Goal: Task Accomplishment & Management: Complete application form

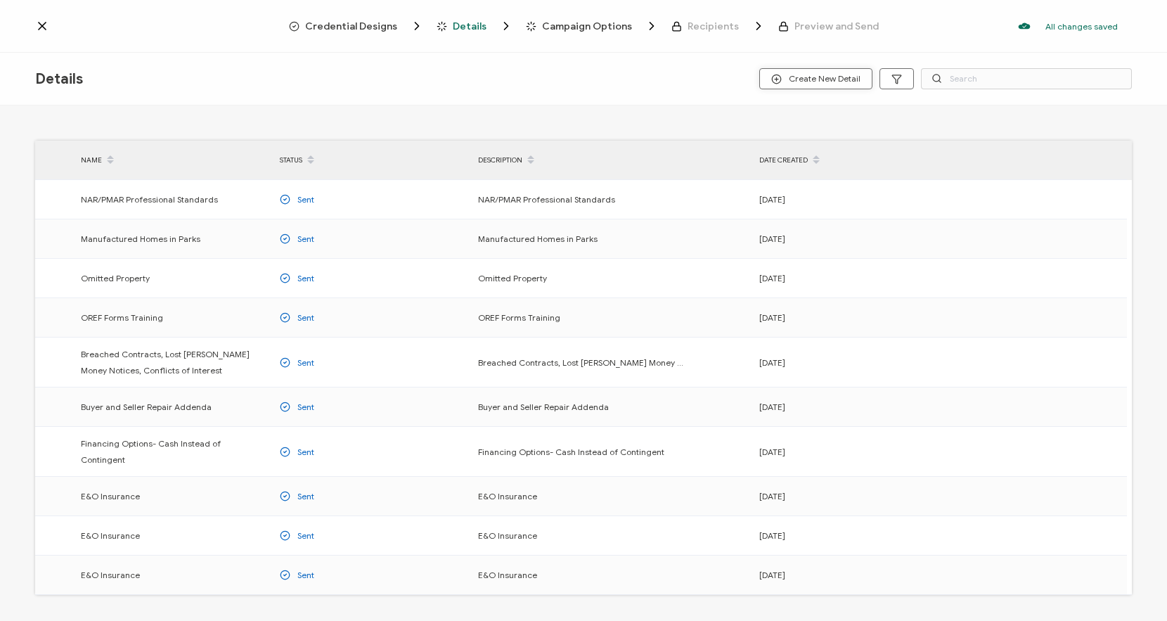
click at [802, 86] on button "Create New Detail" at bounding box center [816, 78] width 113 height 21
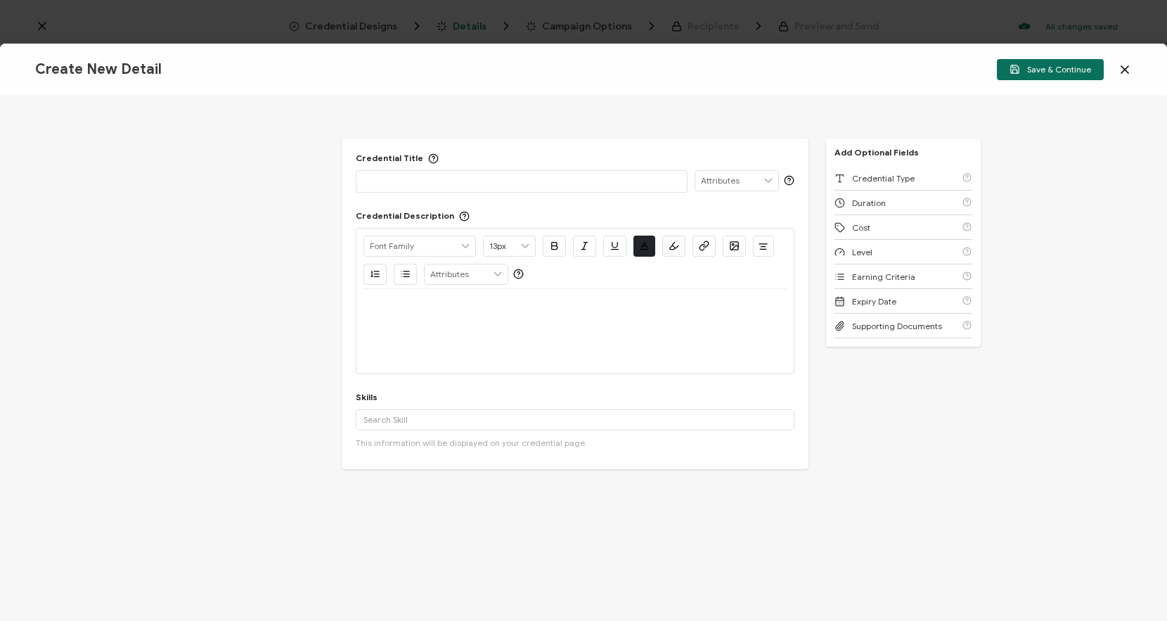
click at [495, 181] on p at bounding box center [522, 181] width 316 height 14
click at [459, 178] on p "RPR & [PERSON_NAME]" at bounding box center [522, 181] width 316 height 14
copy p "RPR & [PERSON_NAME]"
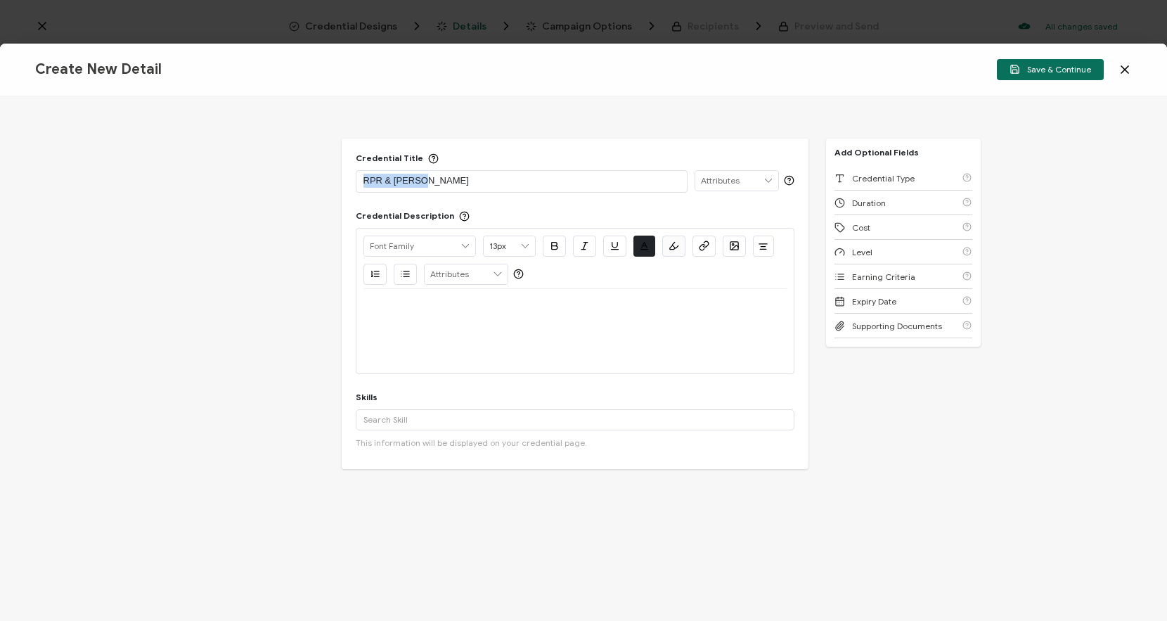
click at [384, 362] on div at bounding box center [575, 331] width 423 height 84
click at [409, 327] on div at bounding box center [575, 331] width 423 height 84
click at [414, 310] on p at bounding box center [575, 306] width 423 height 13
paste div
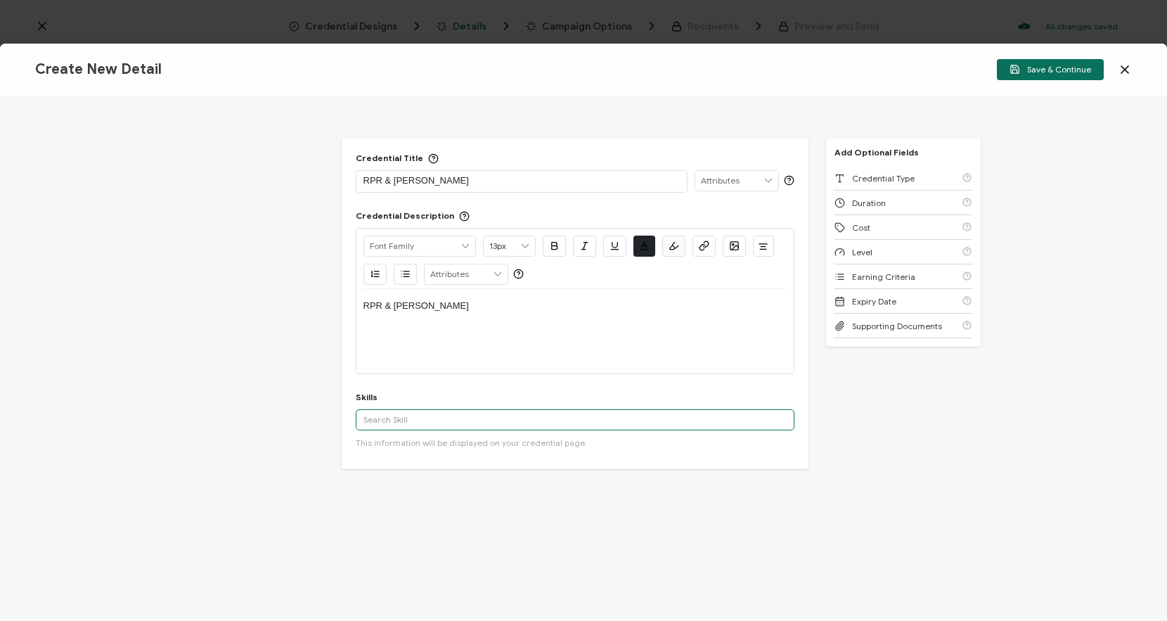
click at [486, 427] on input "text" at bounding box center [575, 419] width 439 height 21
type input "real estate"
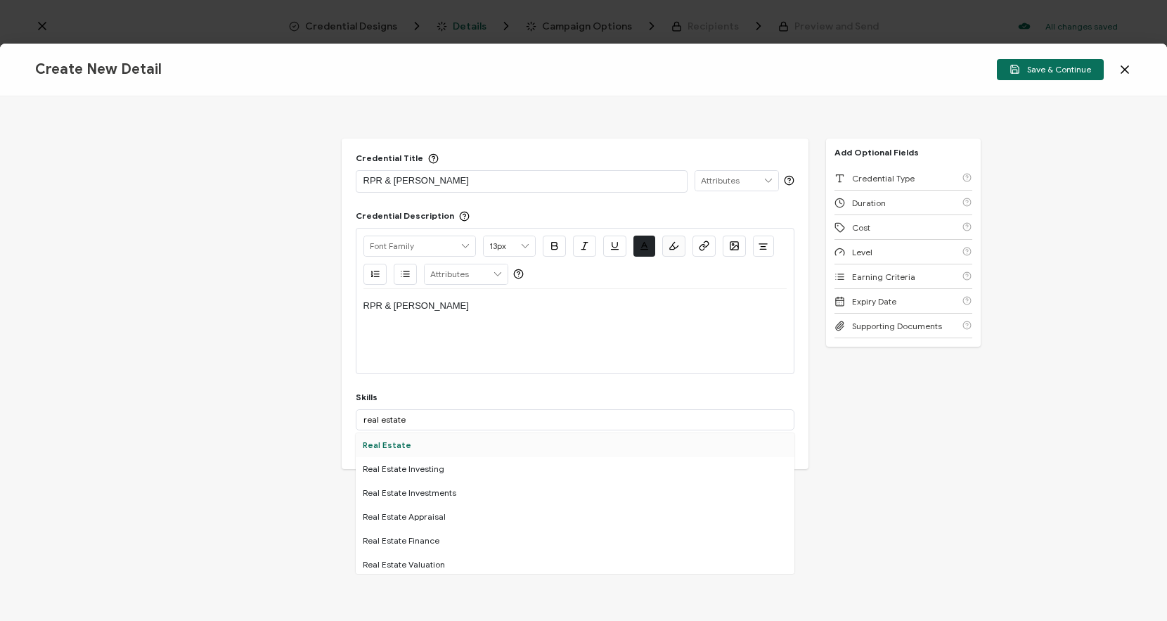
click at [440, 439] on div "Real Estate" at bounding box center [575, 445] width 439 height 24
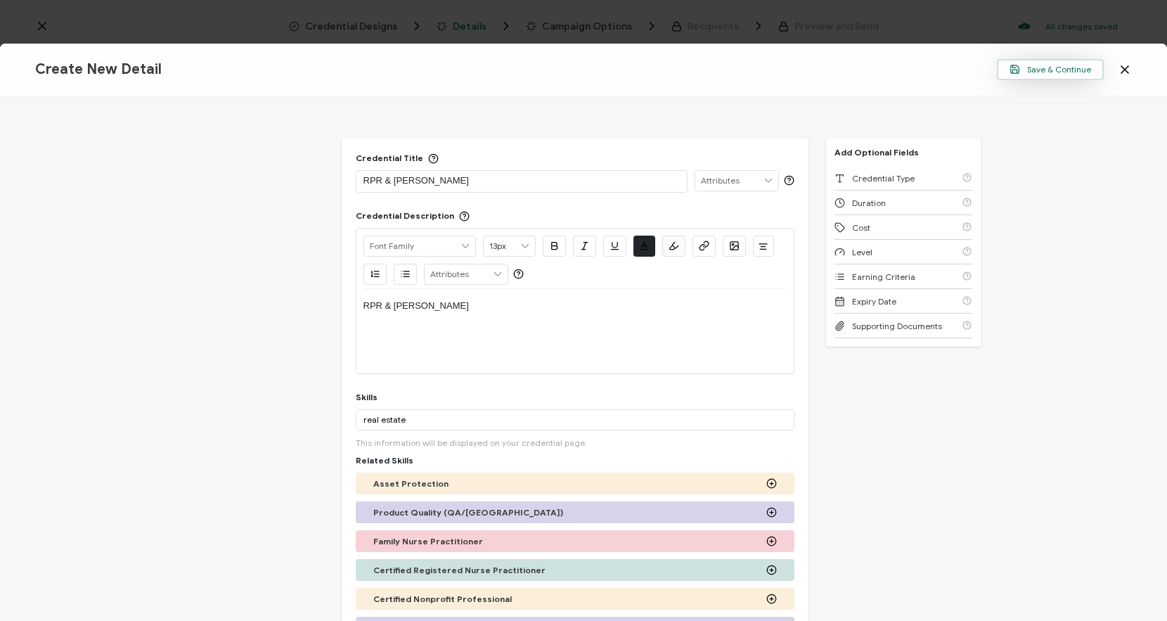
click at [1049, 71] on span "Save & Continue" at bounding box center [1051, 69] width 82 height 11
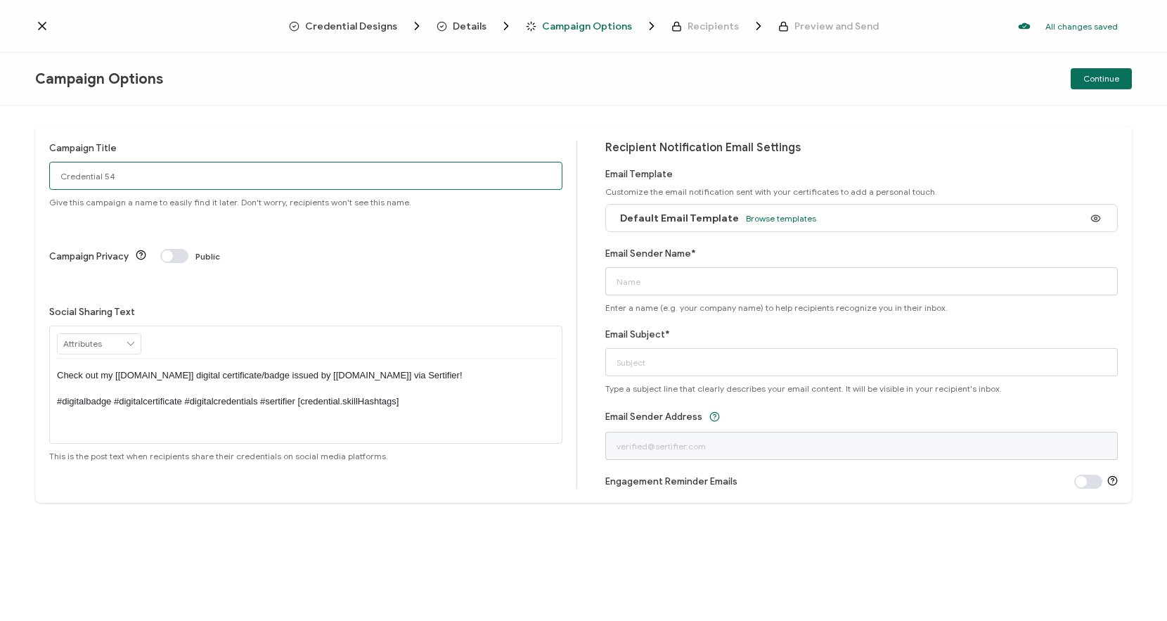
click at [326, 181] on input "Credential 54" at bounding box center [305, 176] width 513 height 28
type input "RPR & [PERSON_NAME]"
click at [698, 216] on span "Default Email Template" at bounding box center [679, 218] width 119 height 12
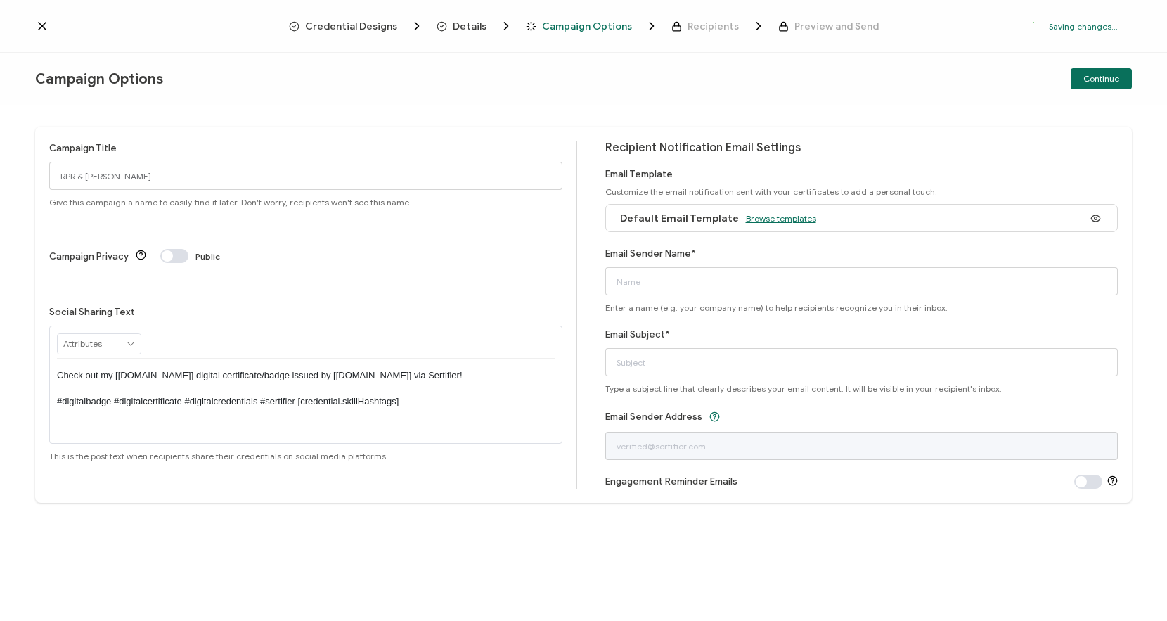
click at [793, 219] on span "Browse templates" at bounding box center [781, 218] width 70 height 11
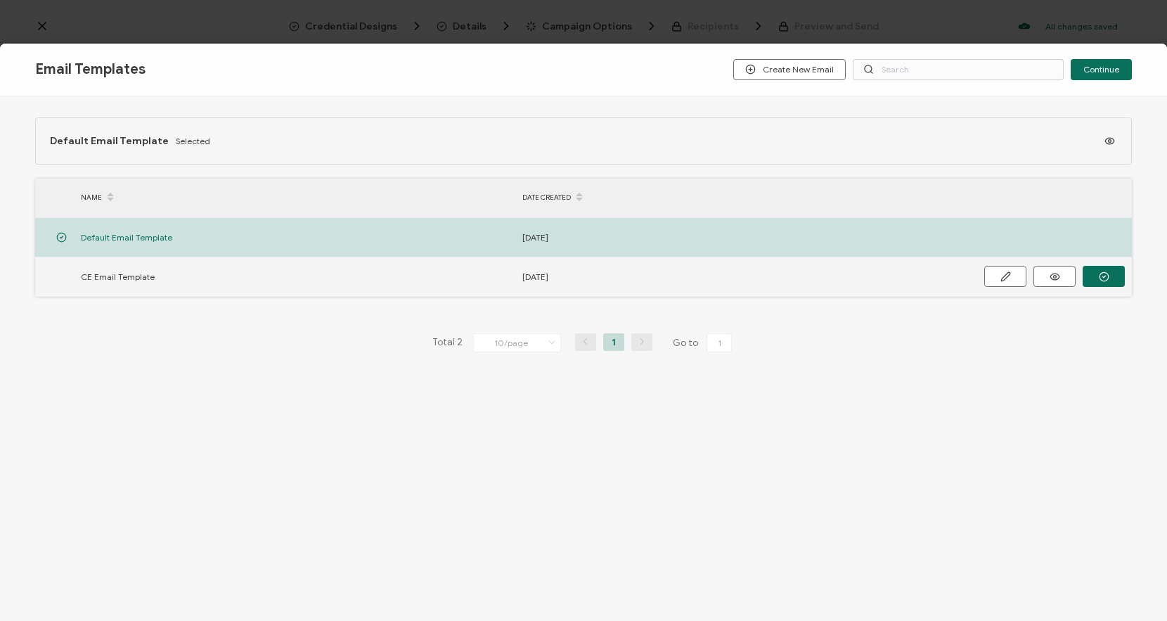
click at [122, 279] on span "CE Email Template" at bounding box center [118, 277] width 74 height 16
click at [1103, 276] on icon "button" at bounding box center [1104, 276] width 11 height 11
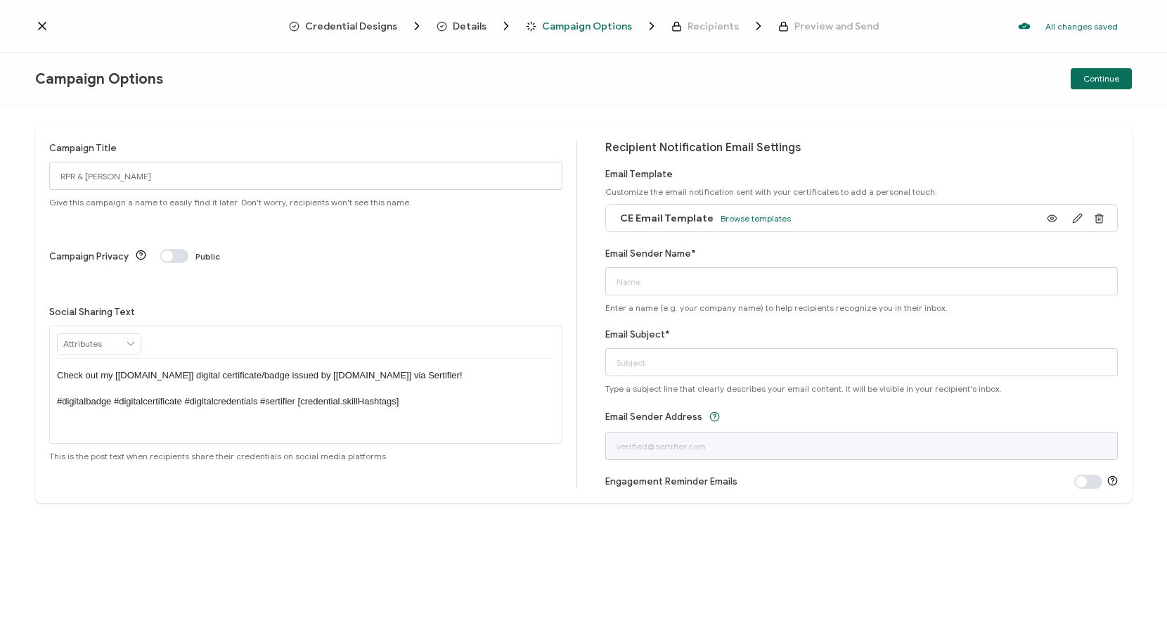
click at [873, 267] on div "Email Sender Name* Enter a name (e.g. your company name) to help recipients rec…" at bounding box center [862, 279] width 513 height 67
click at [861, 274] on input "Email Sender Name*" at bounding box center [862, 281] width 513 height 28
type input "MORE Realty"
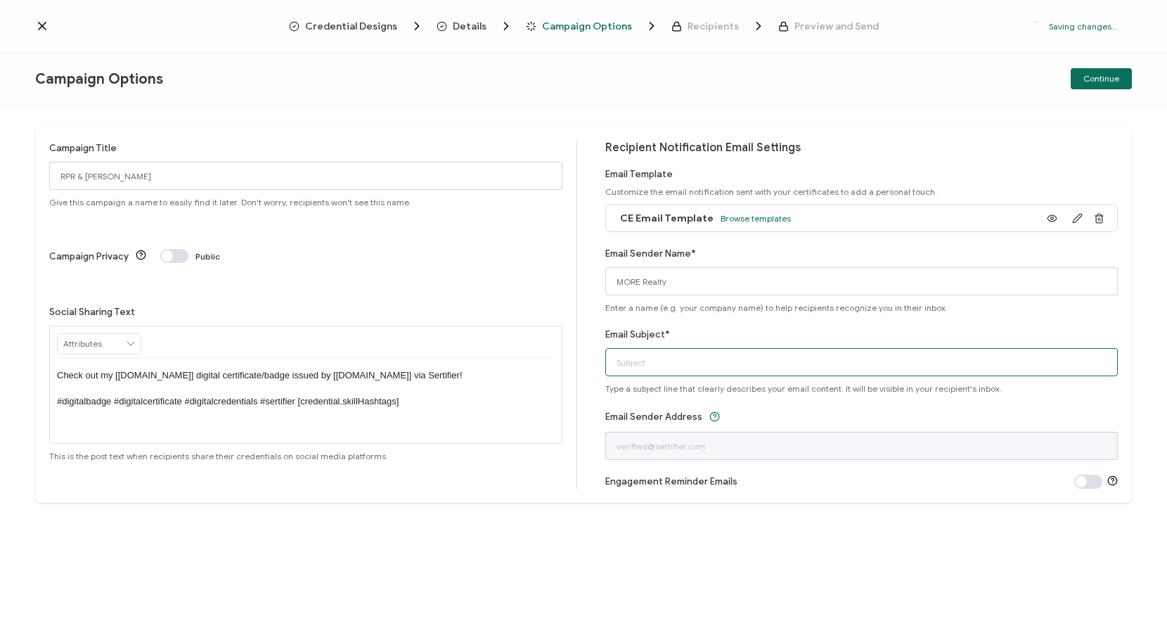
click at [800, 360] on input "Email Subject*" at bounding box center [862, 362] width 513 height 28
type input "RPR & [PERSON_NAME] Certificate"
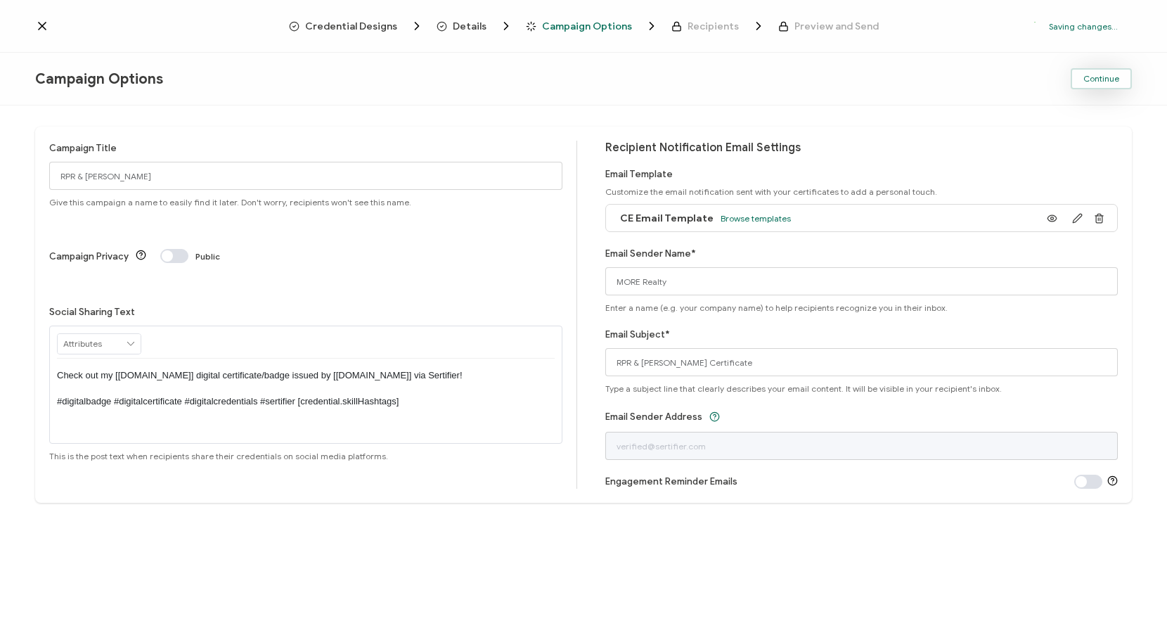
click at [1096, 76] on span "Continue" at bounding box center [1102, 79] width 36 height 8
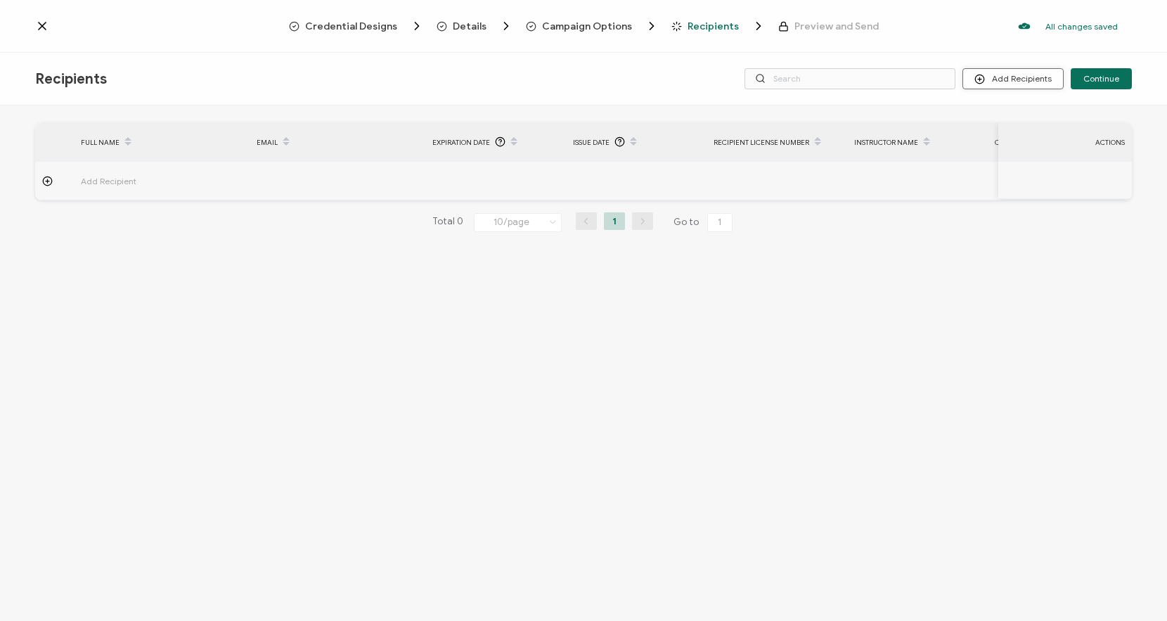
click at [992, 80] on button "Add Recipients" at bounding box center [1013, 78] width 101 height 21
click at [987, 115] on icon at bounding box center [983, 117] width 11 height 11
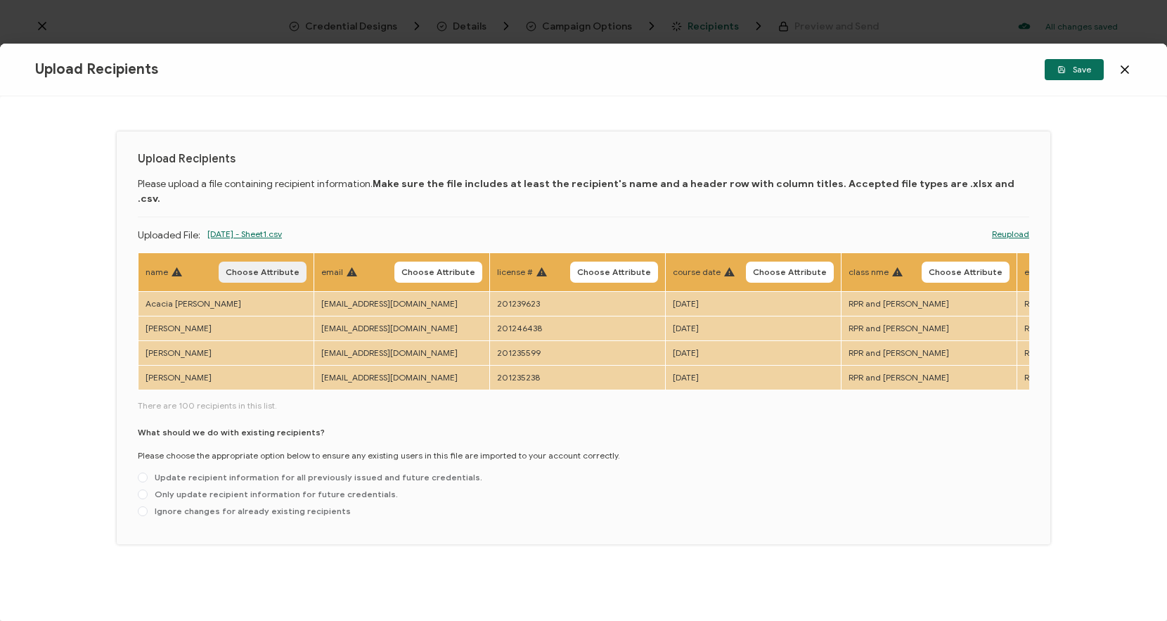
click at [255, 266] on button "Choose Attribute" at bounding box center [263, 272] width 88 height 21
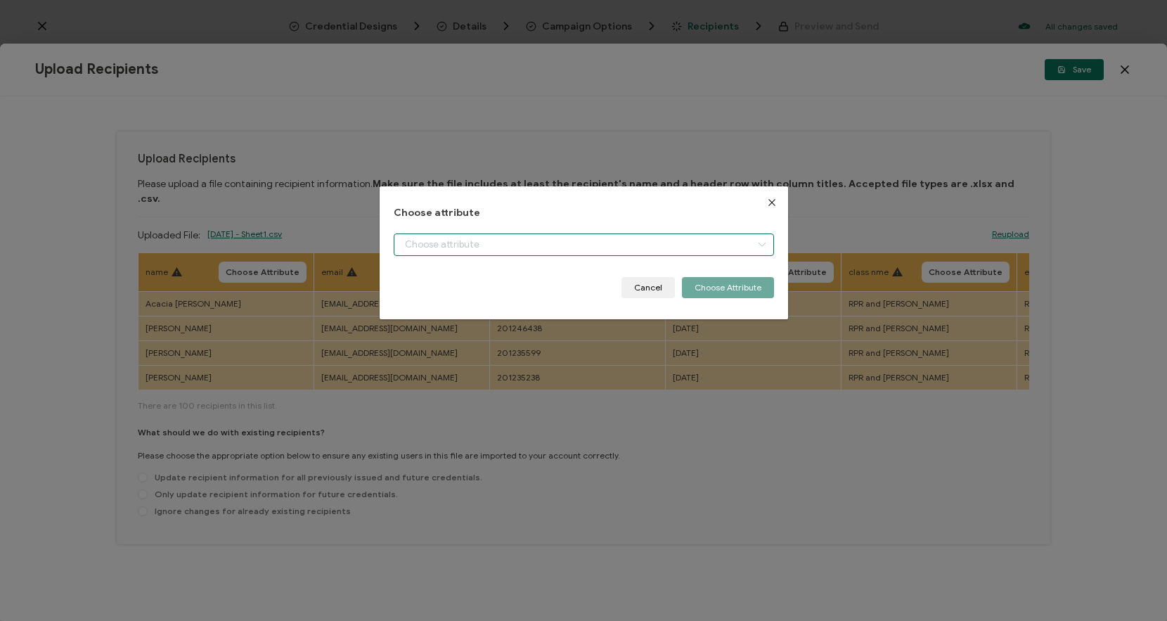
click at [523, 252] on input "dialog" at bounding box center [584, 244] width 380 height 23
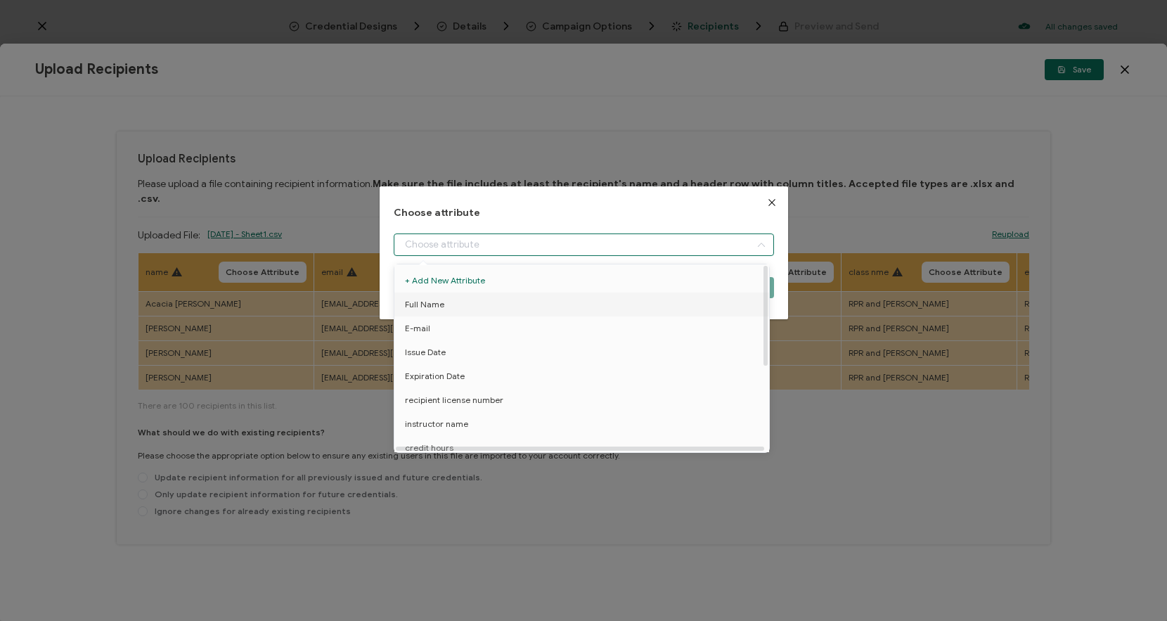
click at [479, 303] on li "Full Name" at bounding box center [584, 305] width 387 height 24
type input "Full Name"
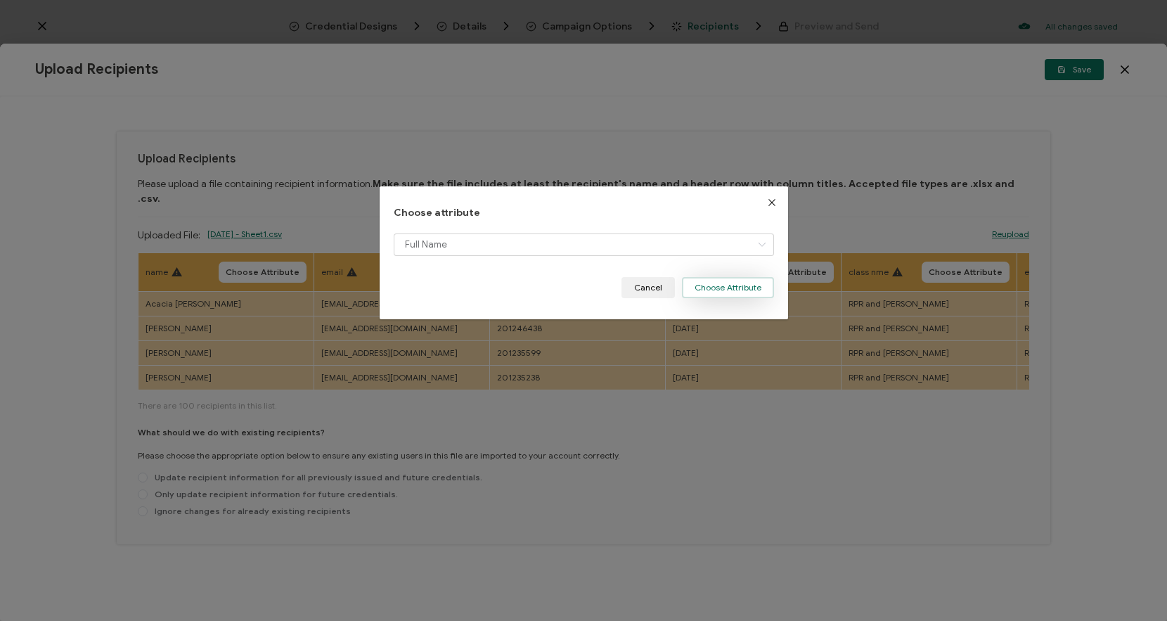
click at [727, 286] on button "Choose Attribute" at bounding box center [728, 287] width 92 height 21
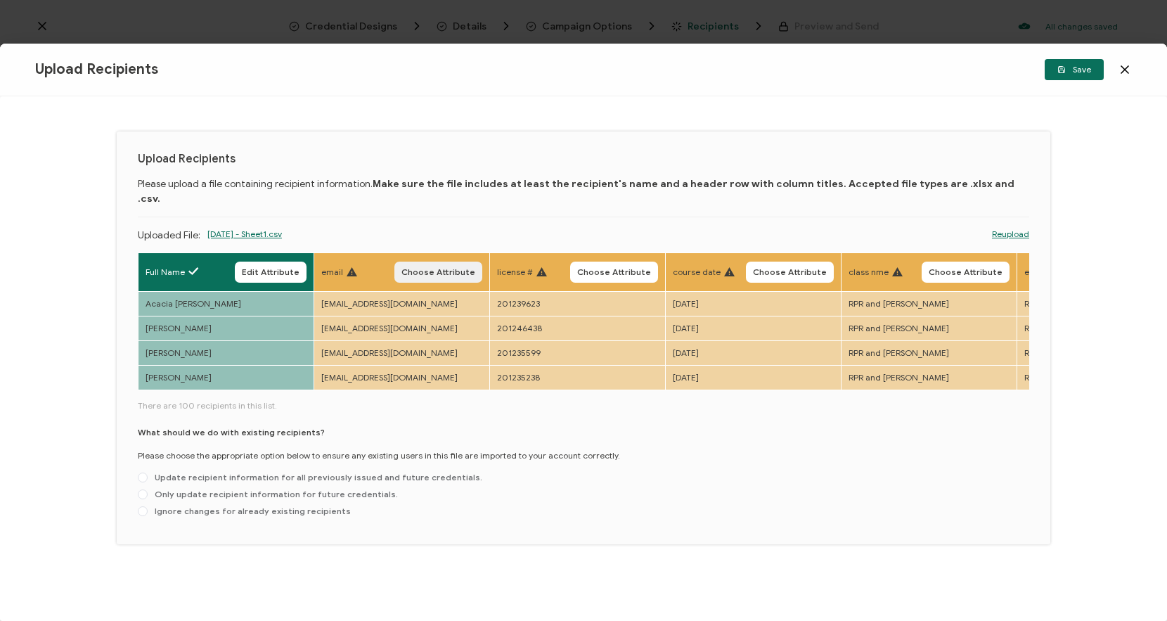
click at [428, 268] on span "Choose Attribute" at bounding box center [439, 272] width 74 height 8
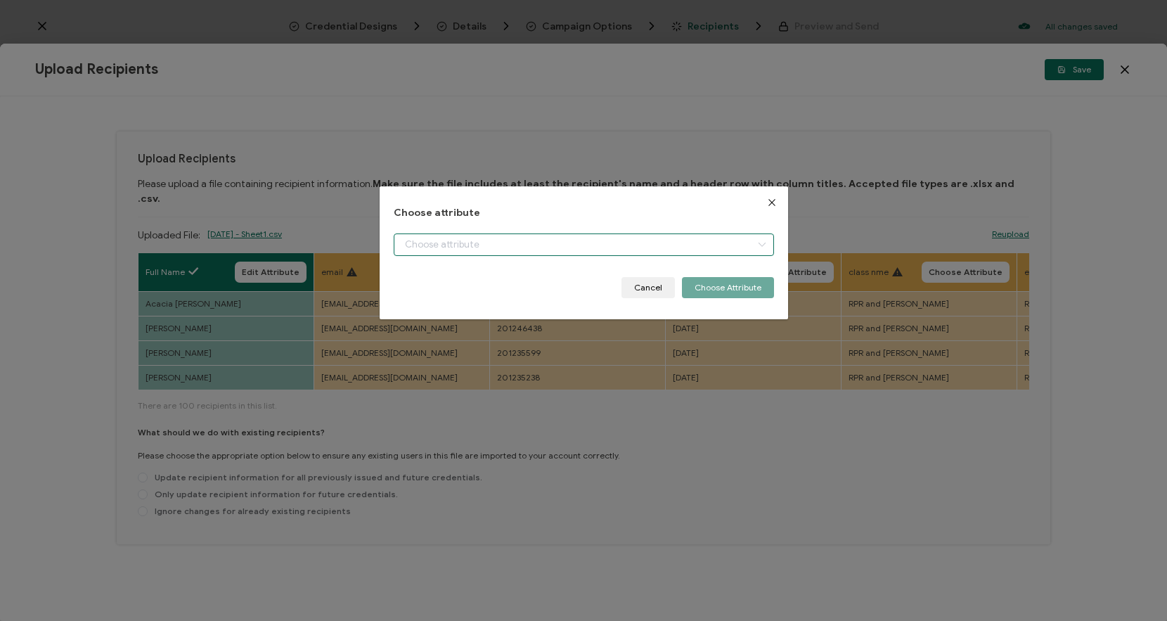
click at [450, 240] on input "dialog" at bounding box center [584, 244] width 380 height 23
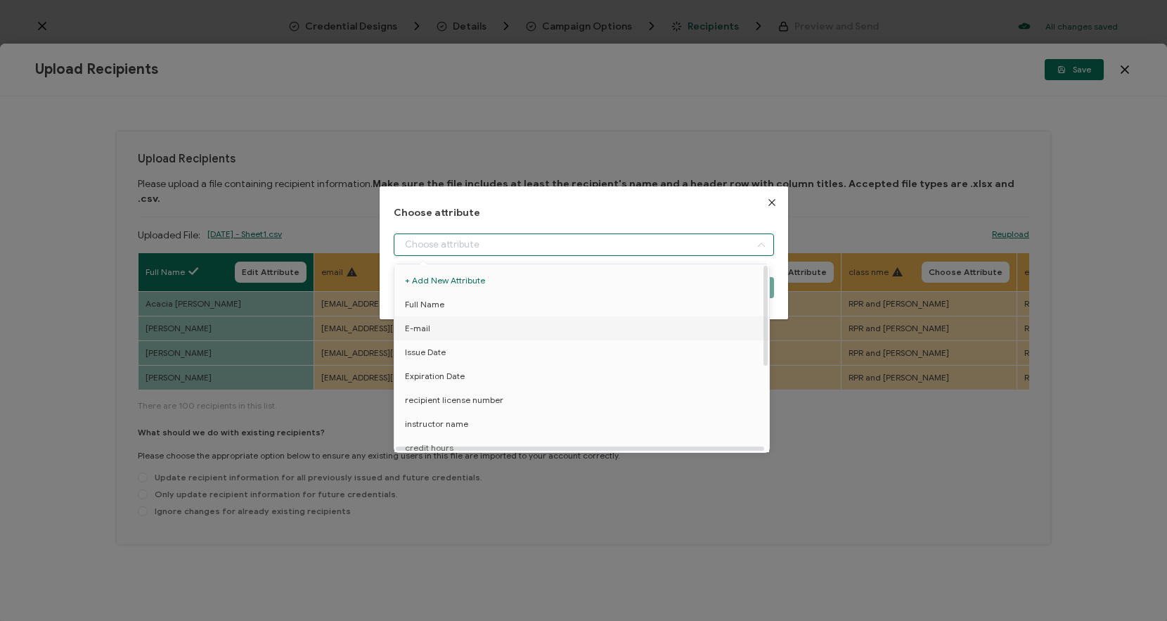
click at [440, 327] on li "E-mail" at bounding box center [584, 328] width 387 height 24
type input "E-mail"
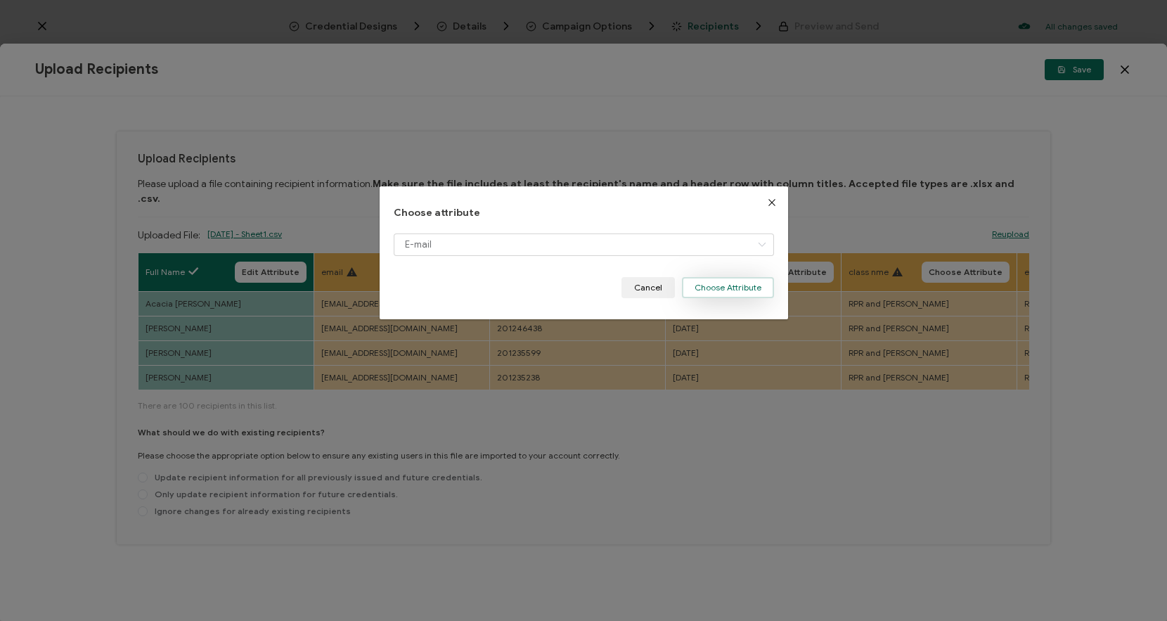
click at [745, 289] on button "Choose Attribute" at bounding box center [728, 287] width 92 height 21
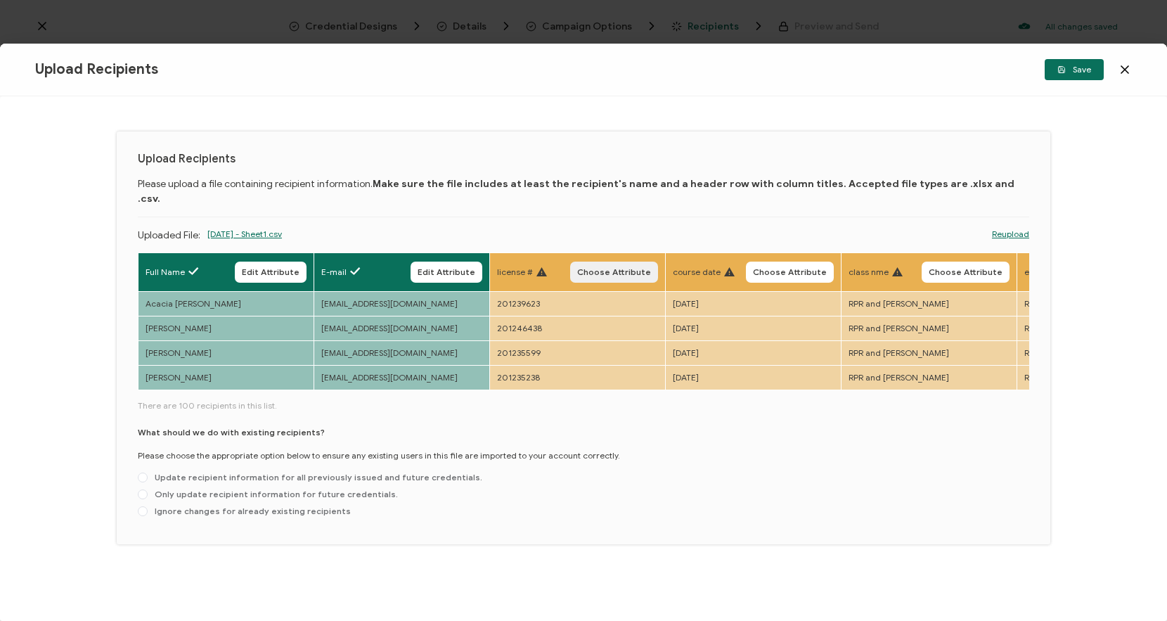
click at [629, 268] on span "Choose Attribute" at bounding box center [614, 272] width 74 height 8
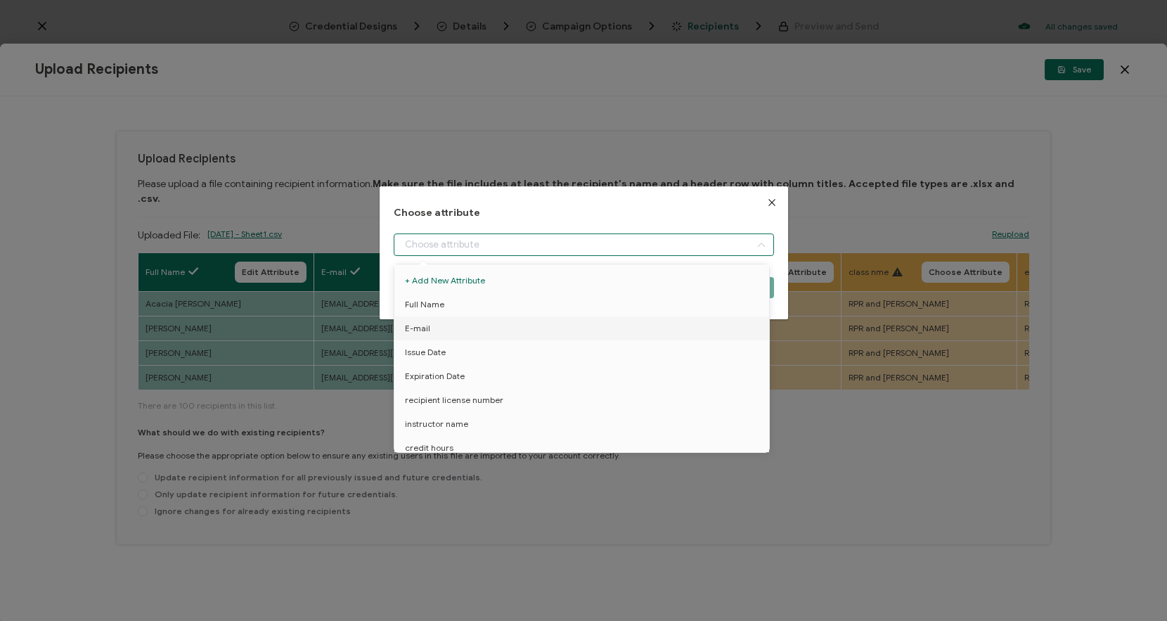
click at [597, 243] on input "dialog" at bounding box center [584, 244] width 380 height 23
click at [502, 404] on li "recipient license number" at bounding box center [584, 400] width 387 height 24
type input "recipient license number"
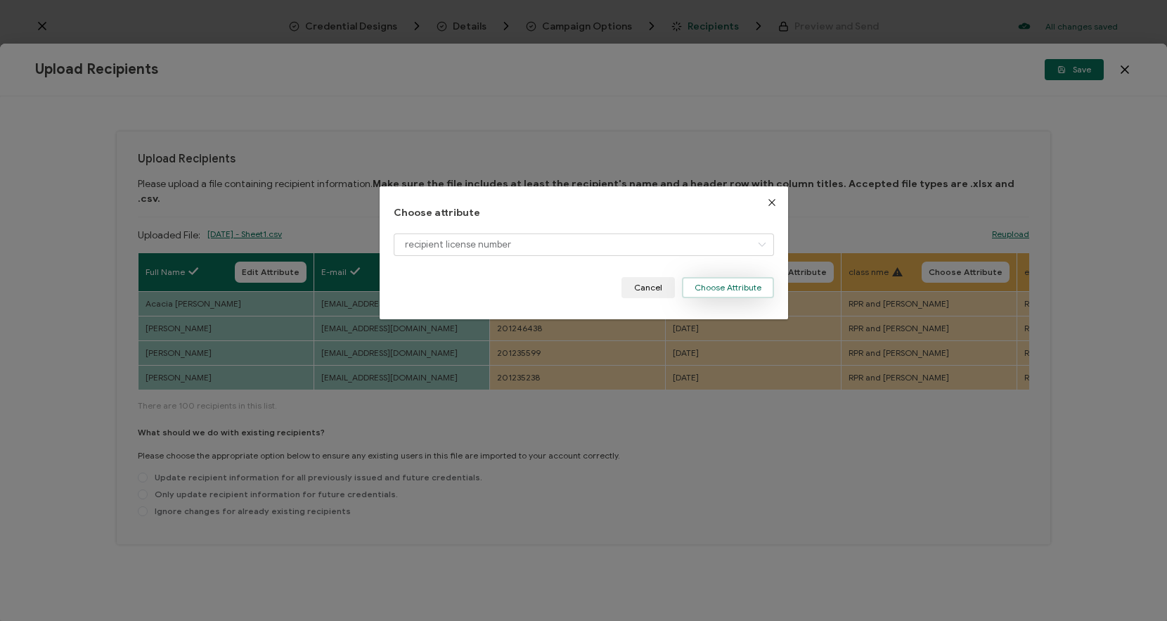
click at [737, 287] on button "Choose Attribute" at bounding box center [728, 287] width 92 height 21
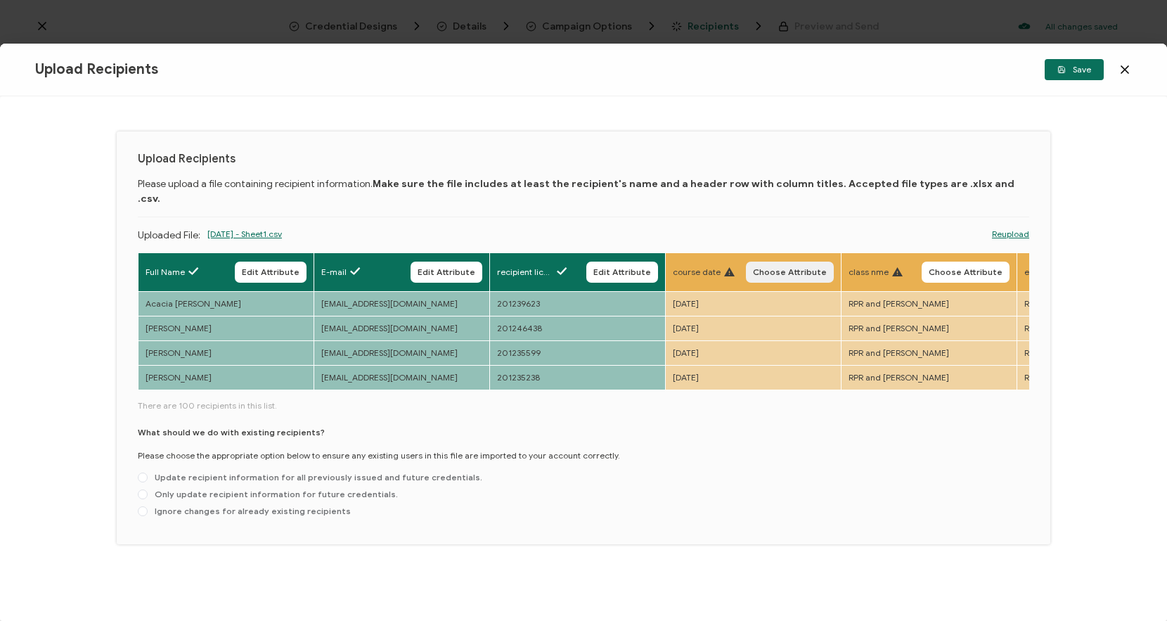
click at [781, 262] on button "Choose Attribute" at bounding box center [790, 272] width 88 height 21
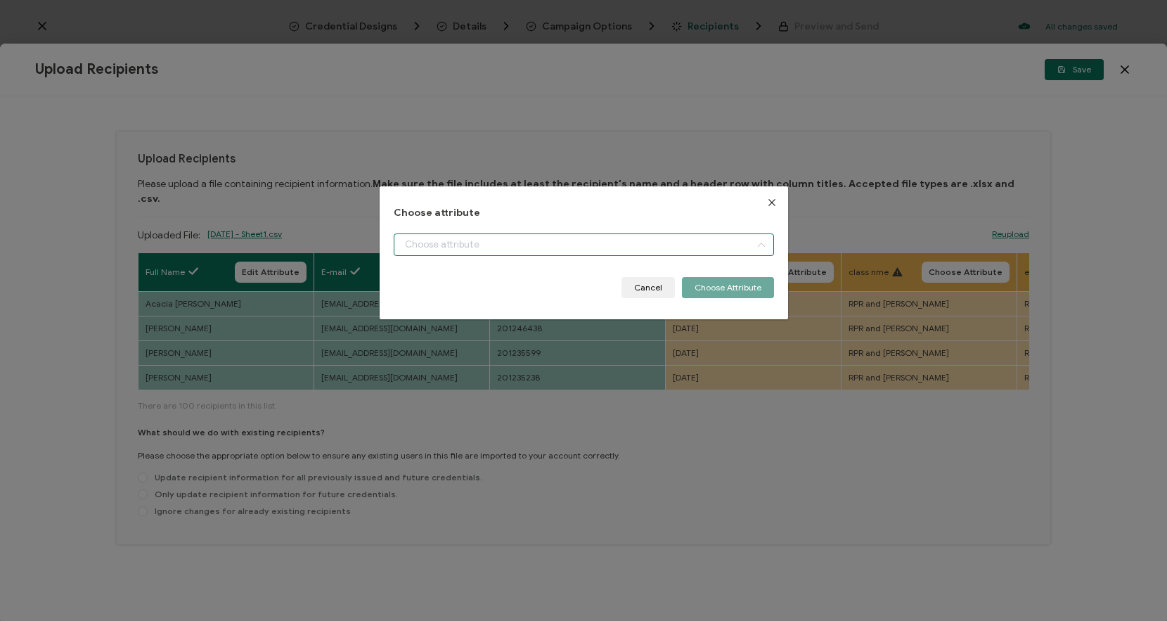
click at [644, 244] on input "dialog" at bounding box center [584, 244] width 380 height 23
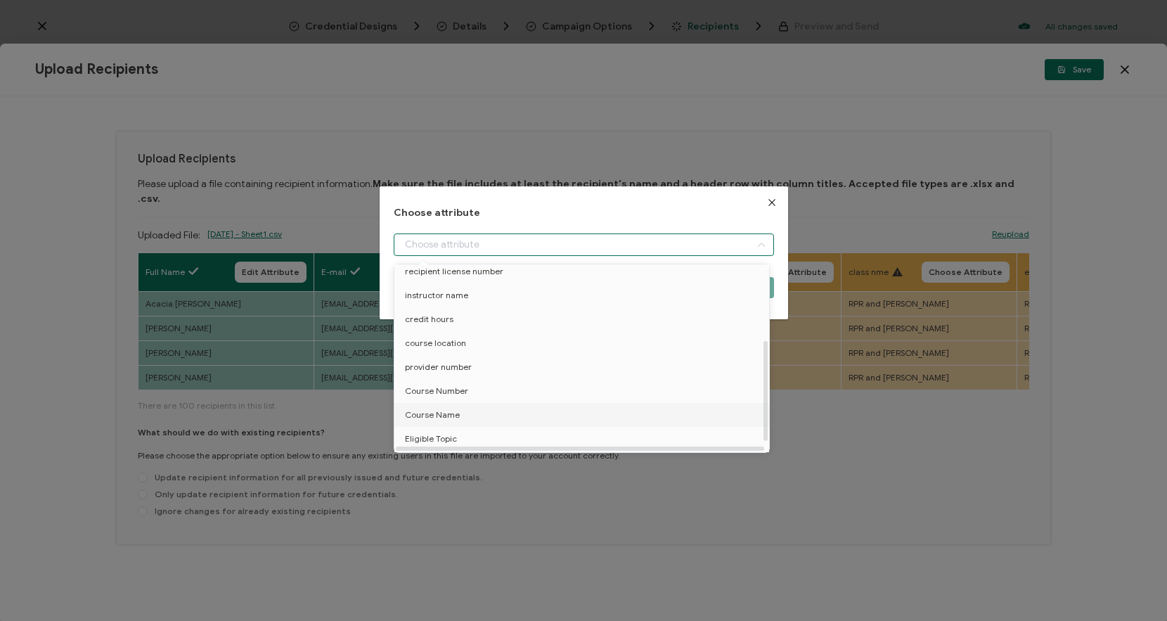
scroll to position [158, 0]
click at [459, 439] on li "Course Date" at bounding box center [584, 441] width 387 height 24
type input "Course Date"
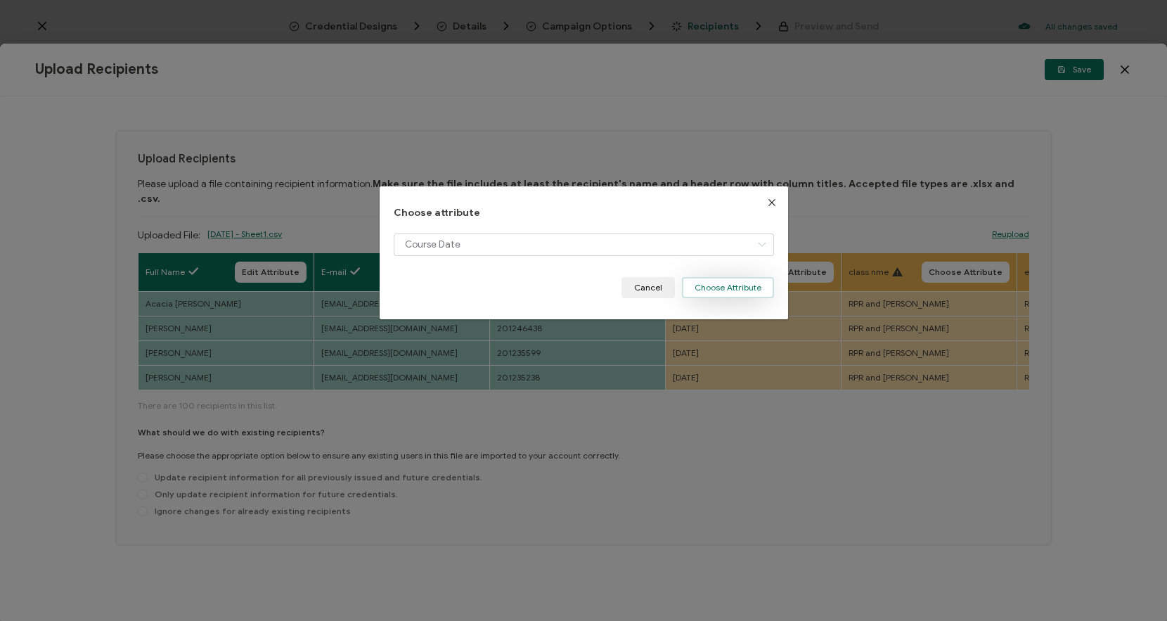
click at [721, 282] on button "Choose Attribute" at bounding box center [728, 287] width 92 height 21
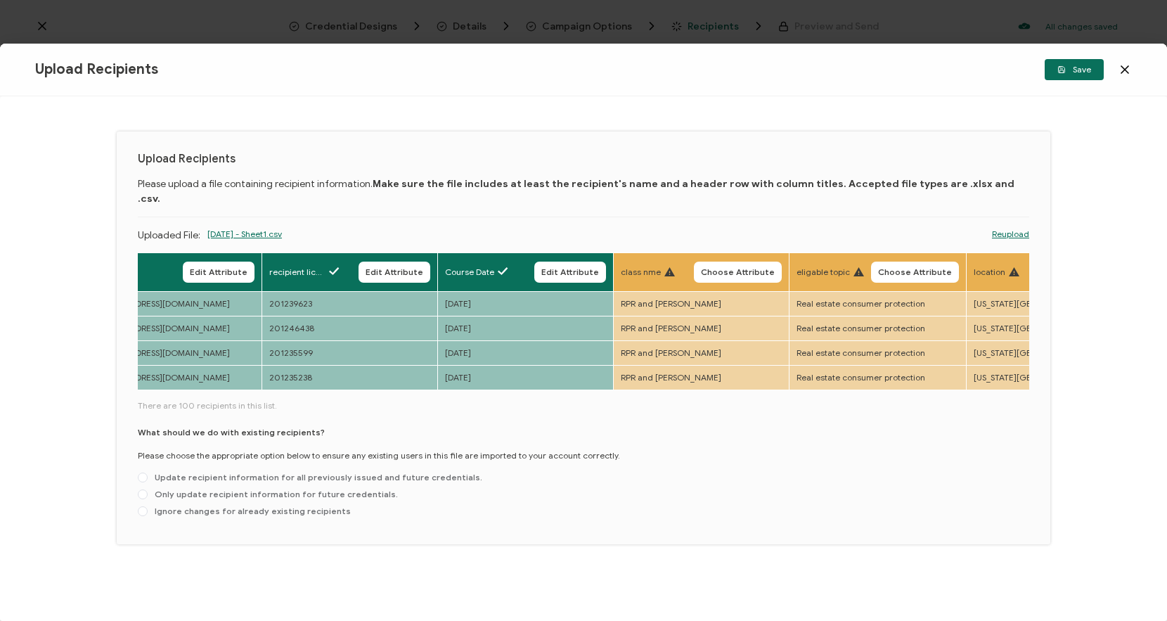
scroll to position [0, 584]
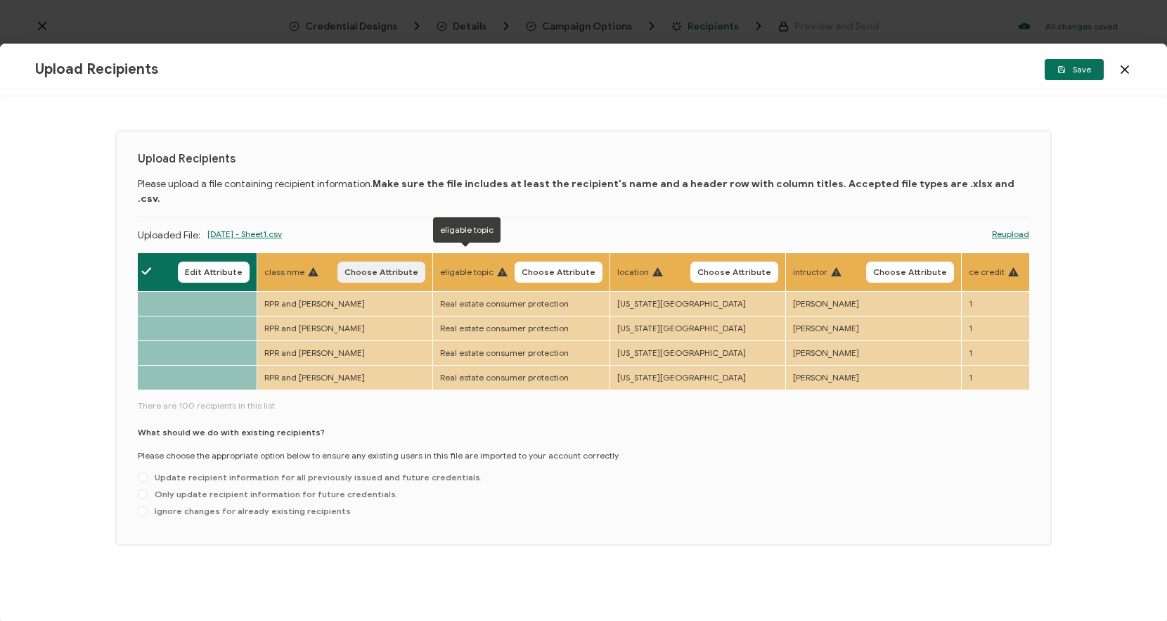
click at [410, 268] on span "Choose Attribute" at bounding box center [382, 272] width 74 height 8
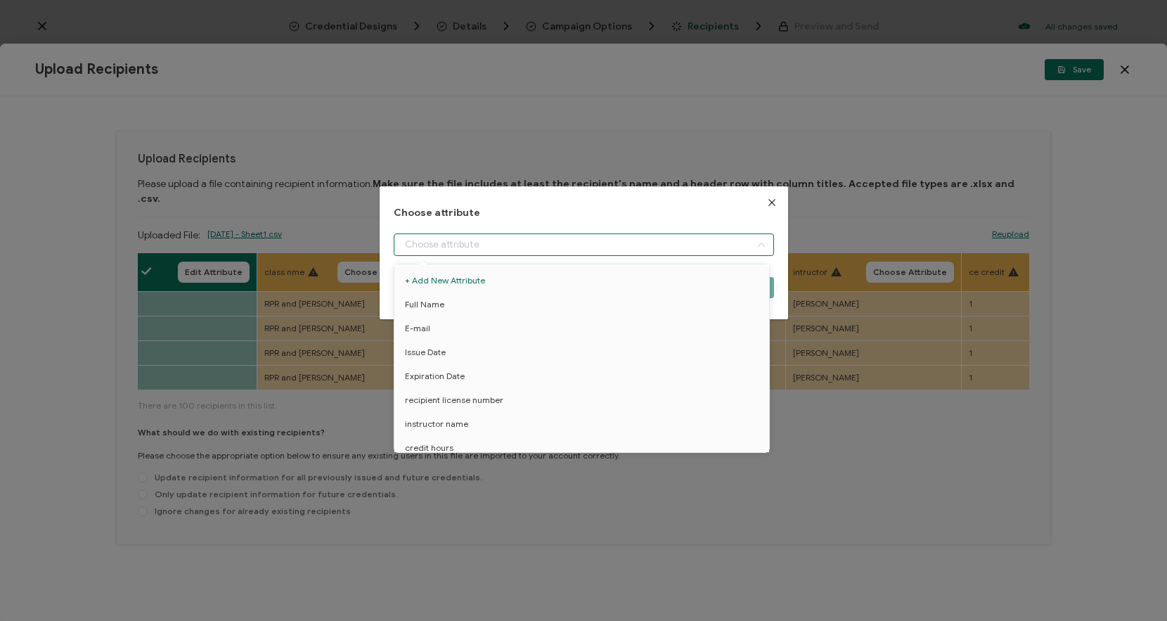
click at [448, 240] on input "dialog" at bounding box center [584, 244] width 380 height 23
click at [452, 413] on span "Course Name" at bounding box center [432, 414] width 55 height 24
type input "Course Name"
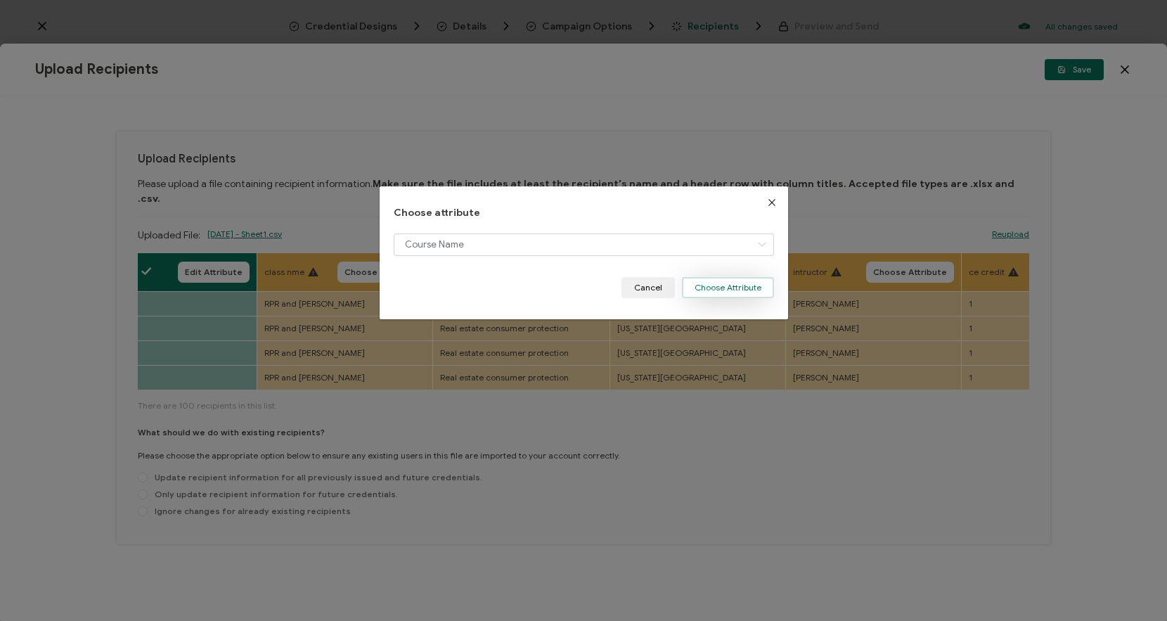
click at [729, 283] on button "Choose Attribute" at bounding box center [728, 287] width 92 height 21
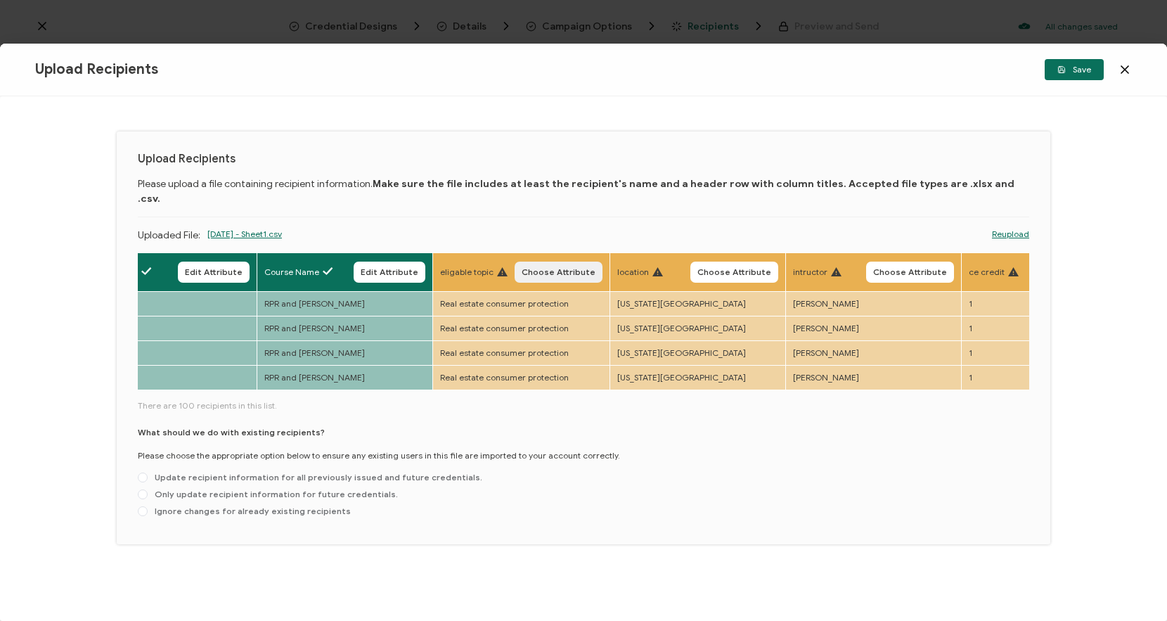
click at [568, 268] on span "Choose Attribute" at bounding box center [559, 272] width 74 height 8
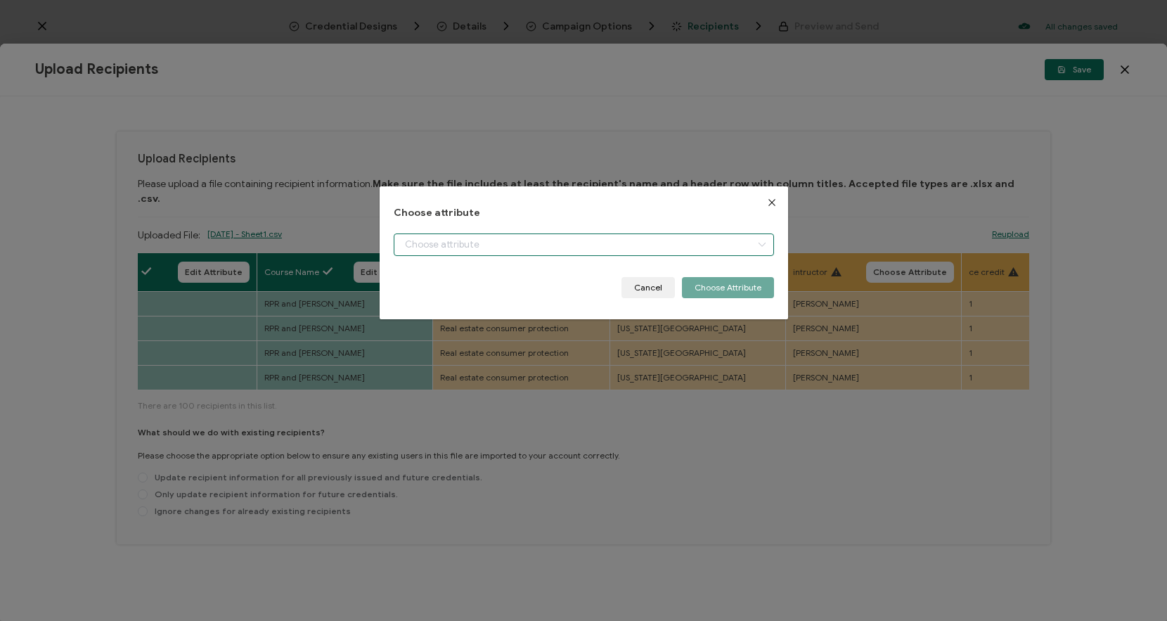
click at [540, 241] on input "dialog" at bounding box center [584, 244] width 380 height 23
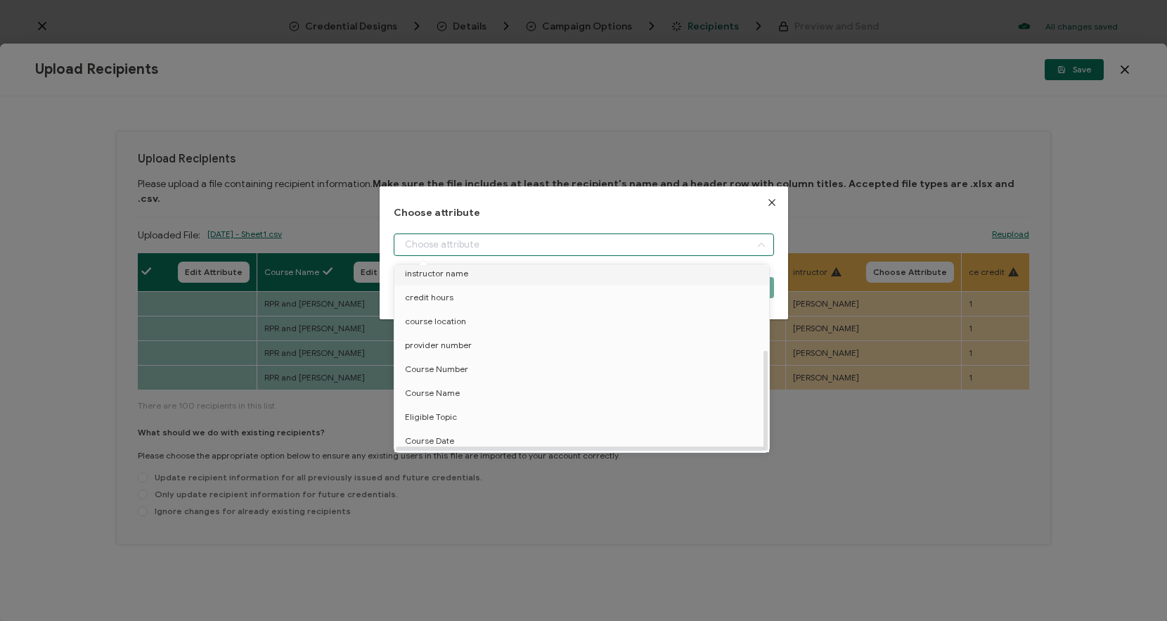
scroll to position [158, 0]
click at [454, 407] on li "Eligible Topic" at bounding box center [584, 417] width 387 height 24
type input "Eligible Topic"
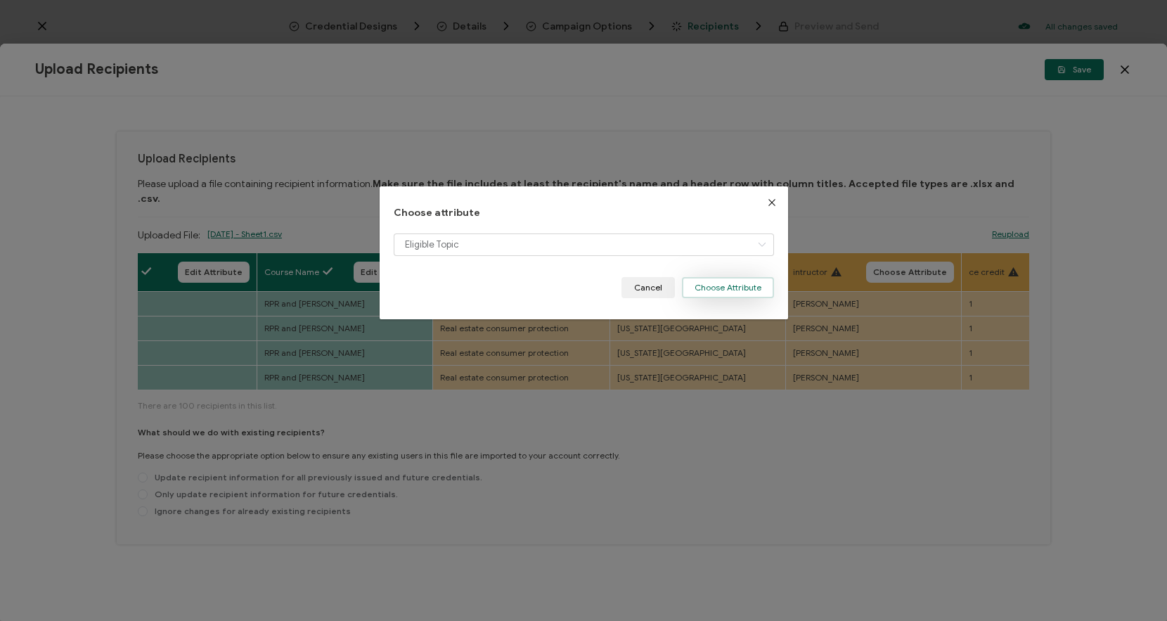
click at [700, 286] on button "Choose Attribute" at bounding box center [728, 287] width 92 height 21
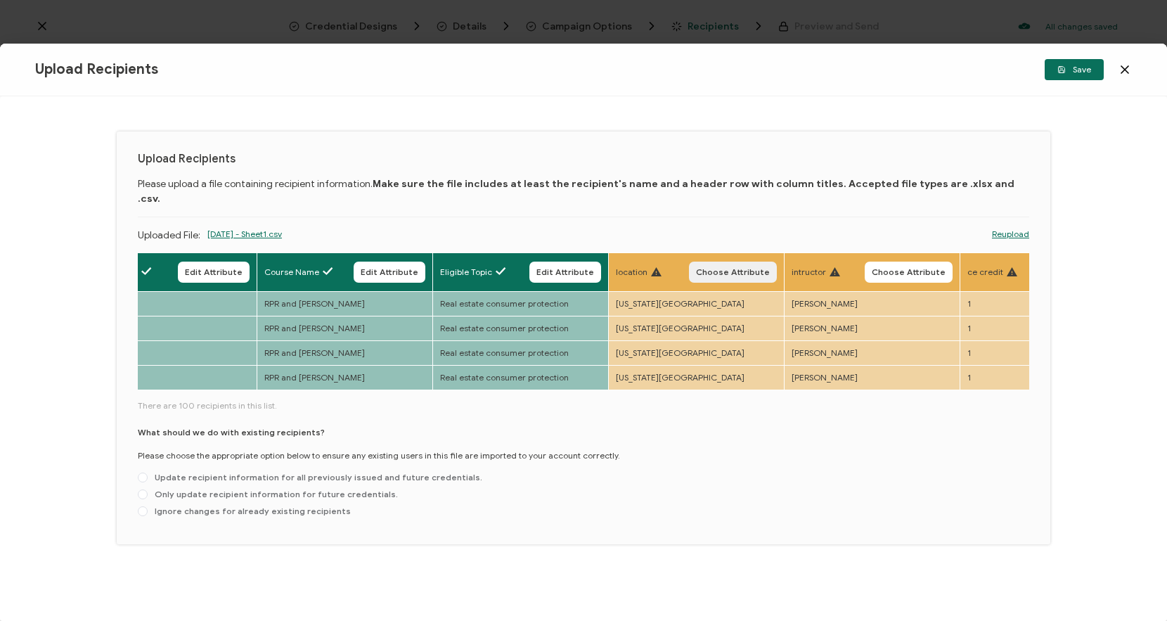
click at [721, 268] on span "Choose Attribute" at bounding box center [733, 272] width 74 height 8
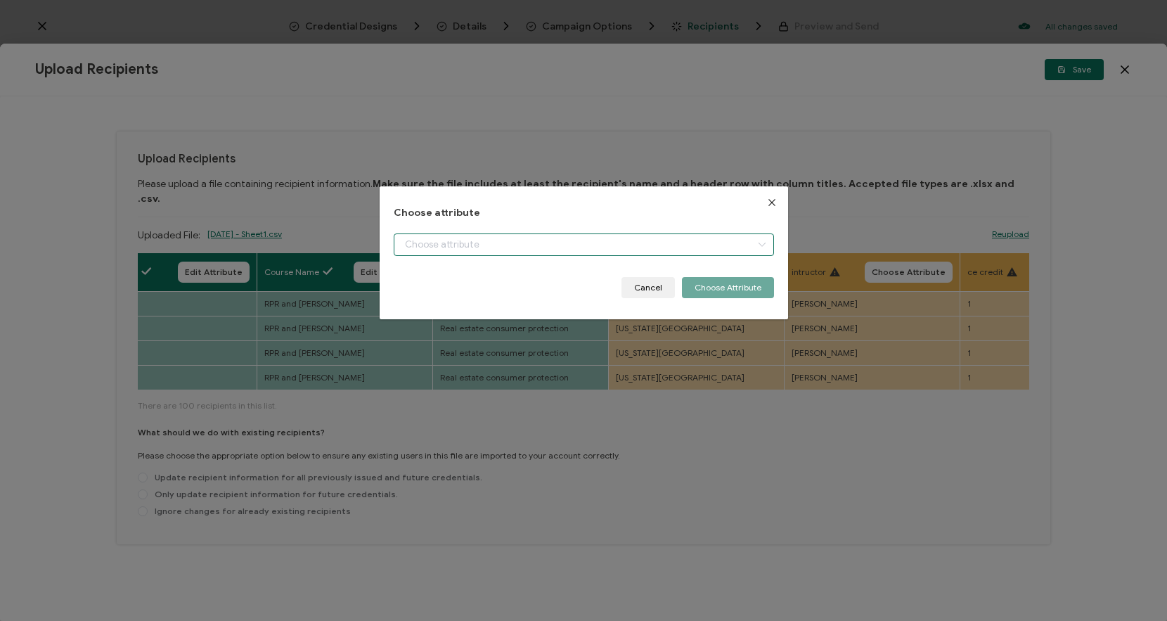
click at [618, 245] on input "dialog" at bounding box center [584, 244] width 380 height 23
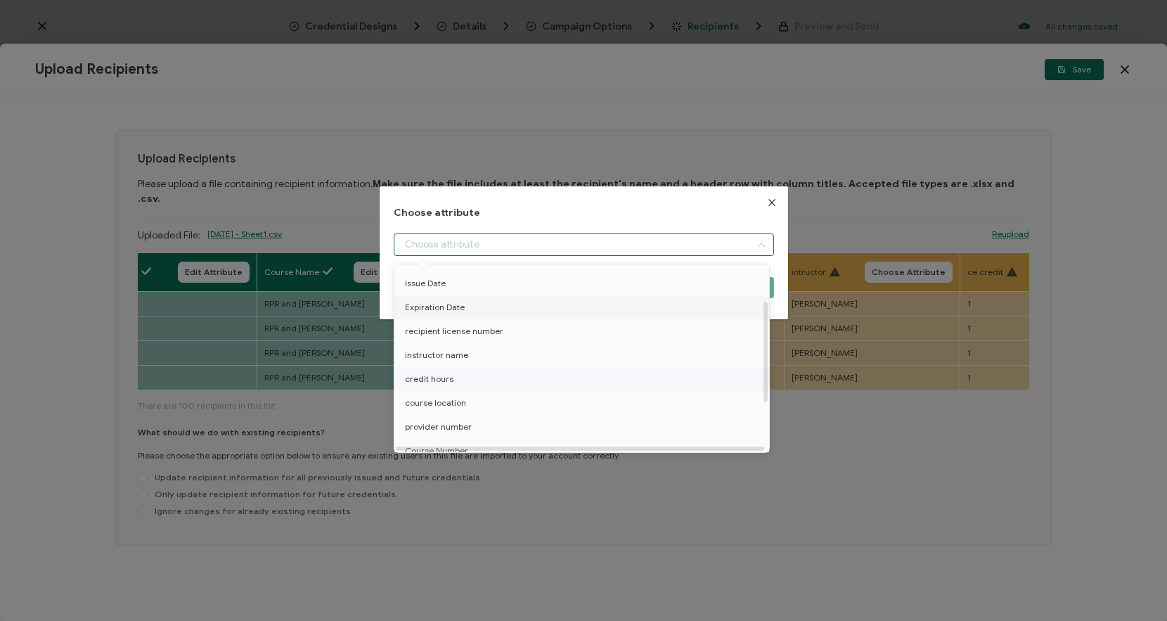
scroll to position [70, 0]
click at [493, 396] on li "course location" at bounding box center [584, 402] width 387 height 24
type input "course location"
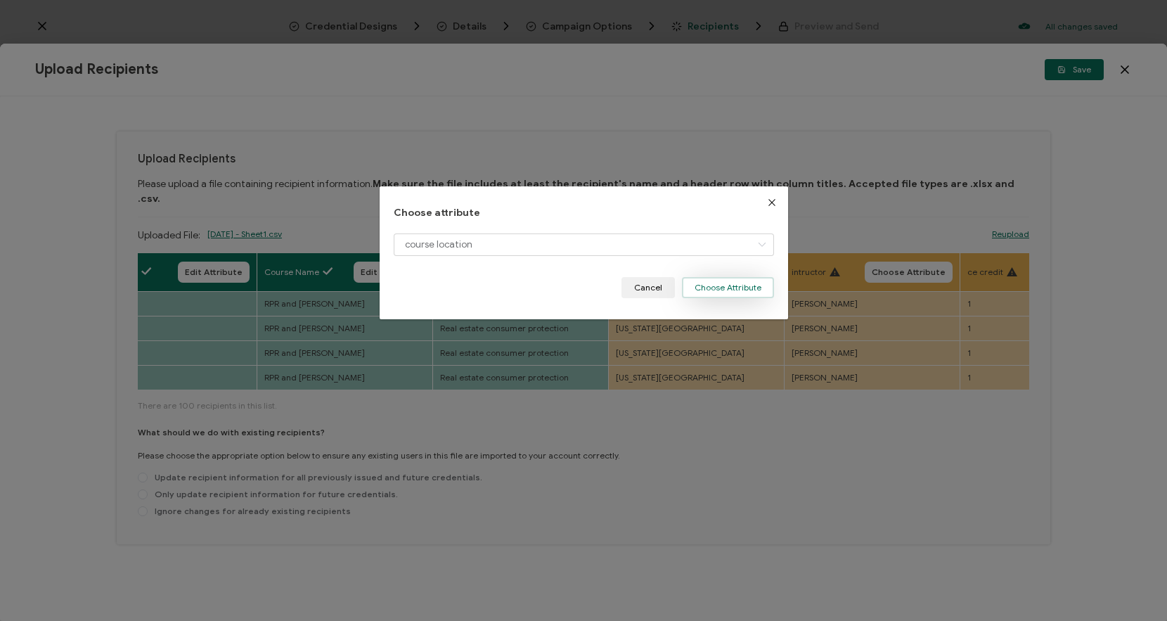
click at [715, 285] on button "Choose Attribute" at bounding box center [728, 287] width 92 height 21
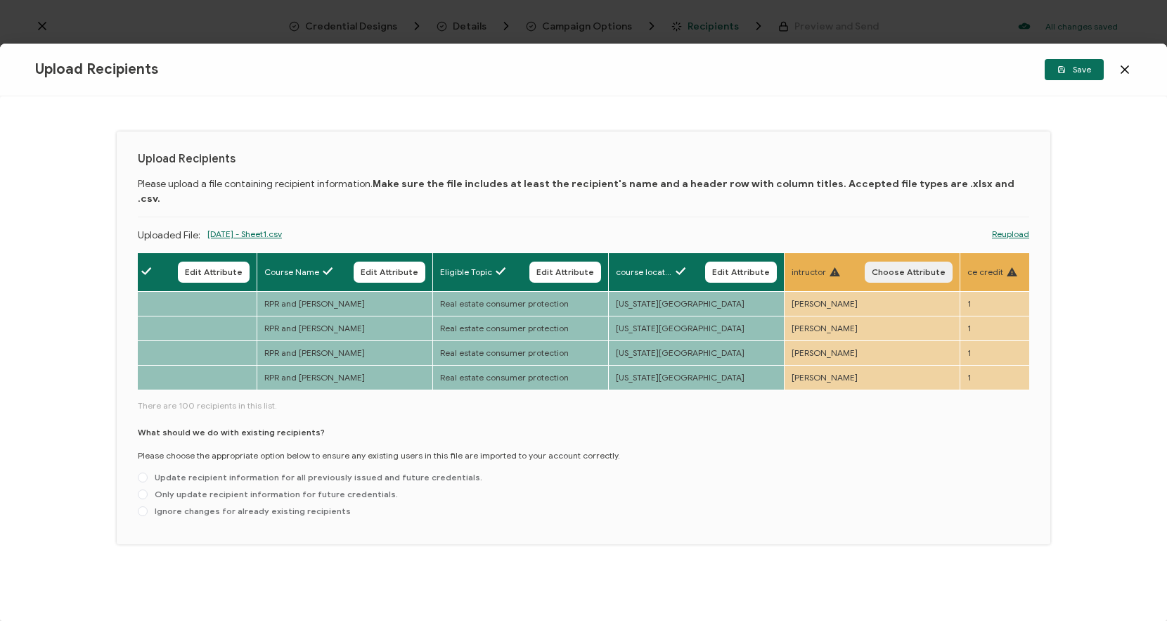
click at [888, 268] on span "Choose Attribute" at bounding box center [909, 272] width 74 height 8
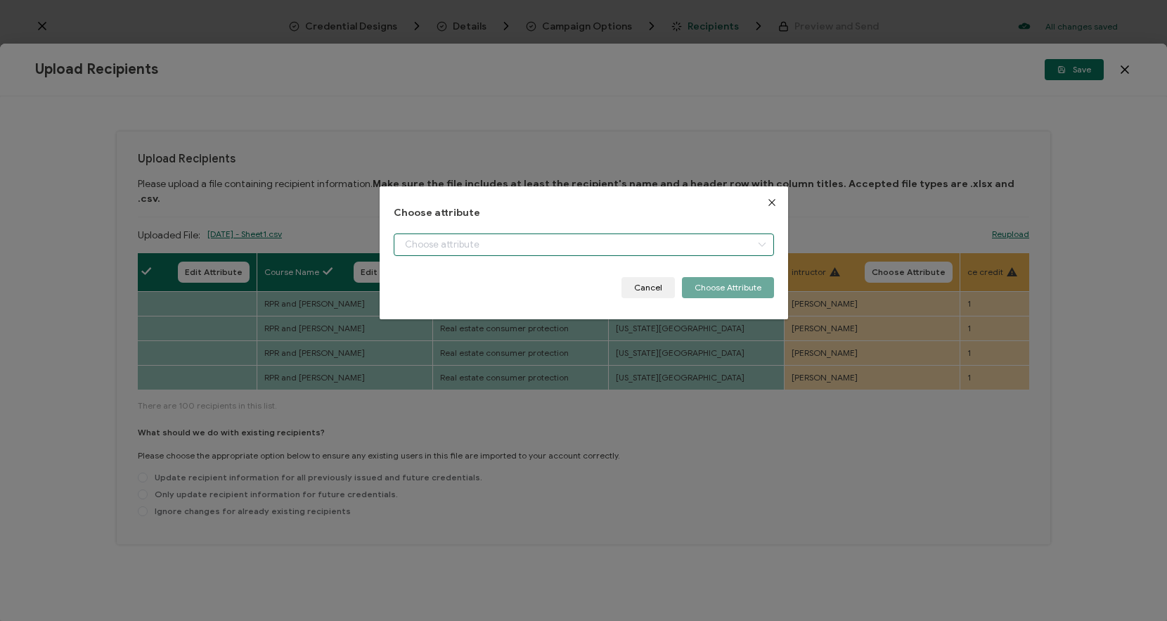
click at [663, 243] on input "dialog" at bounding box center [584, 244] width 380 height 23
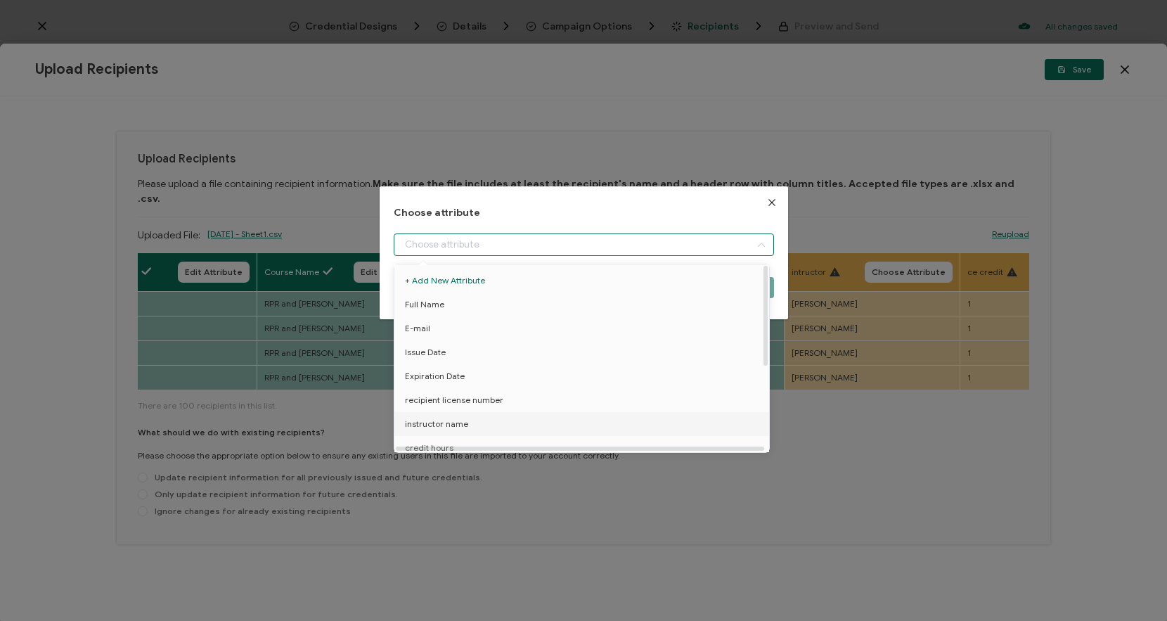
click at [476, 420] on li "instructor name" at bounding box center [584, 424] width 387 height 24
type input "instructor name"
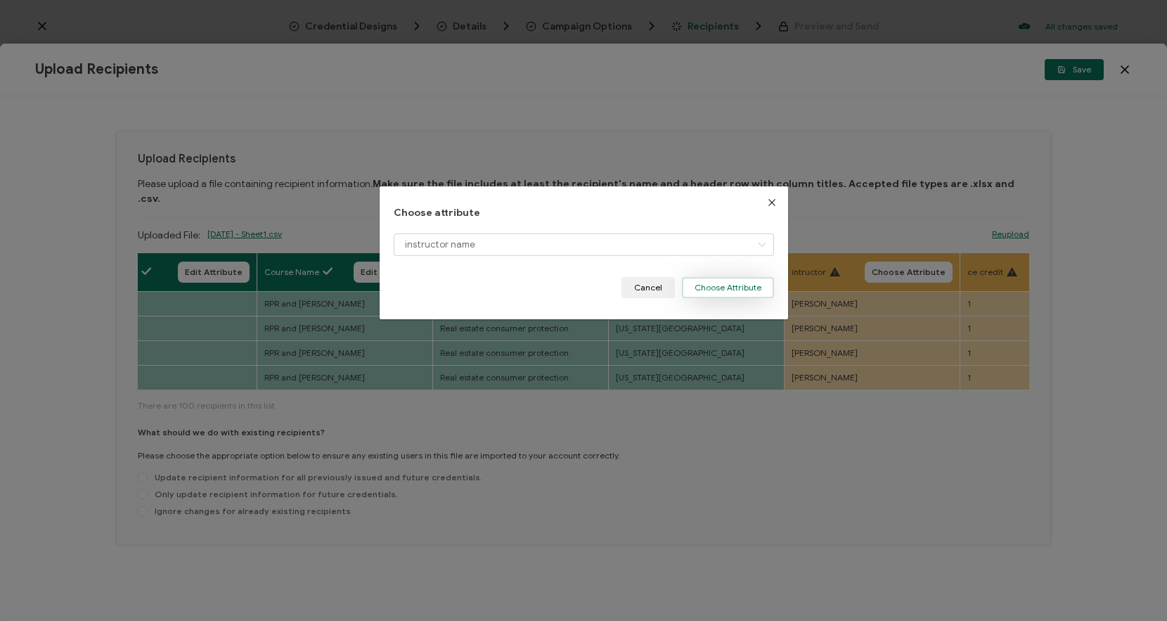
click at [725, 277] on button "Choose Attribute" at bounding box center [728, 287] width 92 height 21
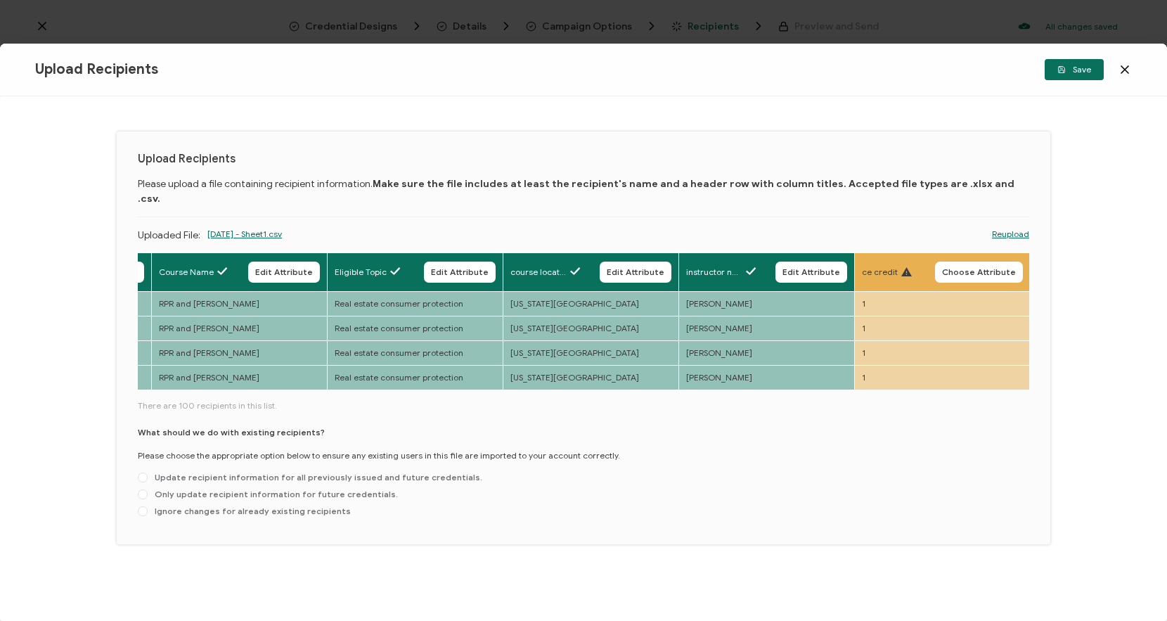
scroll to position [0, 867]
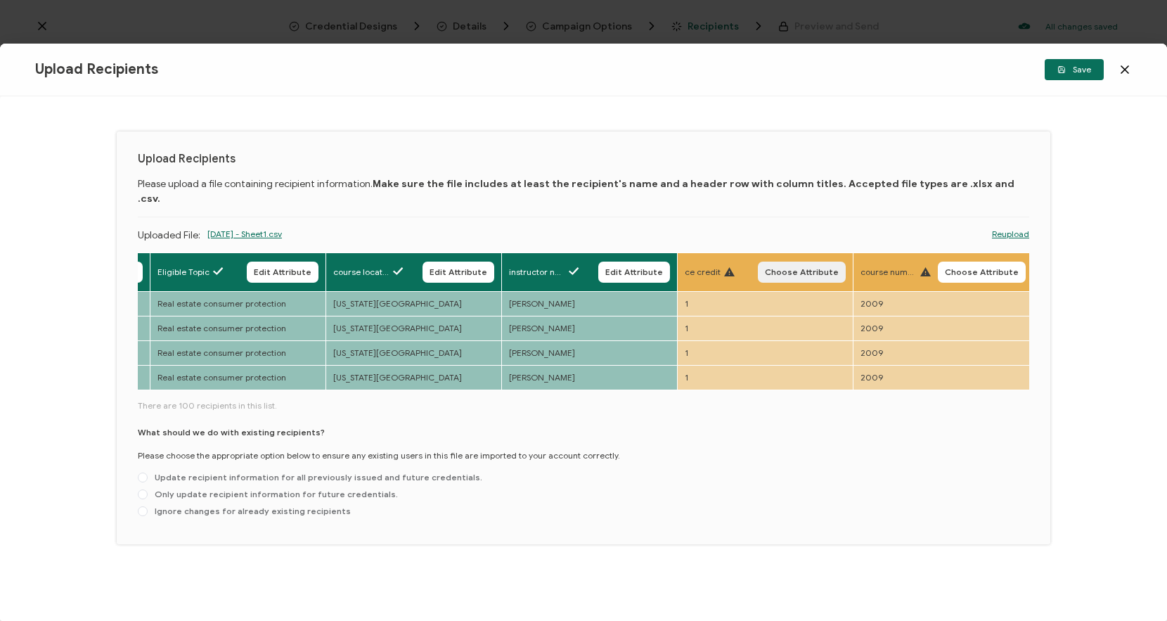
click at [791, 268] on span "Choose Attribute" at bounding box center [802, 272] width 74 height 8
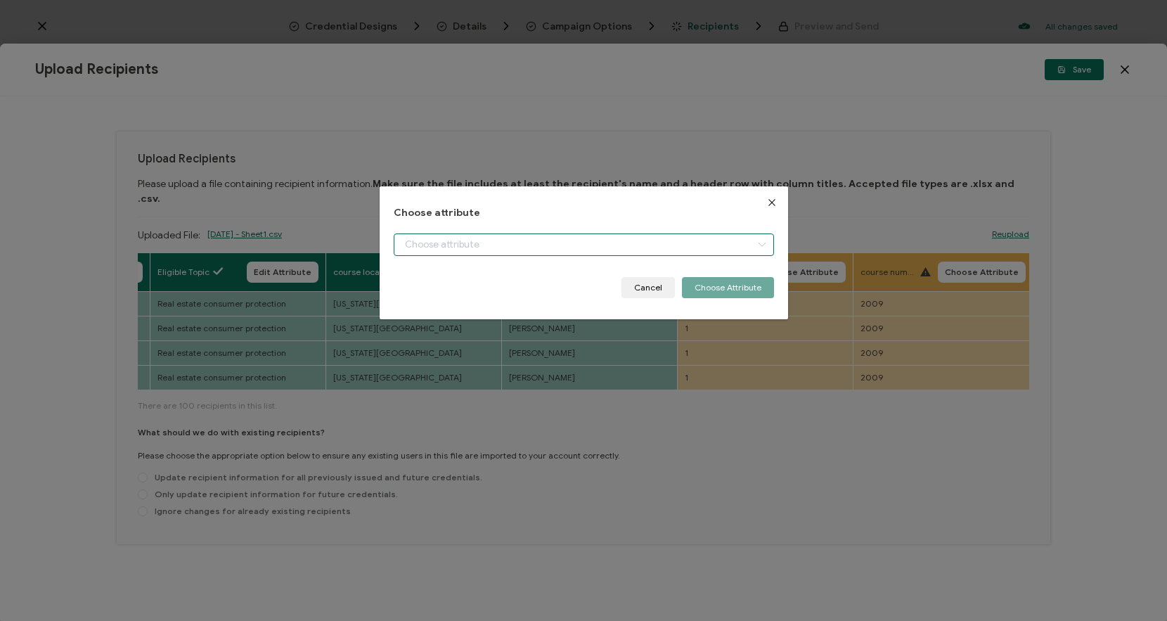
click at [723, 248] on input "dialog" at bounding box center [584, 244] width 380 height 23
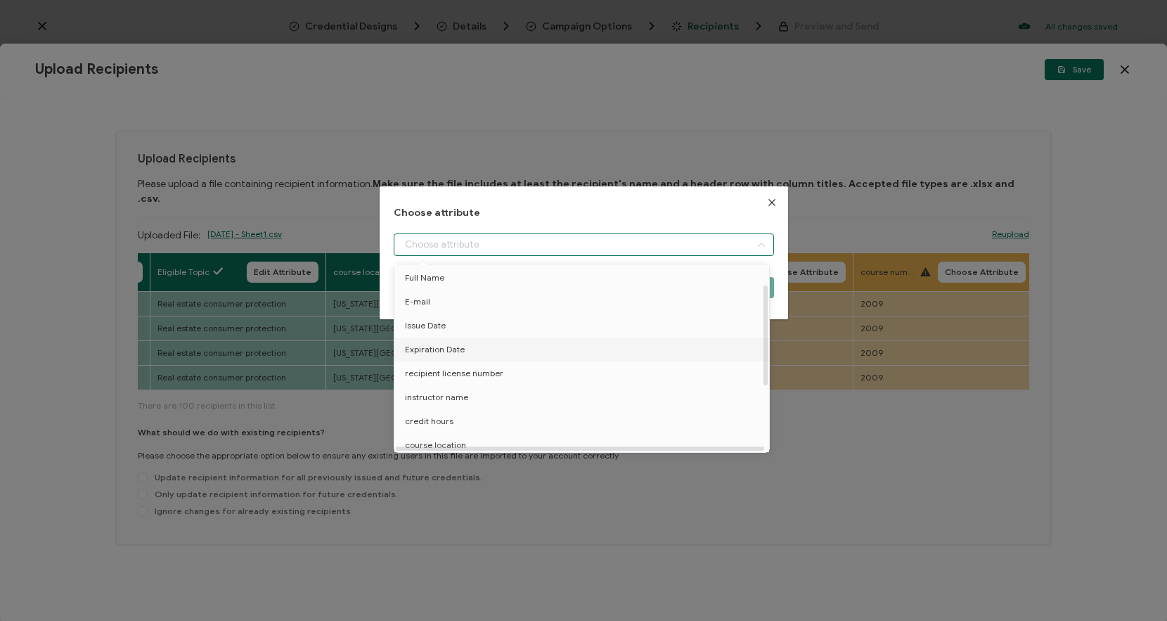
scroll to position [37, 0]
click at [494, 416] on li "credit hours" at bounding box center [584, 411] width 387 height 24
type input "credit hours"
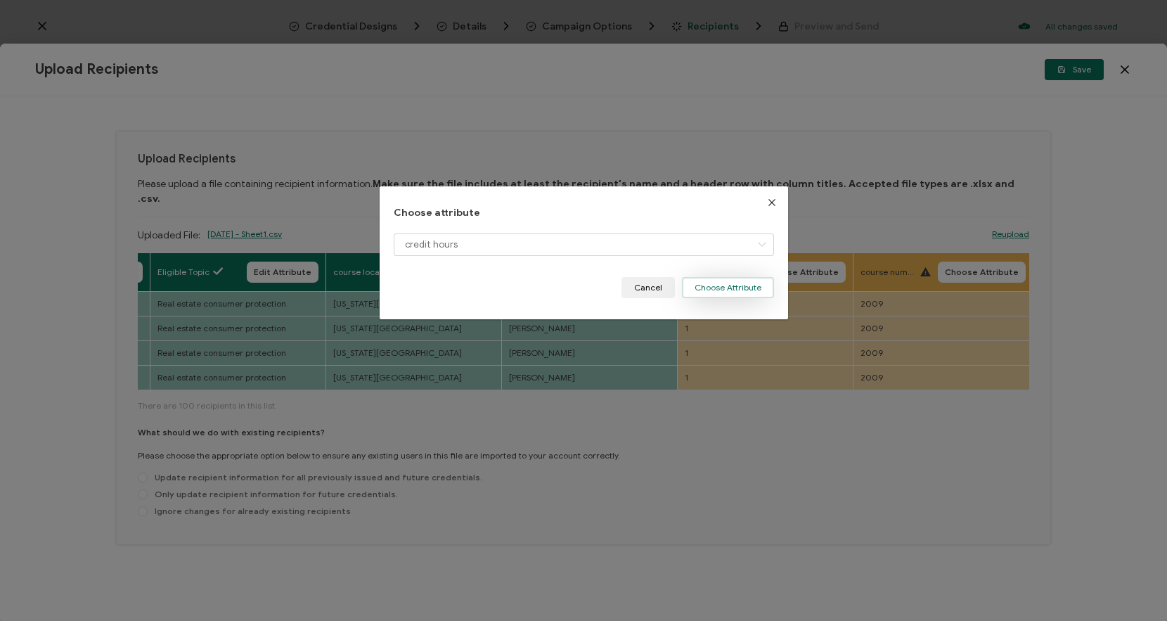
click at [730, 293] on button "Choose Attribute" at bounding box center [728, 287] width 92 height 21
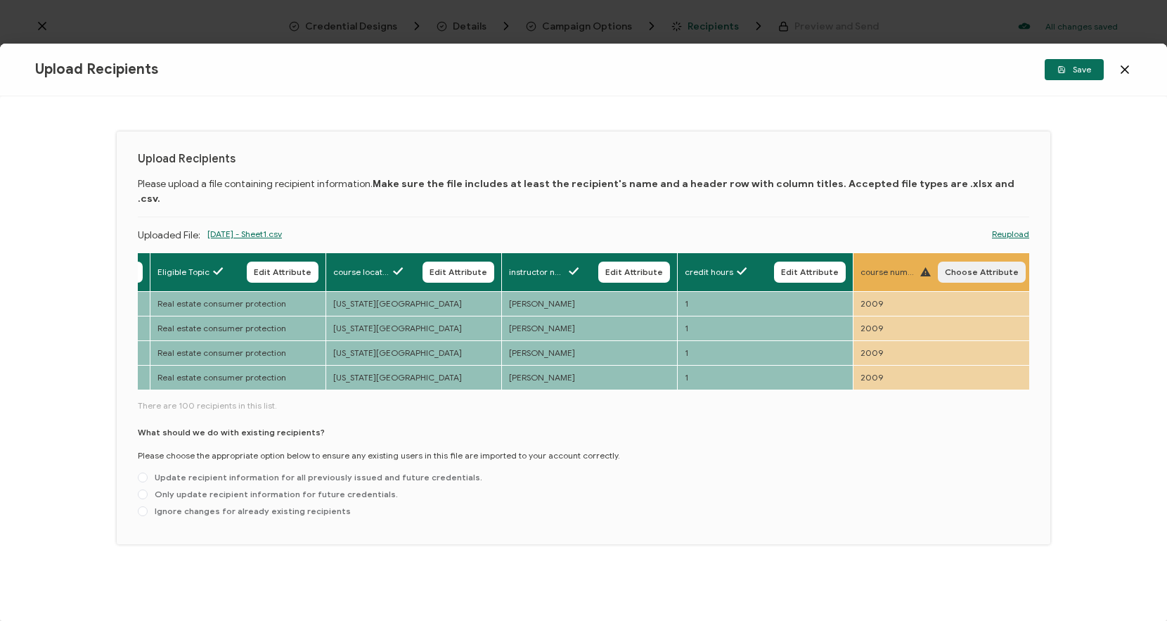
click at [961, 268] on span "Choose Attribute" at bounding box center [982, 272] width 74 height 8
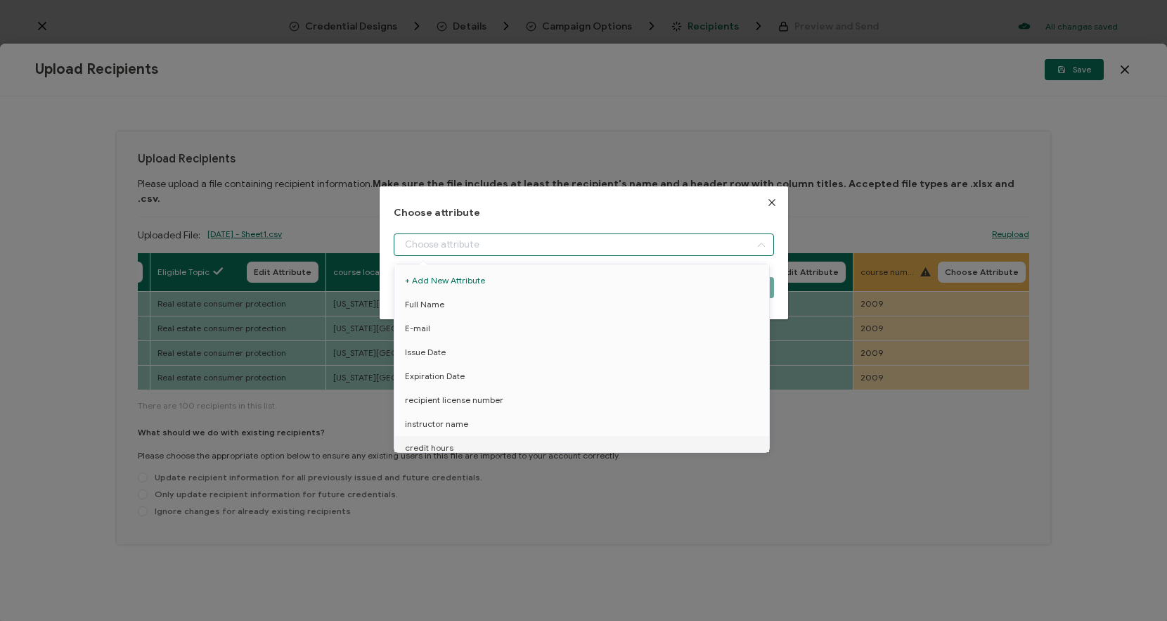
click at [693, 244] on input "dialog" at bounding box center [584, 244] width 380 height 23
click at [475, 440] on li "Course Number" at bounding box center [584, 435] width 387 height 24
type input "Course Number"
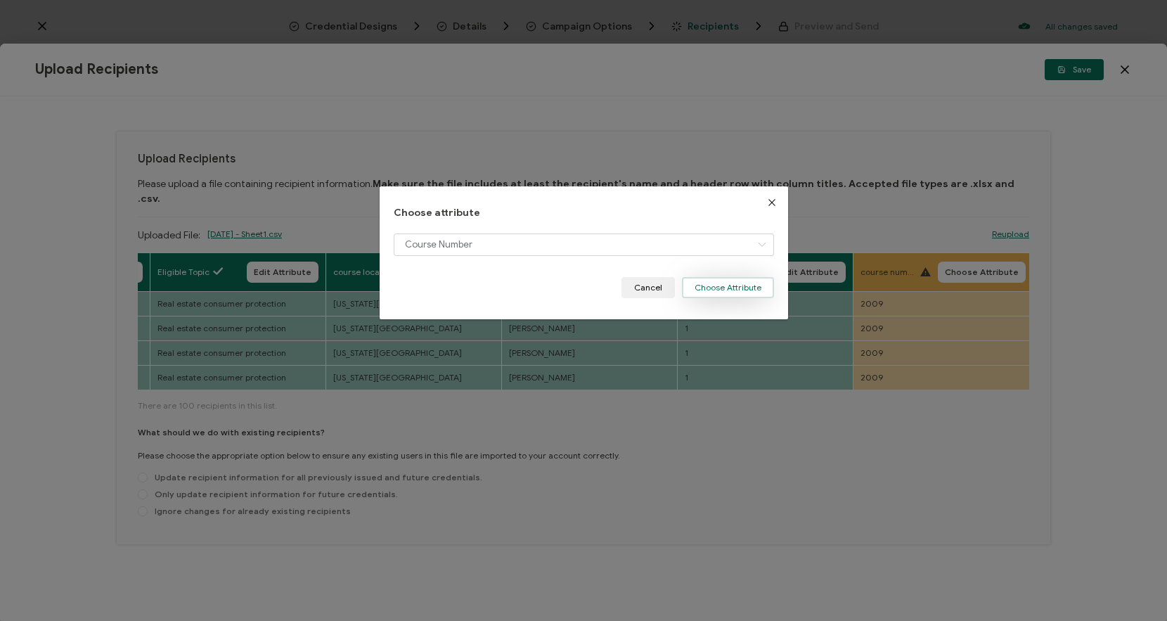
click at [750, 281] on button "Choose Attribute" at bounding box center [728, 287] width 92 height 21
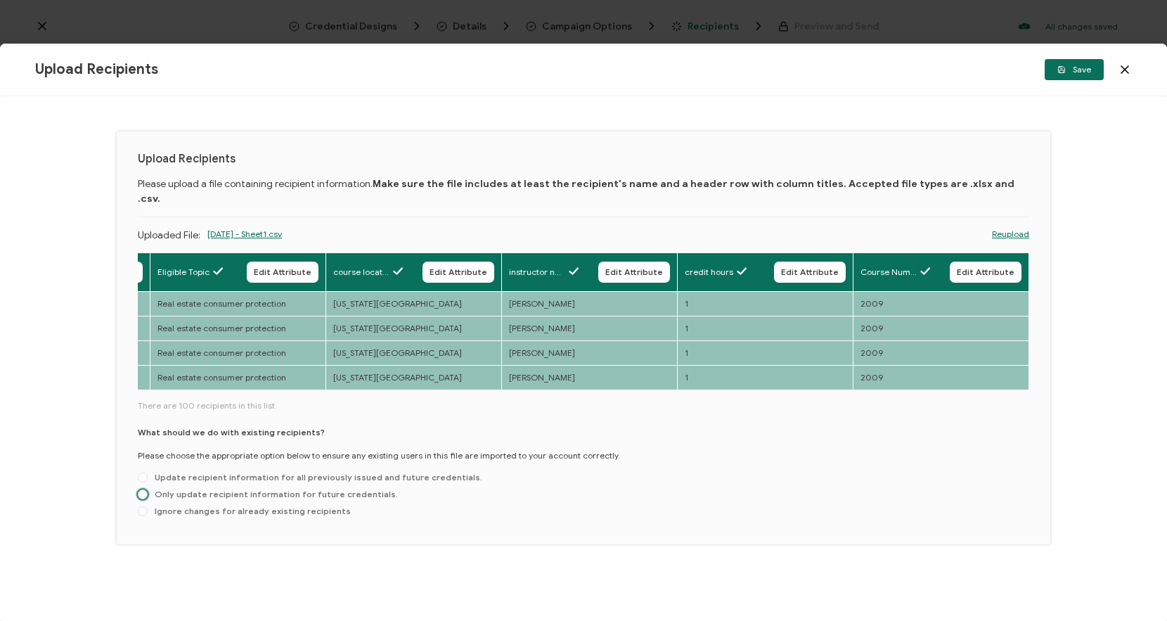
click at [232, 489] on span "Only update recipient information for future credentials." at bounding box center [273, 494] width 250 height 11
click at [148, 489] on input "Only update recipient information for future credentials." at bounding box center [143, 494] width 10 height 11
radio input "true"
click at [1076, 70] on span "Save" at bounding box center [1075, 69] width 34 height 8
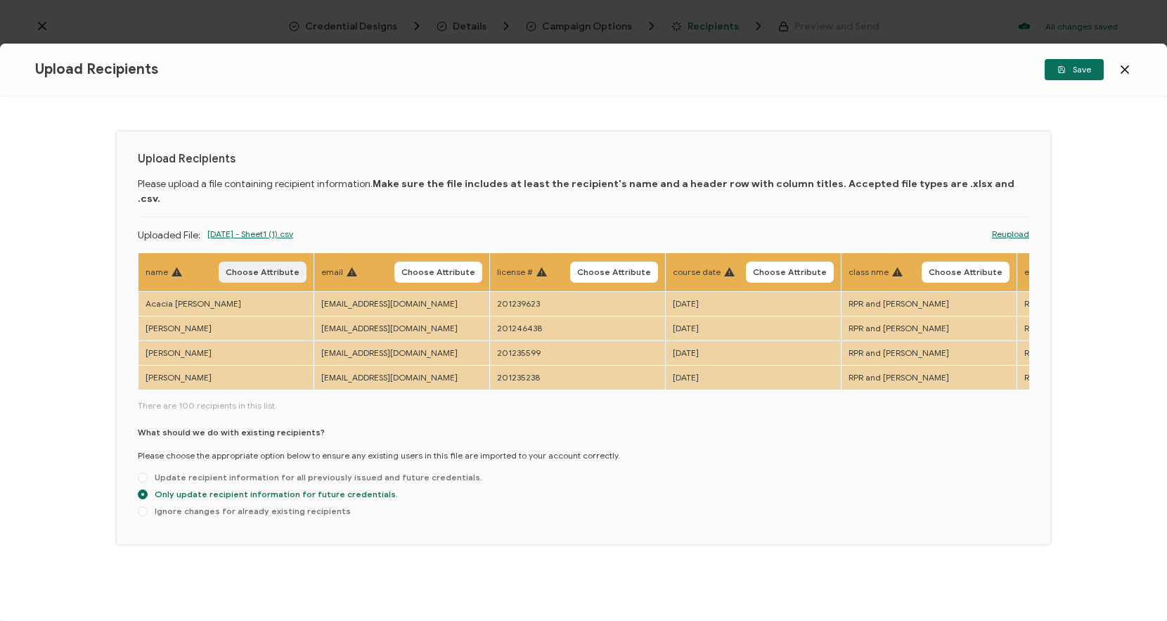
click at [250, 268] on span "Choose Attribute" at bounding box center [263, 272] width 74 height 8
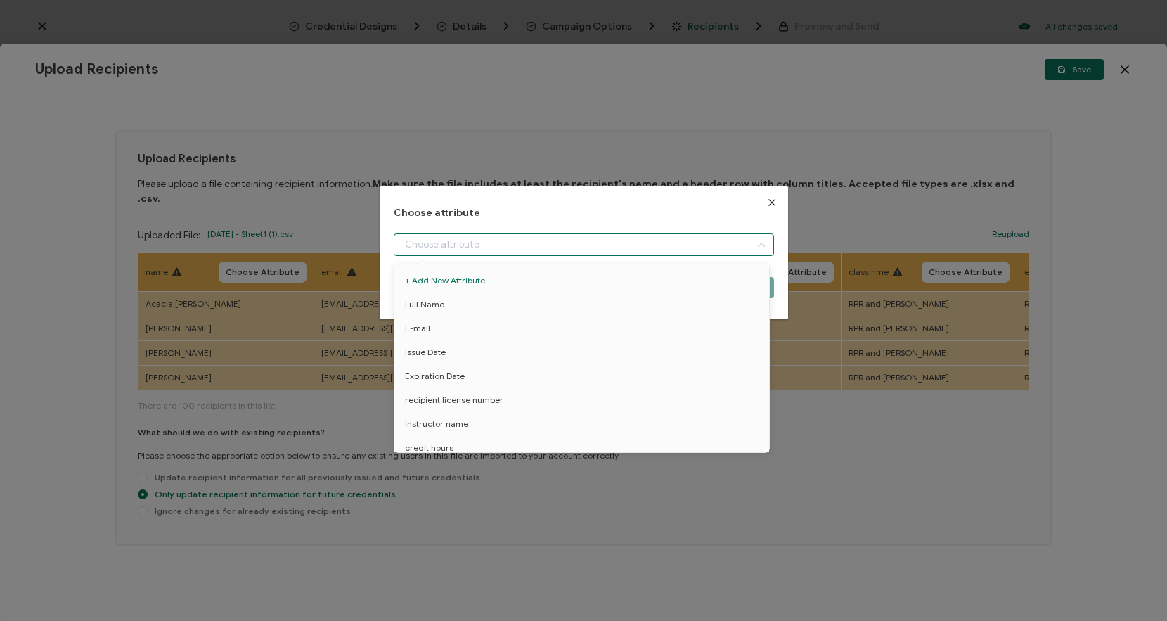
click at [578, 250] on input "dialog" at bounding box center [584, 244] width 380 height 23
click at [501, 300] on li "Full Name" at bounding box center [584, 305] width 387 height 24
type input "Full Name"
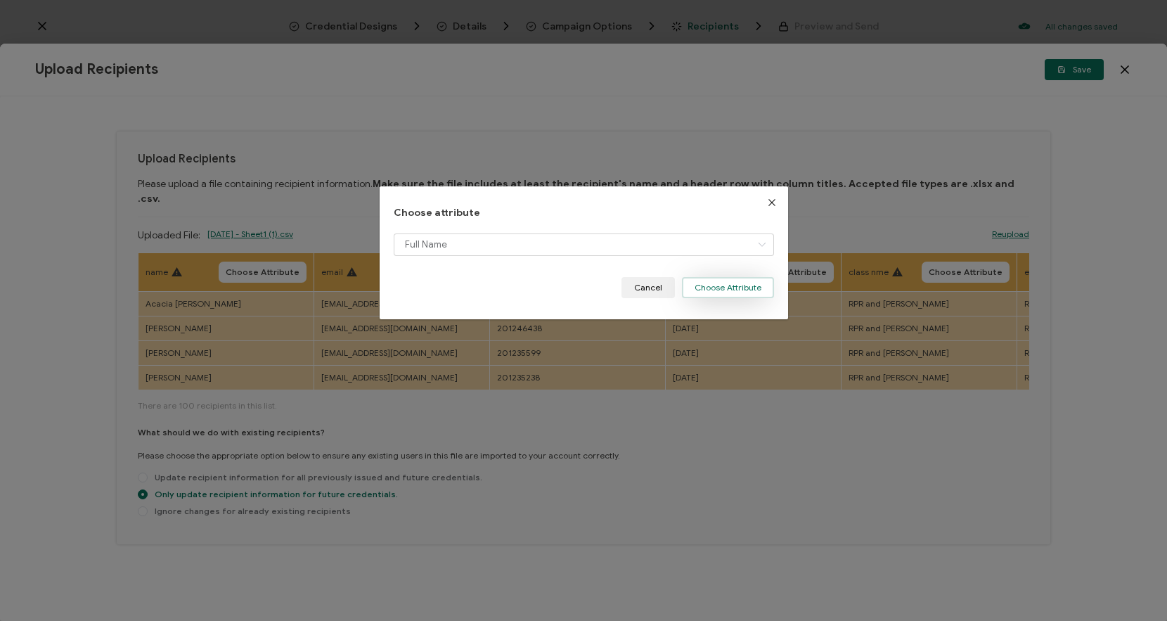
click at [753, 293] on button "Choose Attribute" at bounding box center [728, 287] width 92 height 21
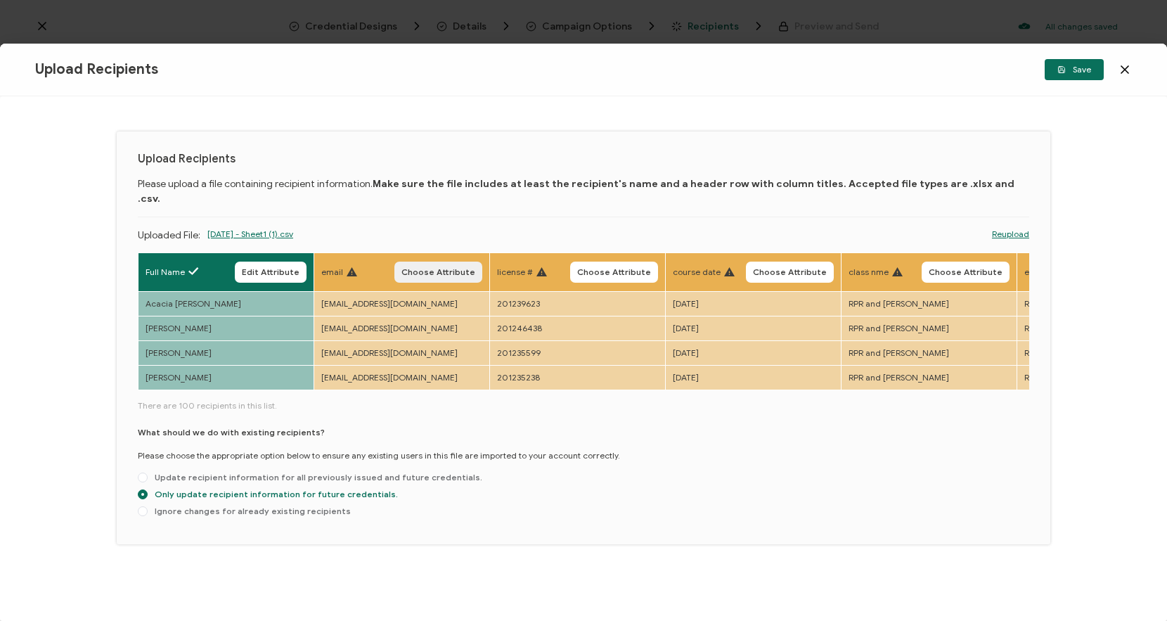
click at [447, 268] on span "Choose Attribute" at bounding box center [439, 272] width 74 height 8
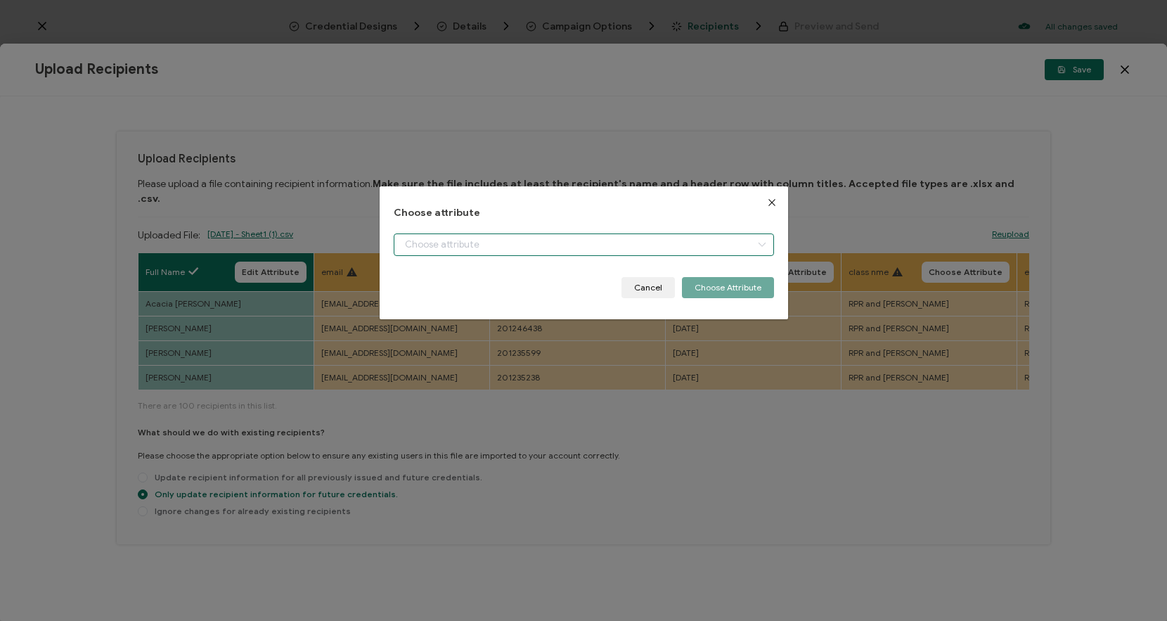
click at [452, 236] on input "dialog" at bounding box center [584, 244] width 380 height 23
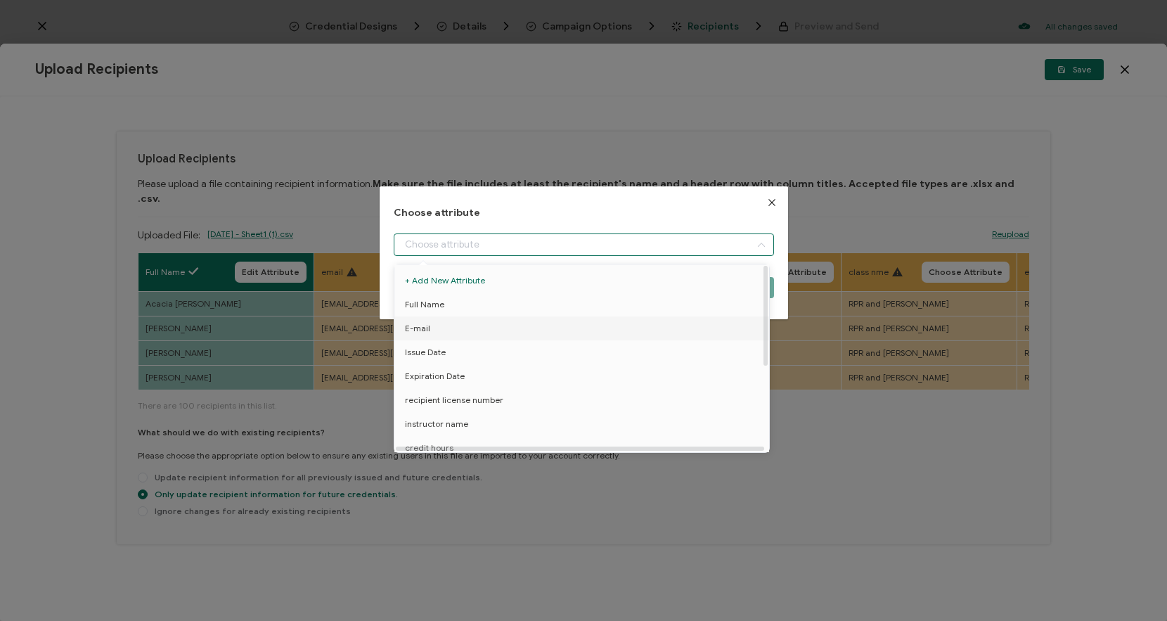
click at [433, 319] on li "E-mail" at bounding box center [584, 328] width 387 height 24
type input "E-mail"
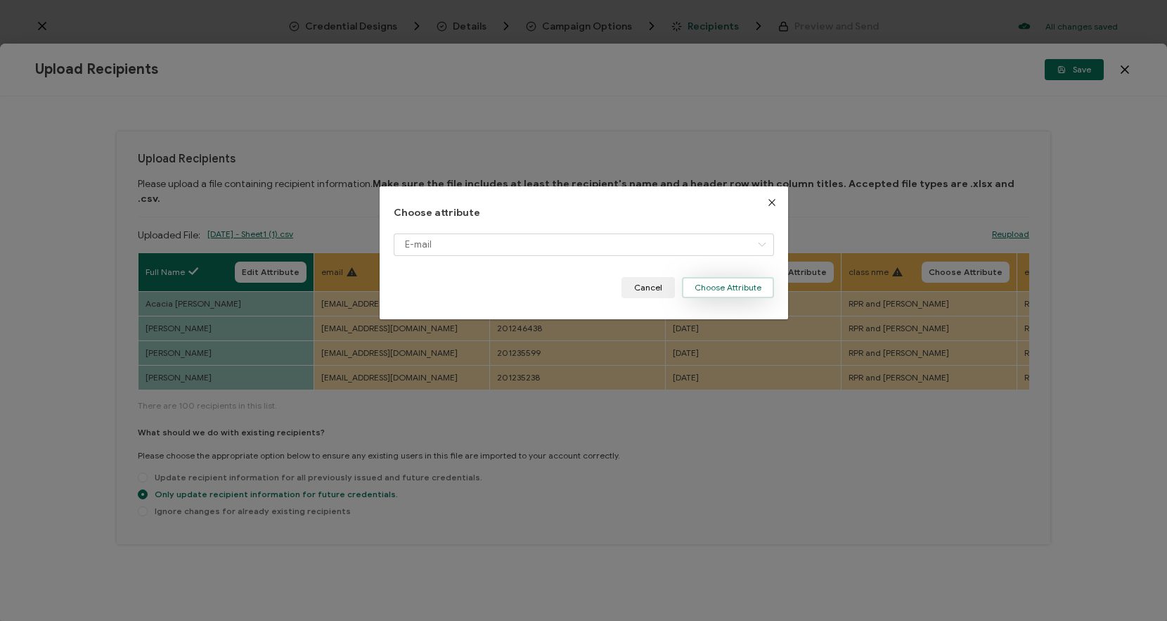
click at [745, 281] on button "Choose Attribute" at bounding box center [728, 287] width 92 height 21
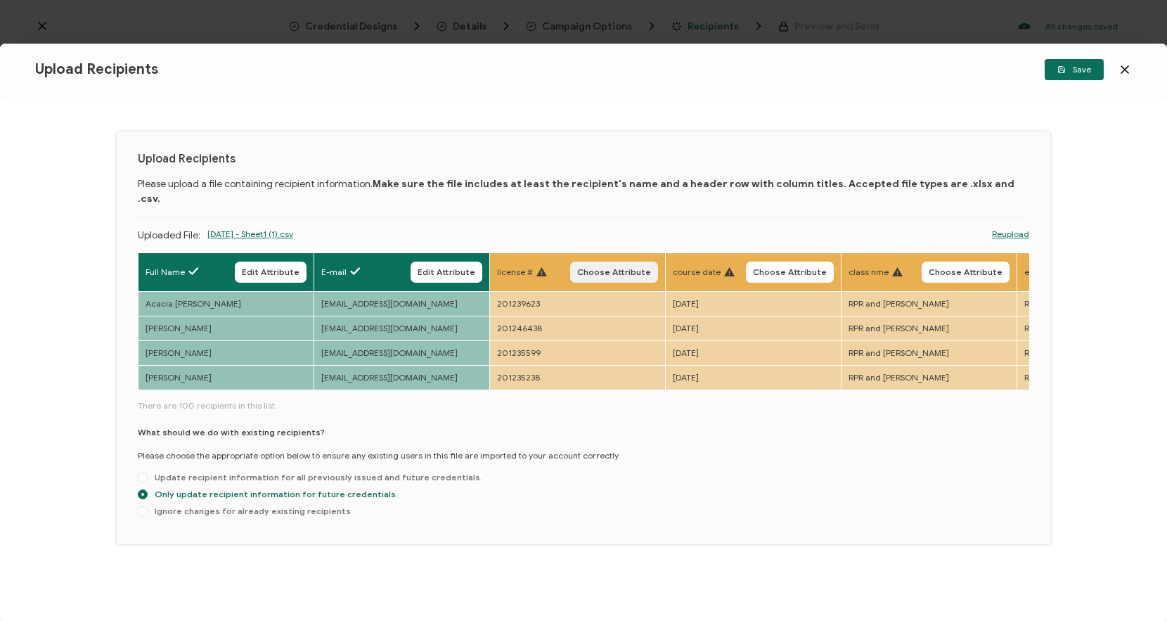
click at [615, 262] on button "Choose Attribute" at bounding box center [614, 272] width 88 height 21
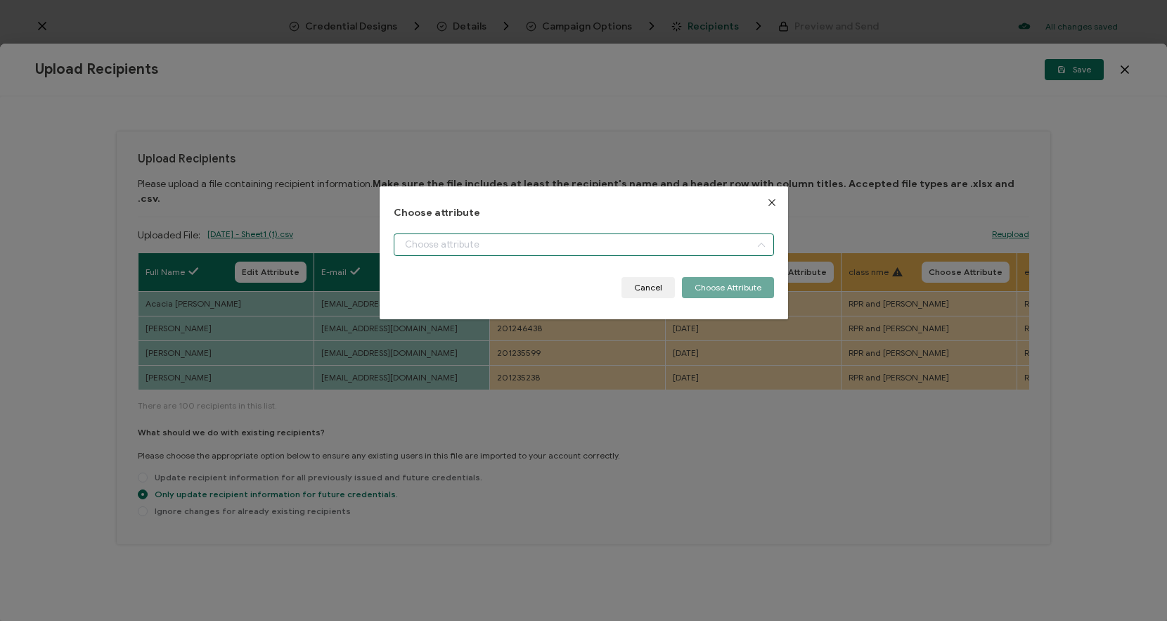
click at [600, 250] on input "dialog" at bounding box center [584, 244] width 380 height 23
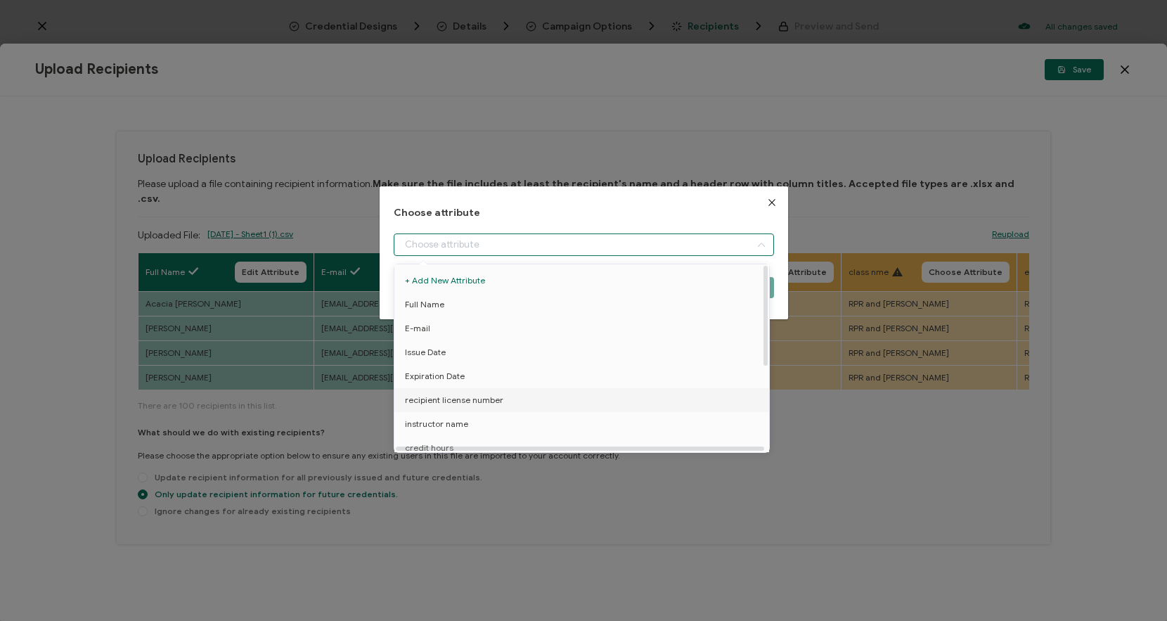
click at [497, 397] on span "recipient license number" at bounding box center [454, 400] width 98 height 24
type input "recipient license number"
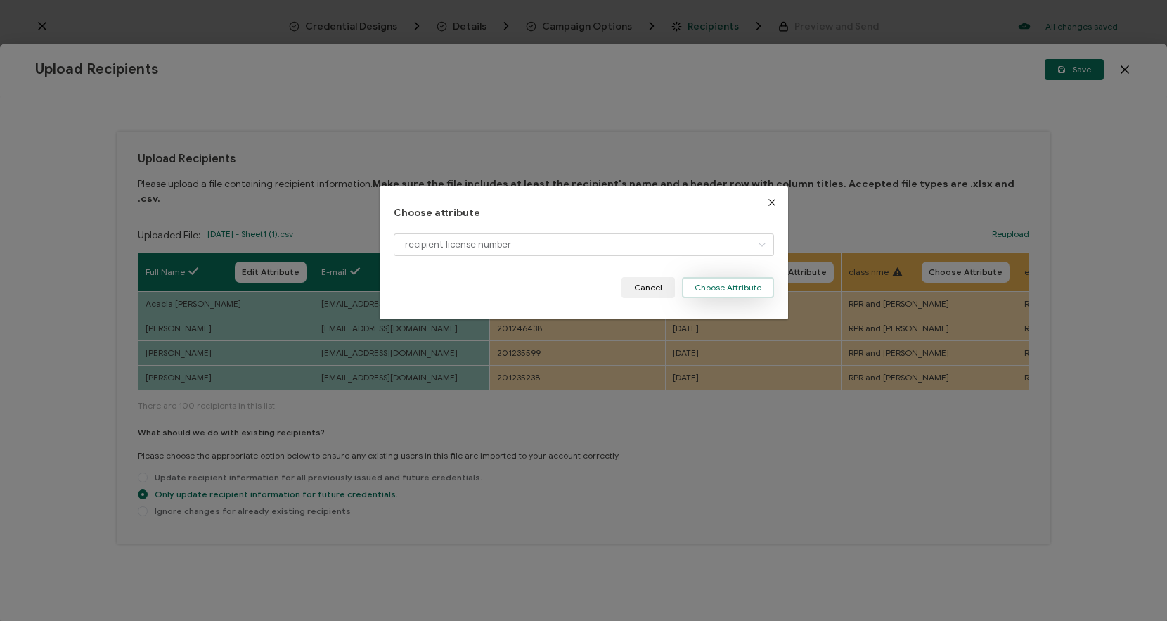
click at [711, 285] on button "Choose Attribute" at bounding box center [728, 287] width 92 height 21
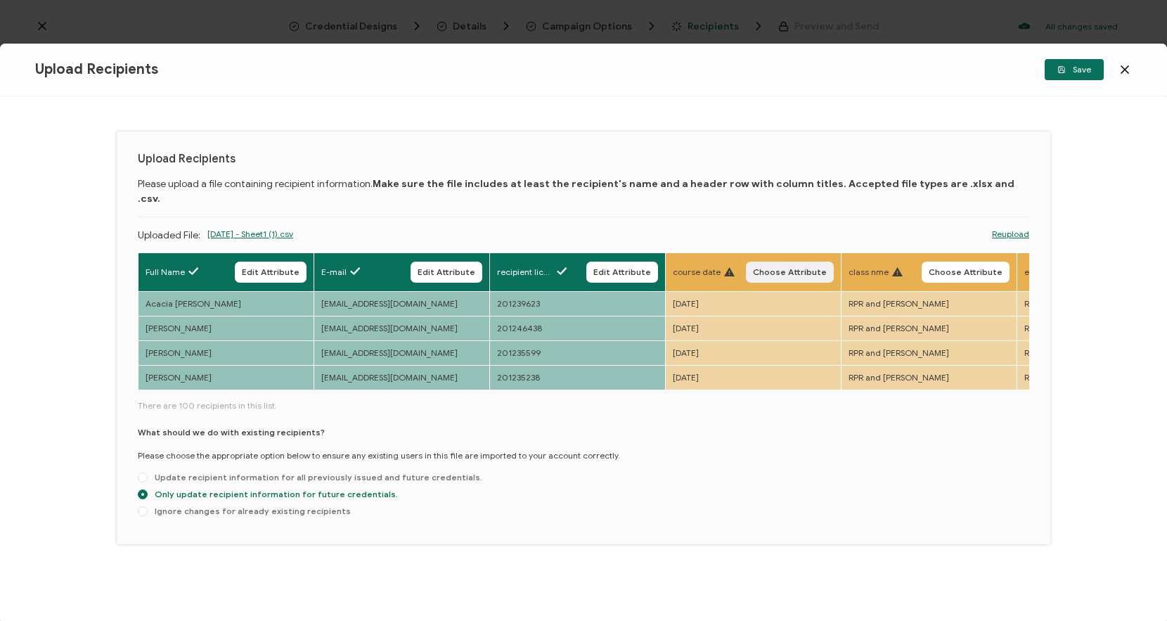
click at [798, 268] on span "Choose Attribute" at bounding box center [790, 272] width 74 height 8
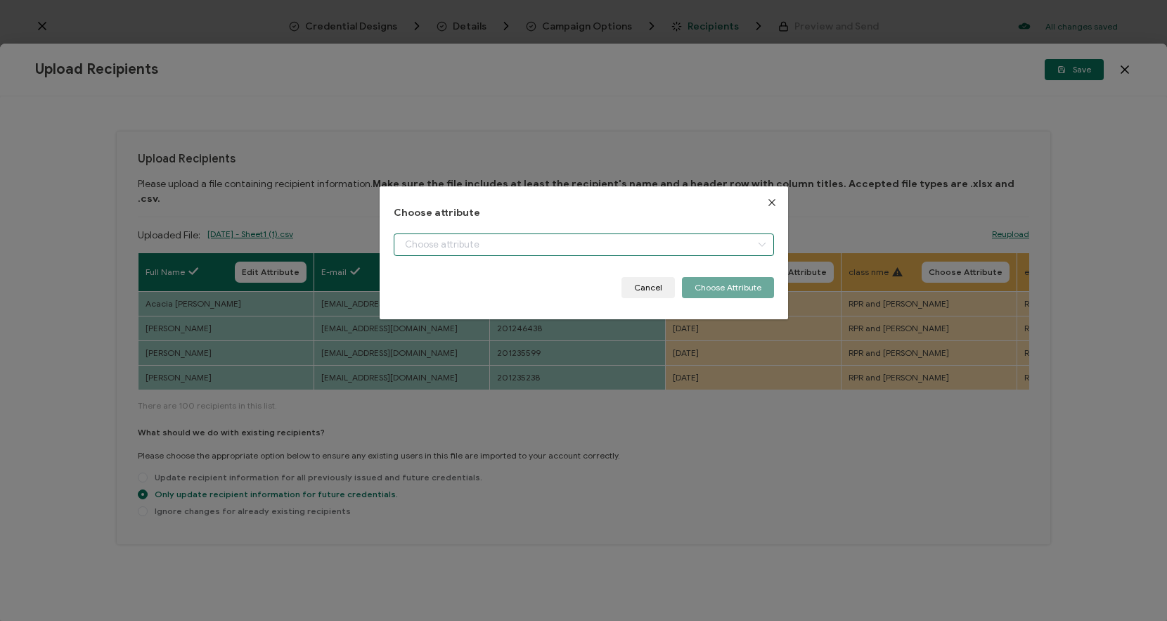
click at [701, 246] on input "dialog" at bounding box center [584, 244] width 380 height 23
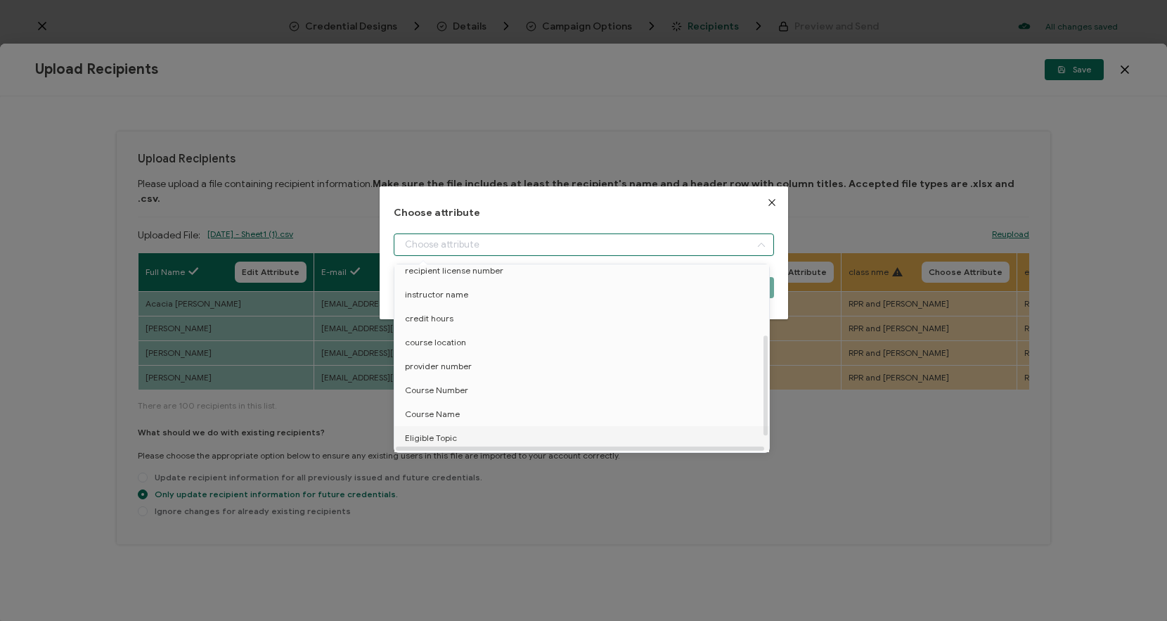
scroll to position [158, 0]
click at [461, 435] on li "Course Date" at bounding box center [584, 441] width 387 height 24
type input "Course Date"
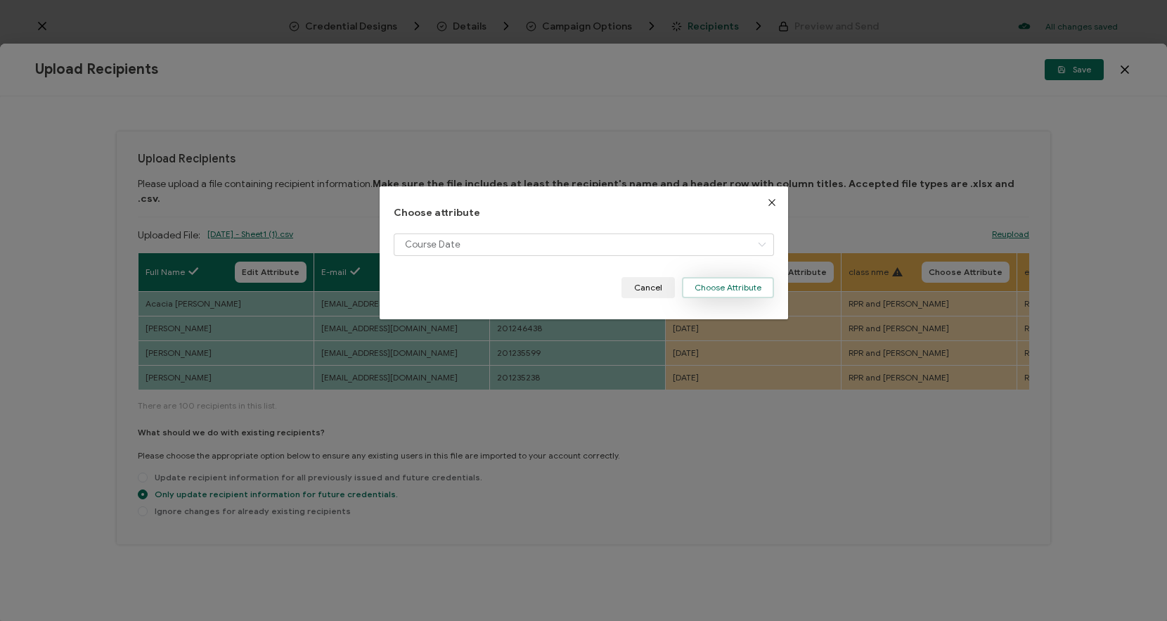
click at [752, 288] on button "Choose Attribute" at bounding box center [728, 287] width 92 height 21
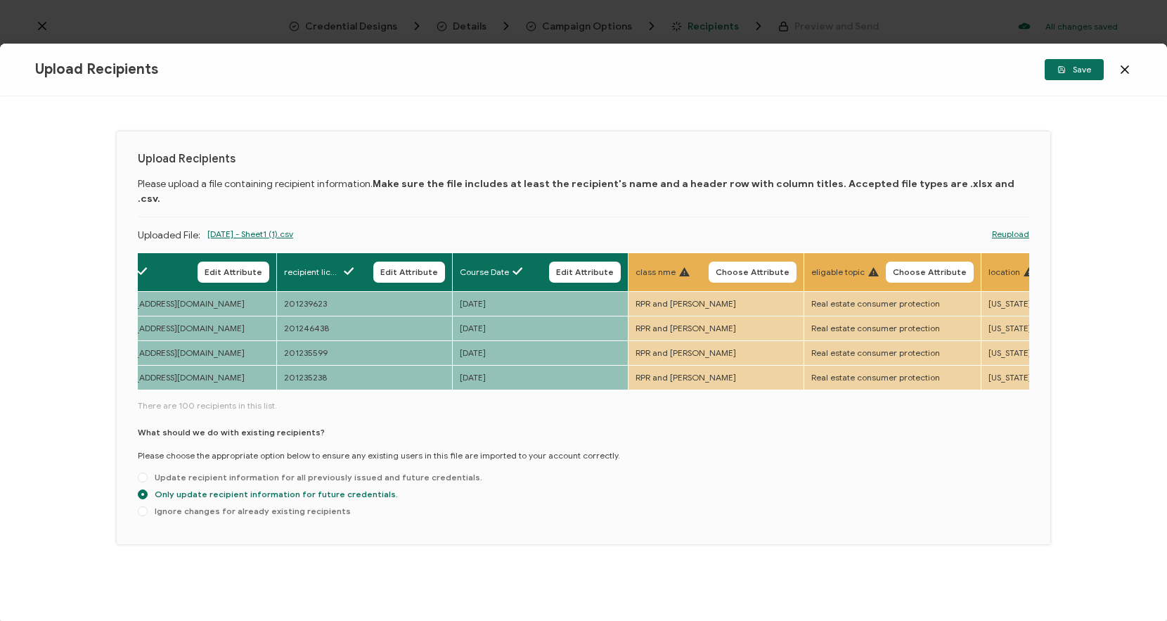
scroll to position [0, 219]
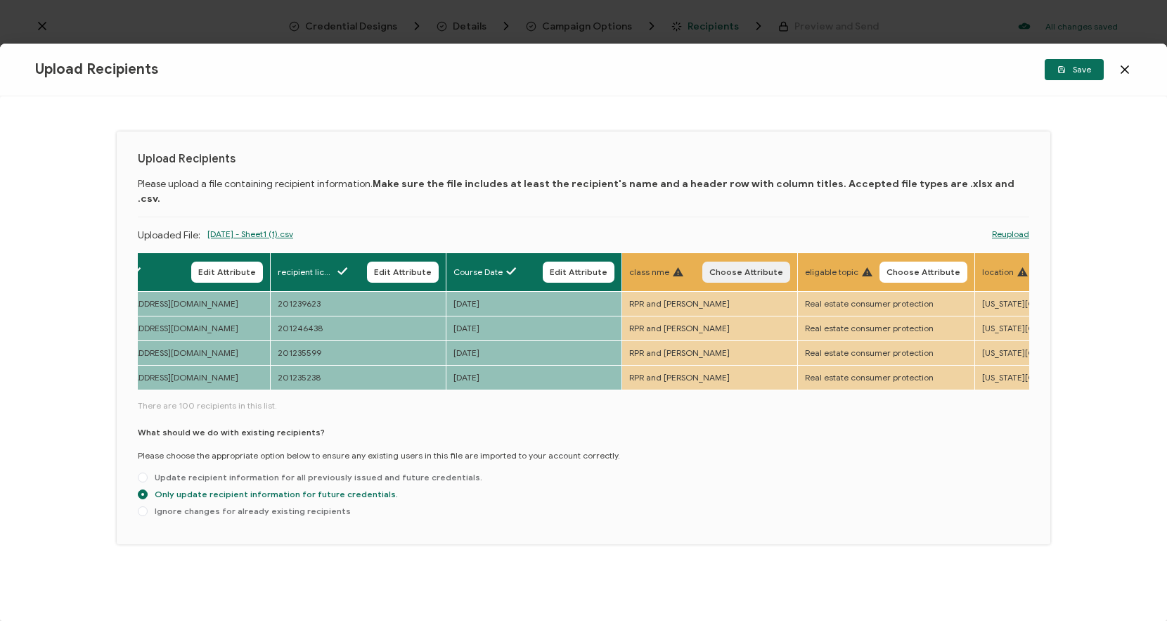
click at [766, 268] on span "Choose Attribute" at bounding box center [747, 272] width 74 height 8
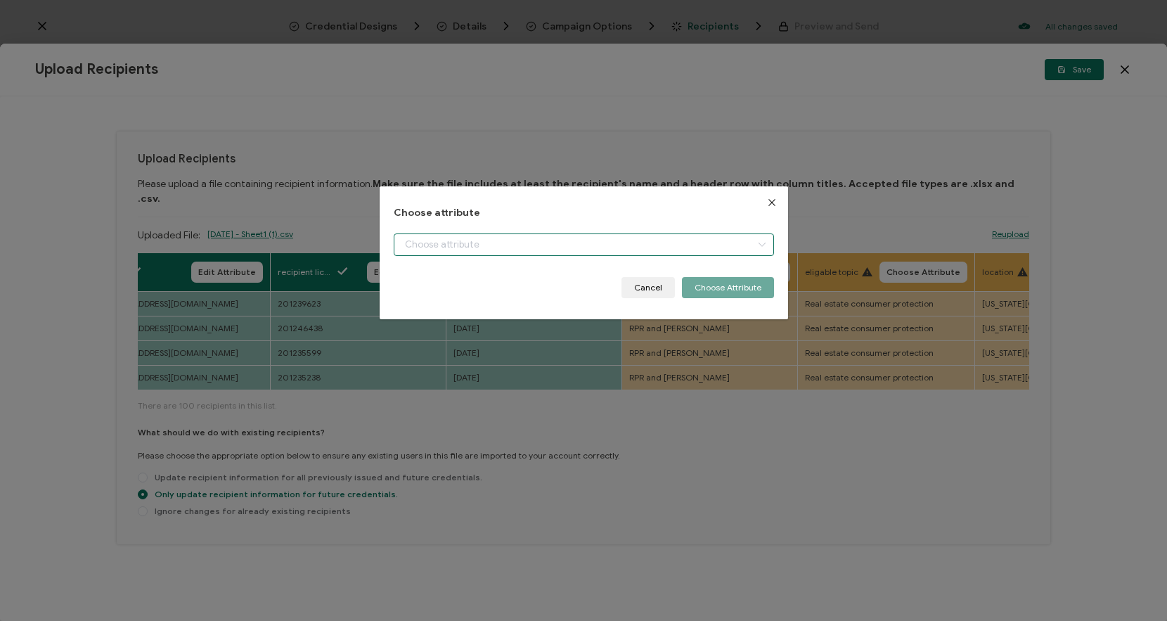
click at [689, 245] on input "dialog" at bounding box center [584, 244] width 380 height 23
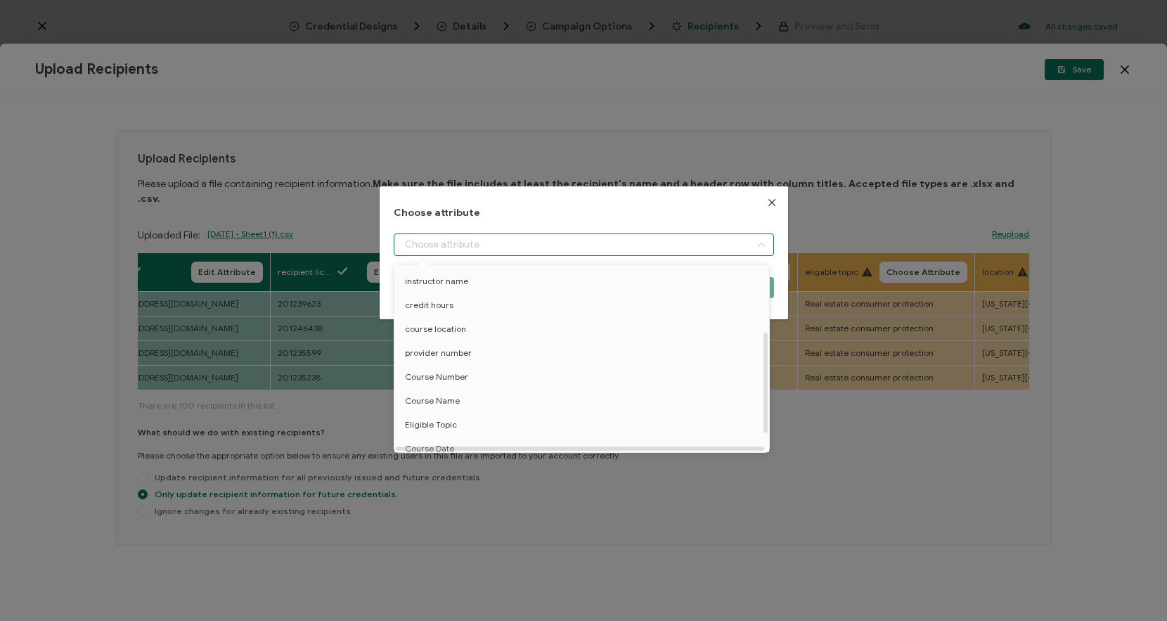
scroll to position [145, 0]
click at [477, 396] on li "Course Name" at bounding box center [584, 399] width 387 height 24
type input "Course Name"
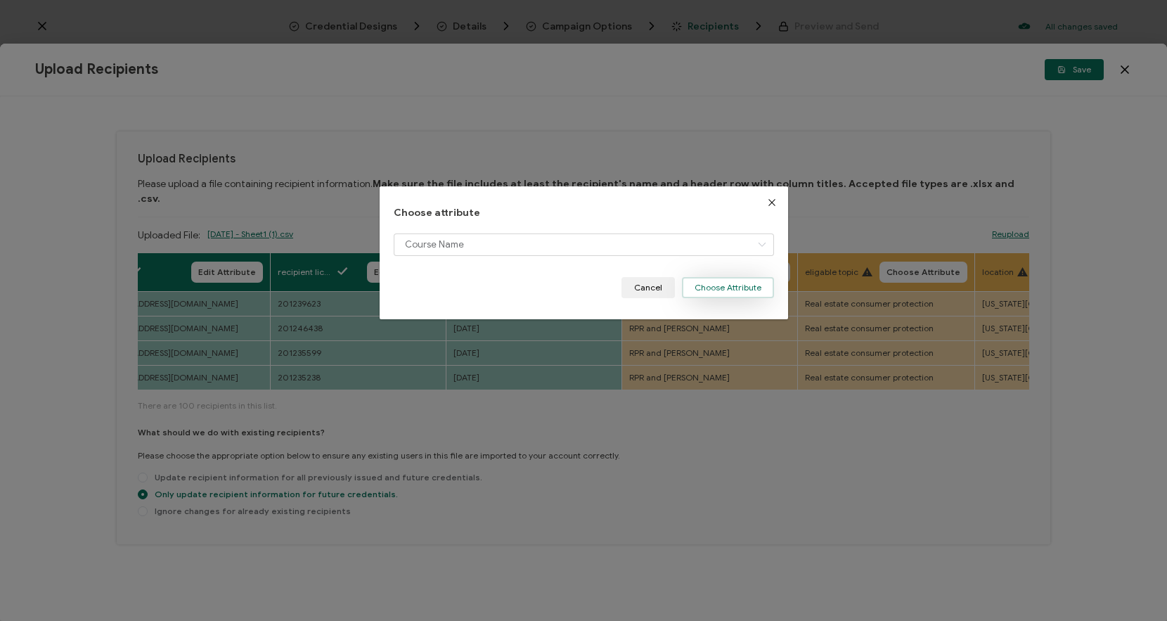
click at [731, 286] on button "Choose Attribute" at bounding box center [728, 287] width 92 height 21
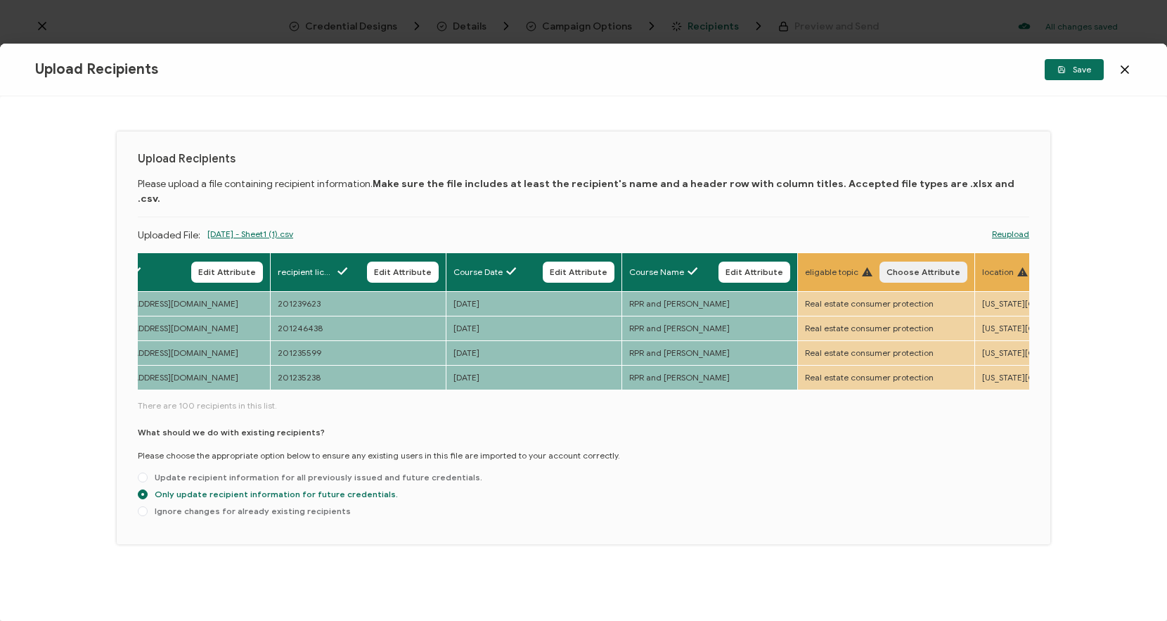
click at [934, 268] on span "Choose Attribute" at bounding box center [924, 272] width 74 height 8
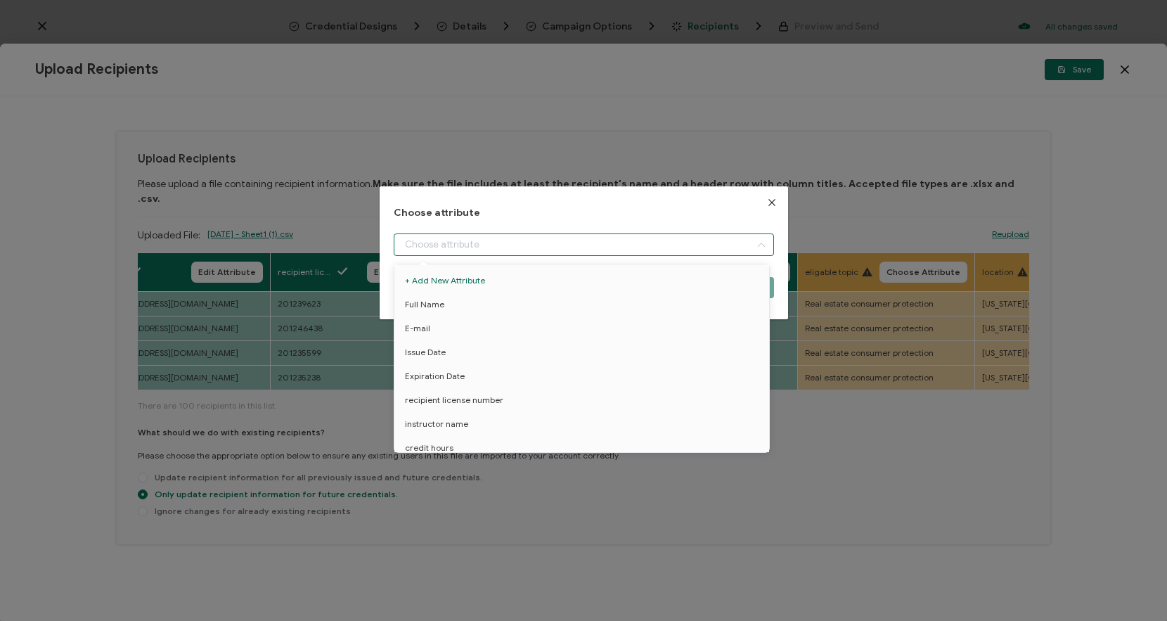
click at [667, 248] on input "dialog" at bounding box center [584, 244] width 380 height 23
click at [489, 405] on li "Eligible Topic" at bounding box center [584, 417] width 387 height 24
type input "Eligible Topic"
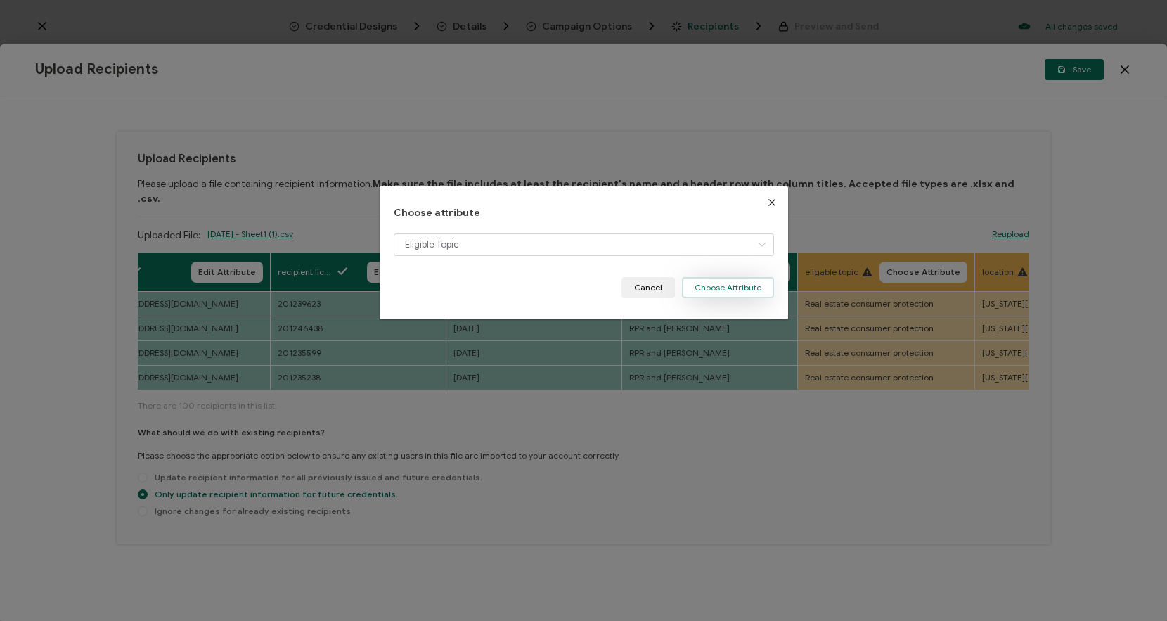
click at [719, 287] on button "Choose Attribute" at bounding box center [728, 287] width 92 height 21
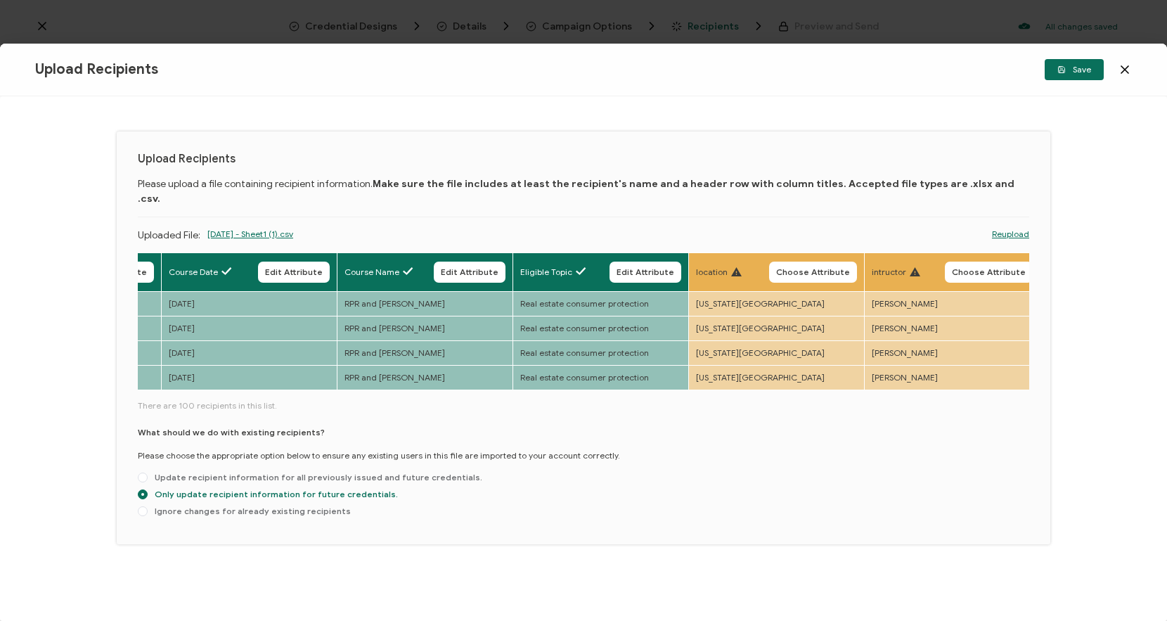
scroll to position [0, 532]
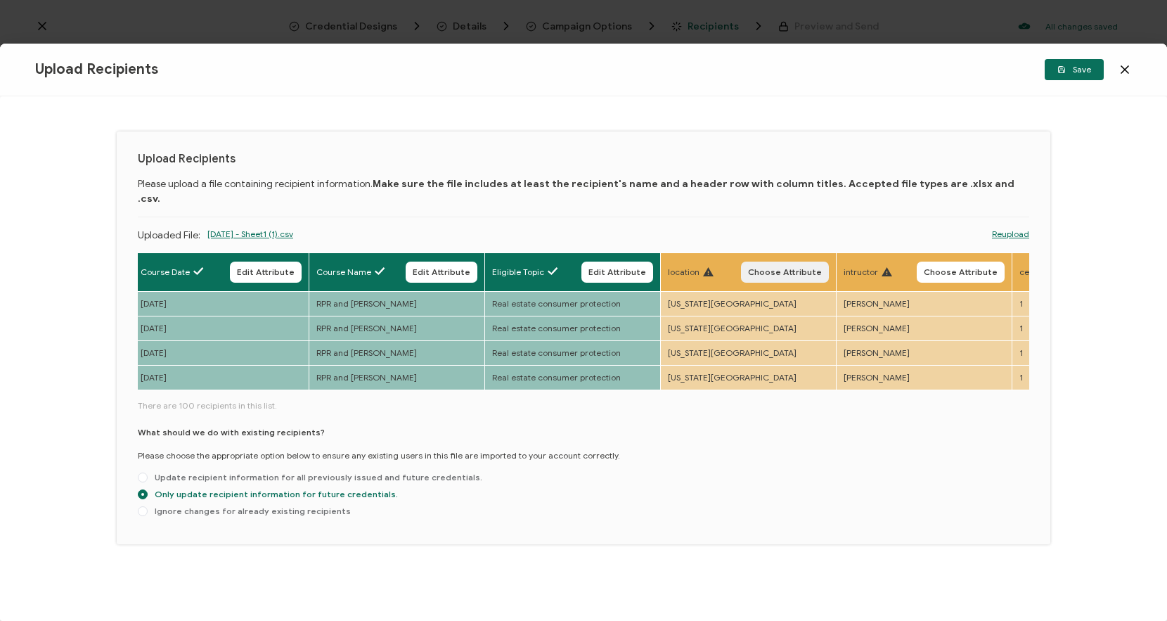
click at [795, 266] on button "Choose Attribute" at bounding box center [785, 272] width 88 height 21
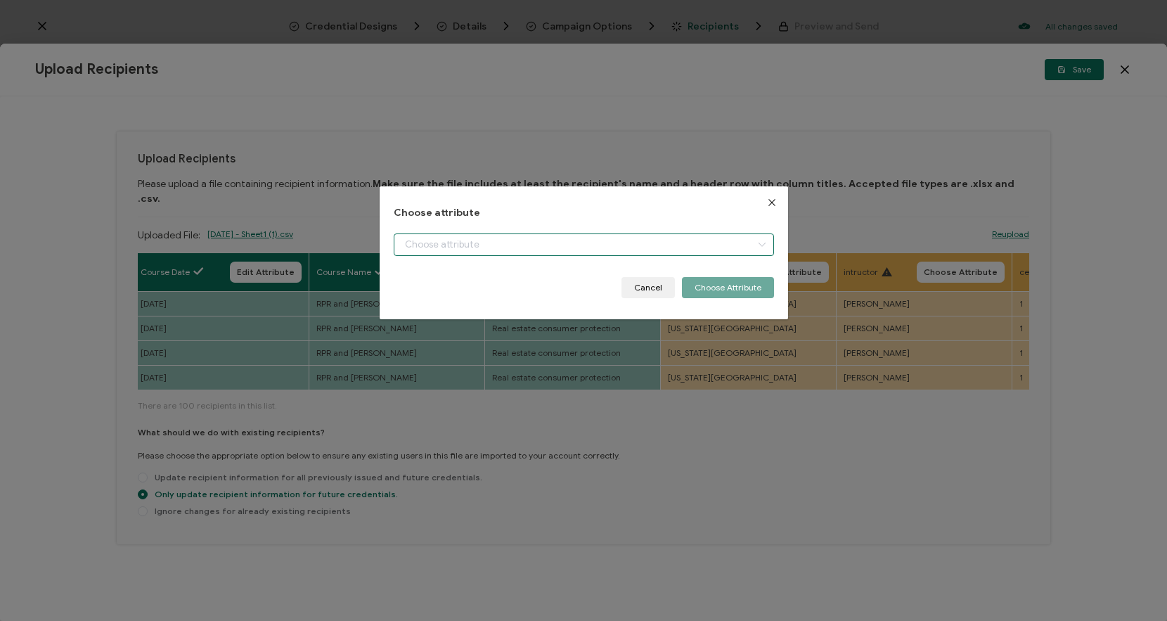
click at [662, 248] on input "dialog" at bounding box center [584, 244] width 380 height 23
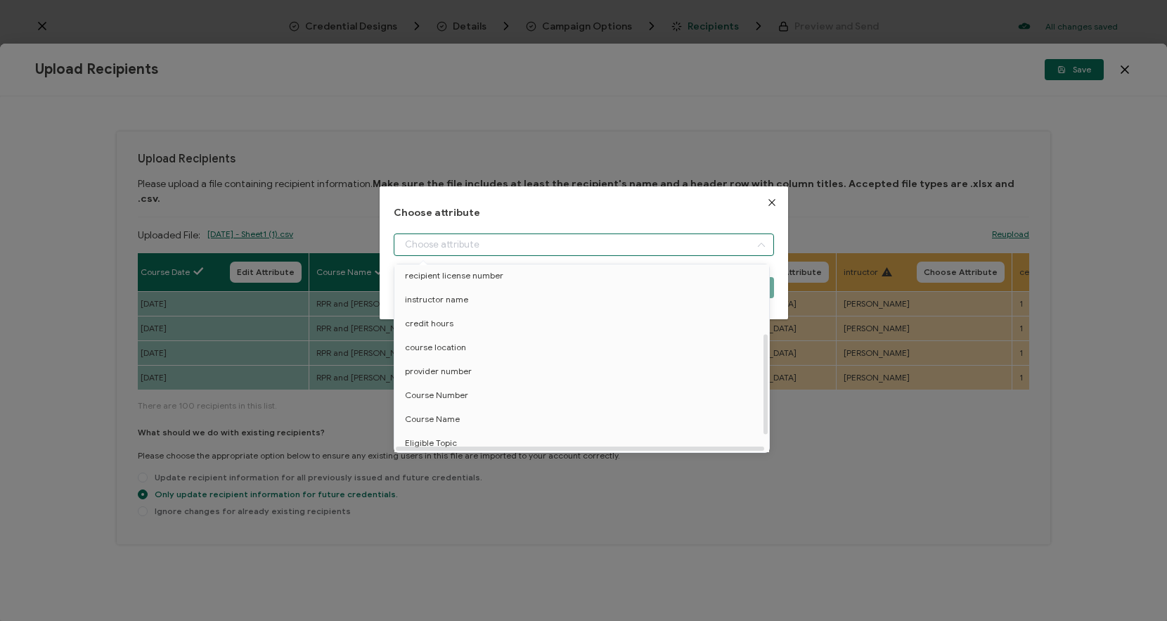
scroll to position [128, 0]
click at [481, 345] on li "course location" at bounding box center [584, 344] width 387 height 24
type input "course location"
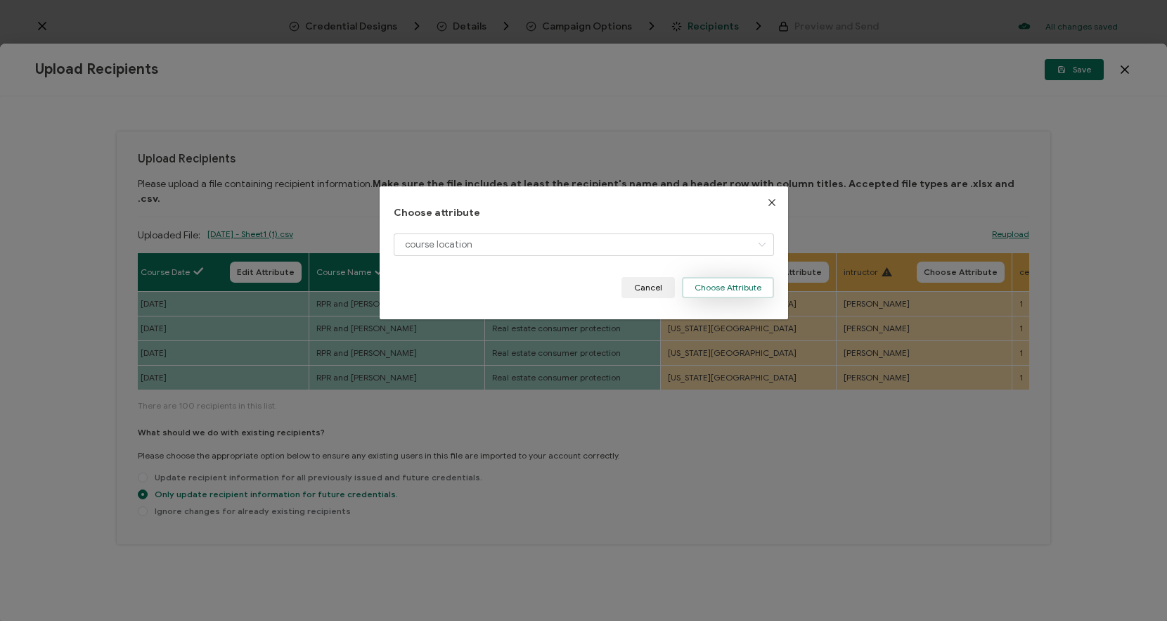
click at [717, 288] on button "Choose Attribute" at bounding box center [728, 287] width 92 height 21
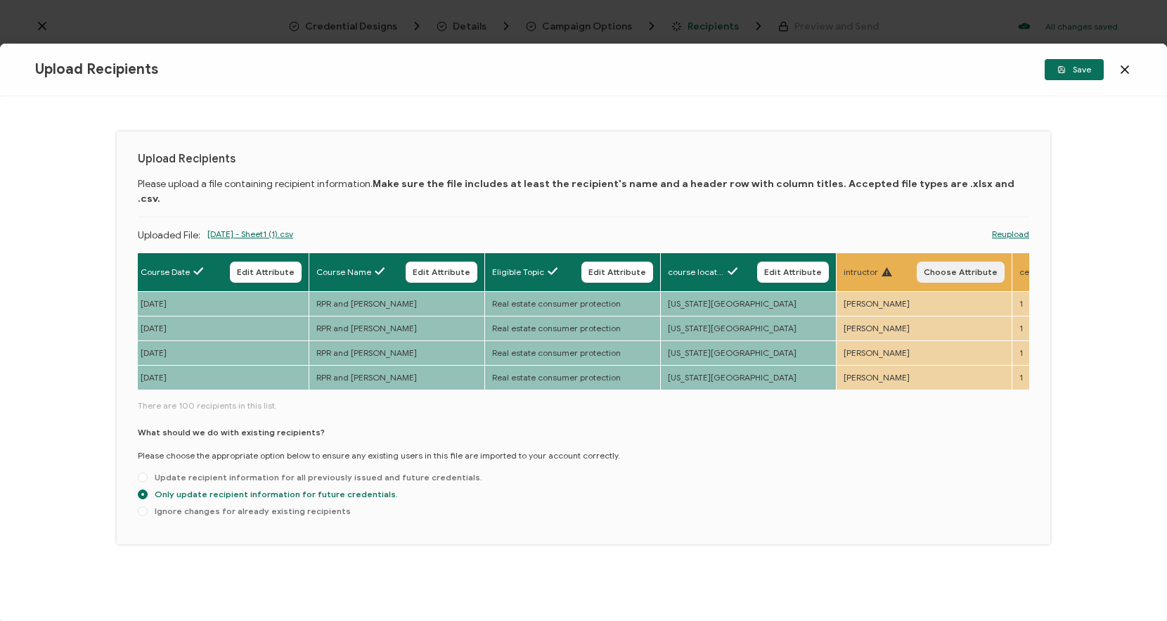
click at [964, 268] on span "Choose Attribute" at bounding box center [961, 272] width 74 height 8
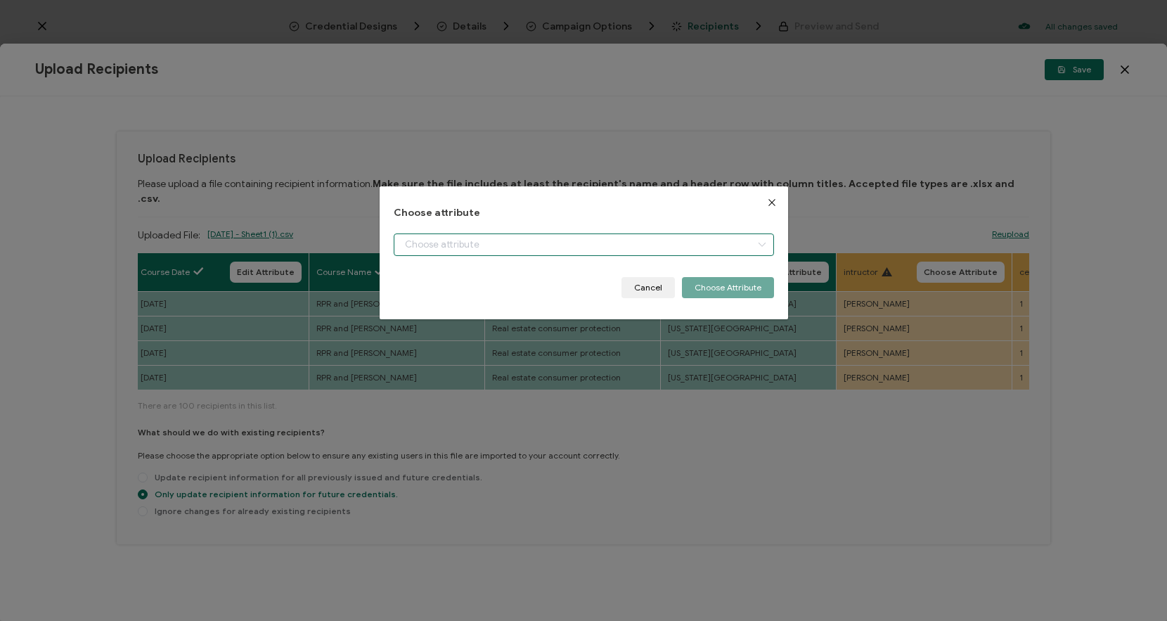
click at [731, 245] on input "dialog" at bounding box center [584, 244] width 380 height 23
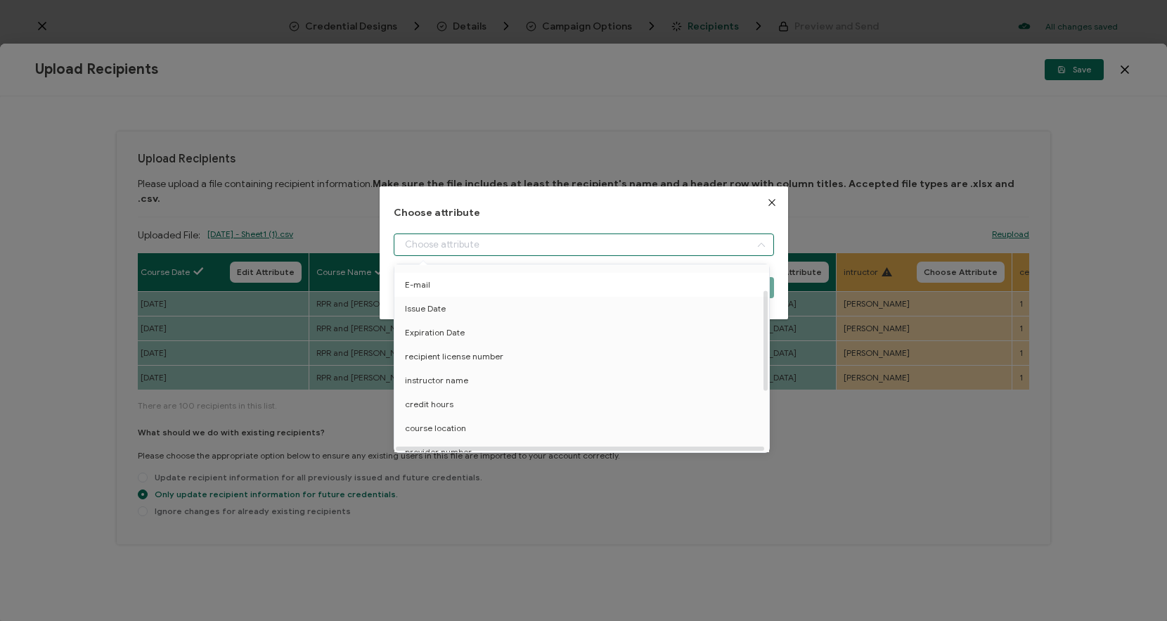
scroll to position [49, 0]
click at [474, 378] on li "instructor name" at bounding box center [584, 375] width 387 height 24
type input "instructor name"
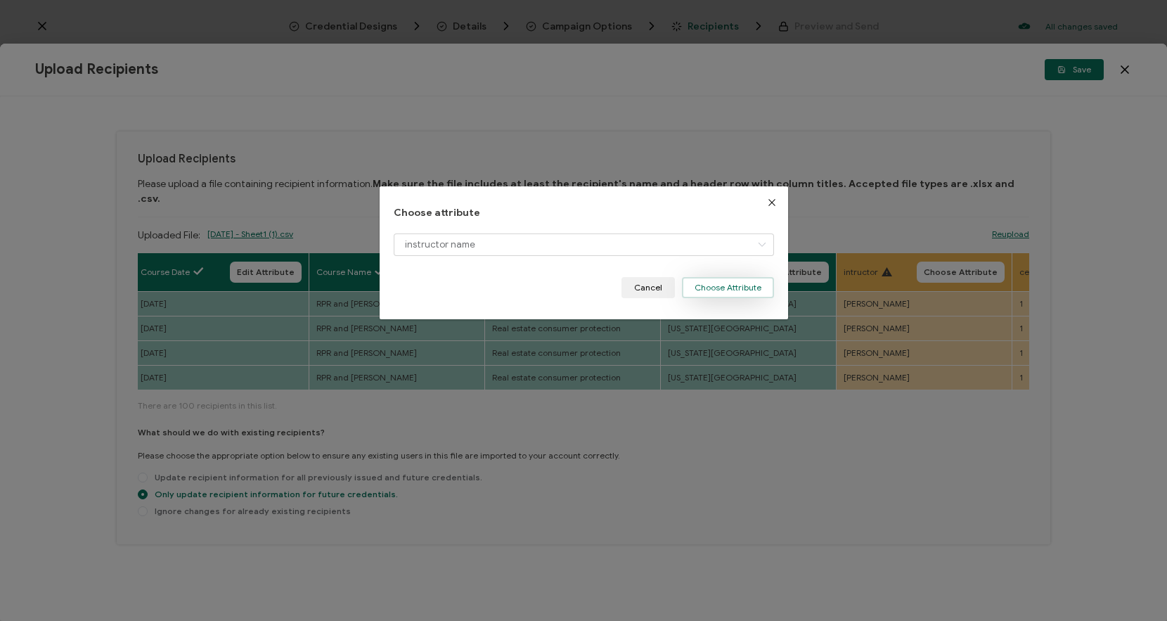
click at [755, 282] on button "Choose Attribute" at bounding box center [728, 287] width 92 height 21
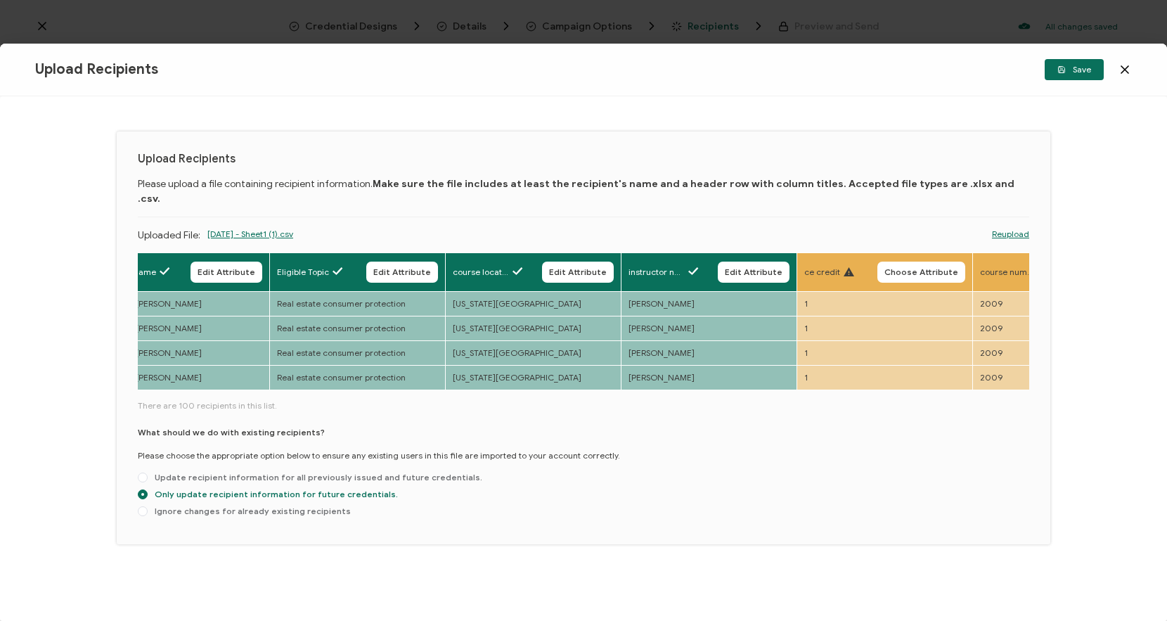
scroll to position [0, 867]
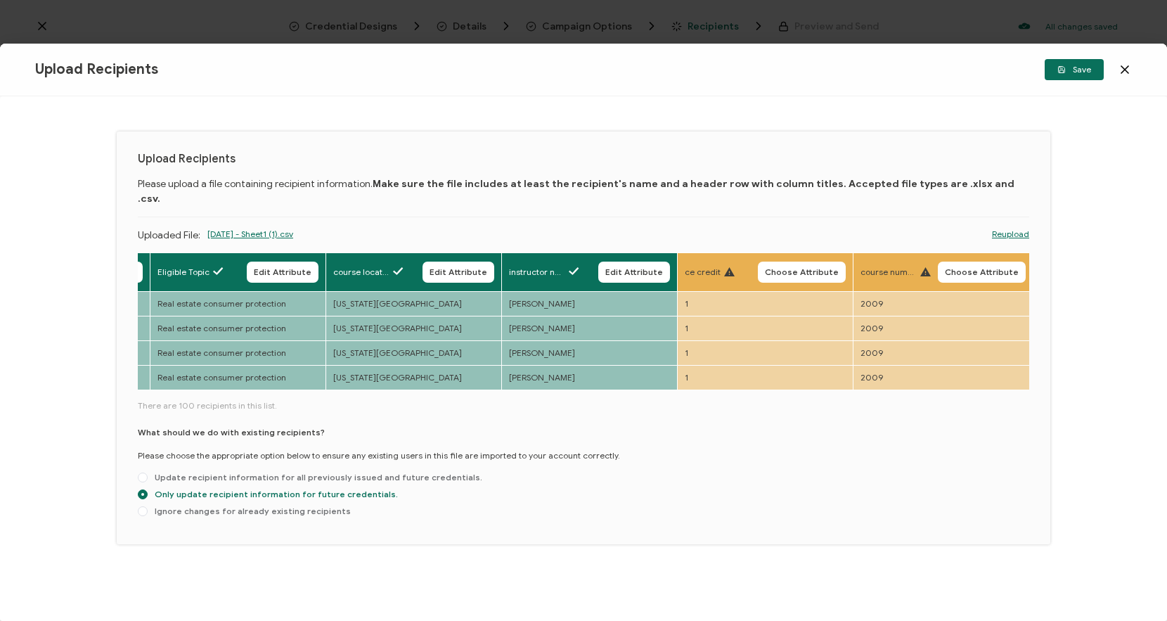
click at [773, 252] on th "ce credit Choose Attribute" at bounding box center [766, 271] width 176 height 39
click at [774, 268] on span "Choose Attribute" at bounding box center [802, 272] width 74 height 8
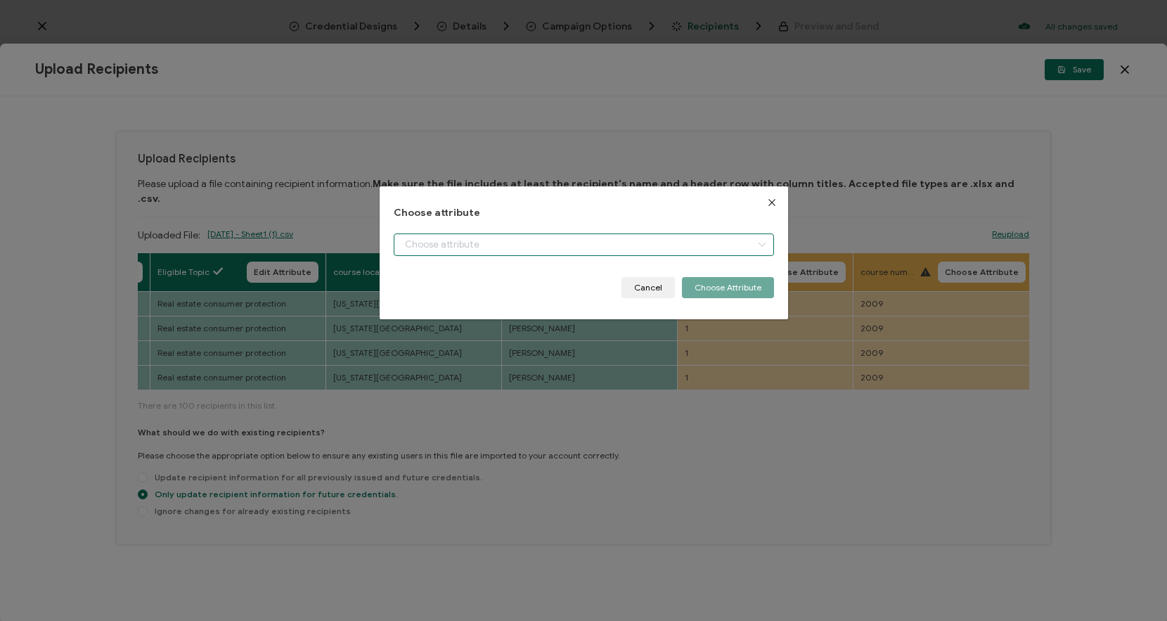
click at [638, 241] on input "dialog" at bounding box center [584, 244] width 380 height 23
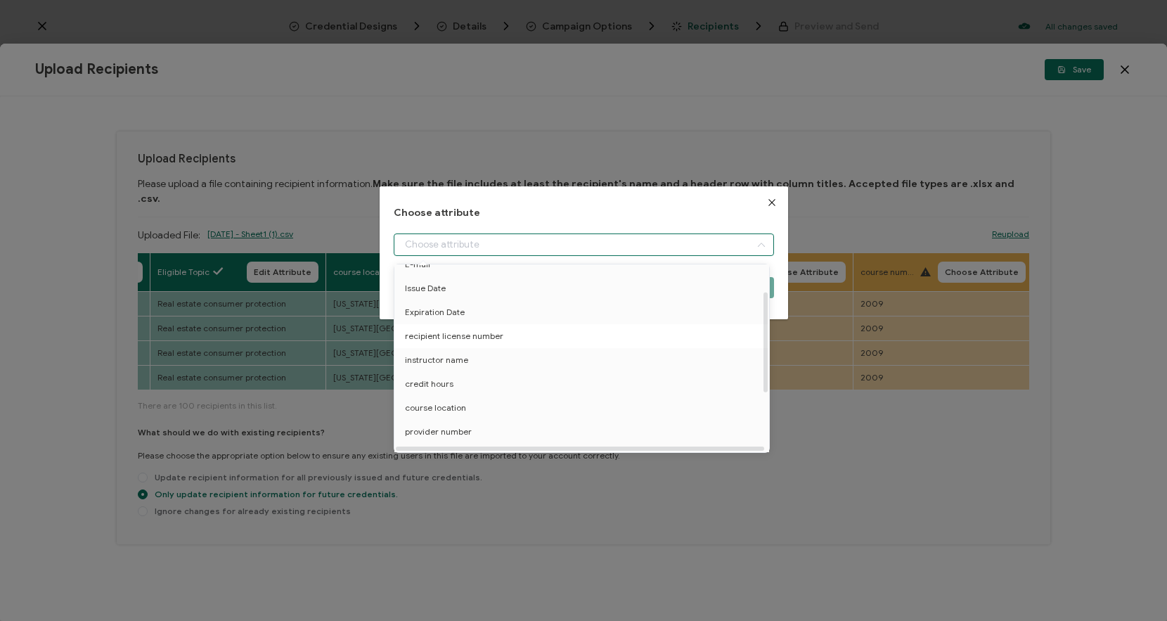
scroll to position [65, 0]
click at [494, 376] on li "credit hours" at bounding box center [584, 383] width 387 height 24
type input "credit hours"
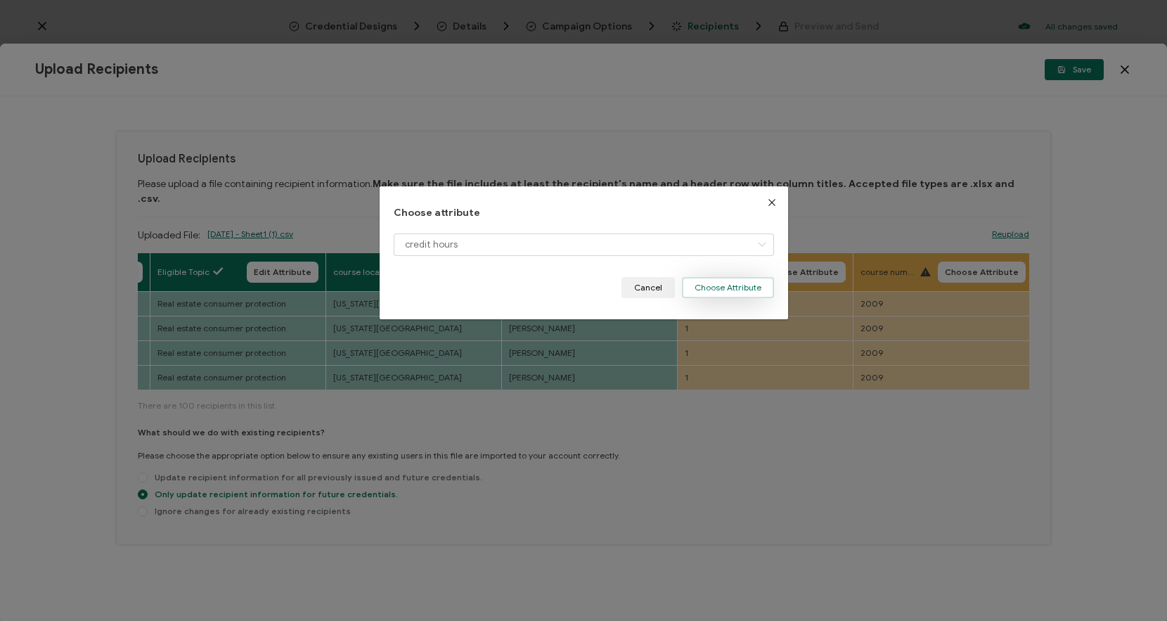
click at [729, 283] on button "Choose Attribute" at bounding box center [728, 287] width 92 height 21
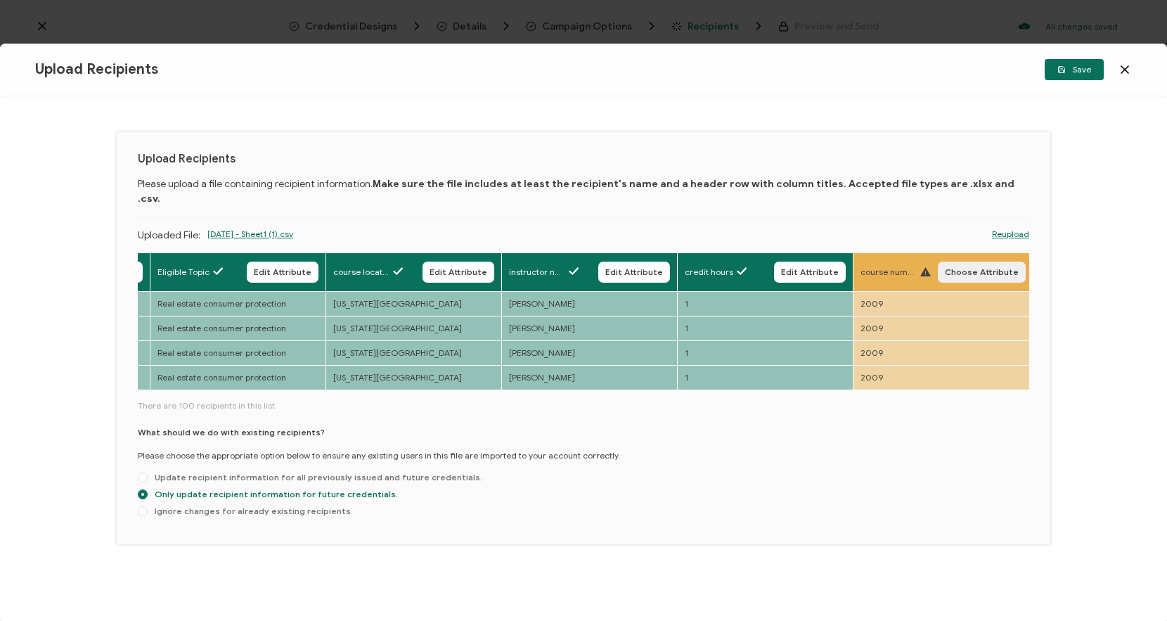
click at [961, 268] on span "Choose Attribute" at bounding box center [982, 272] width 74 height 8
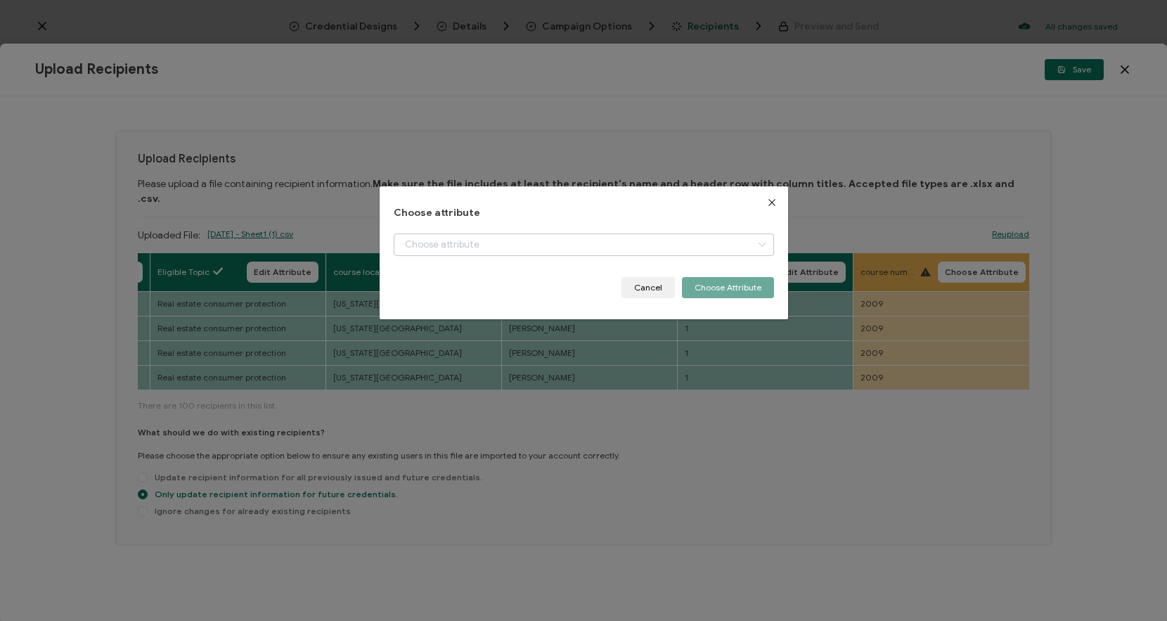
click at [755, 249] on icon "dialog" at bounding box center [762, 244] width 18 height 23
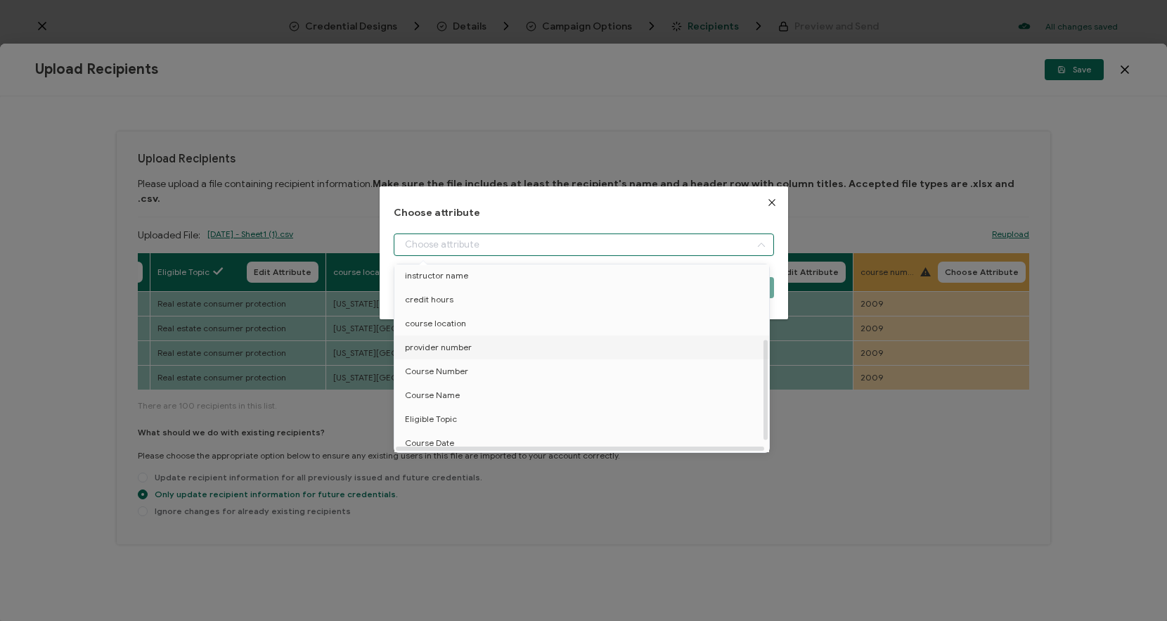
scroll to position [158, 0]
click at [477, 364] on li "Course Number" at bounding box center [584, 369] width 387 height 24
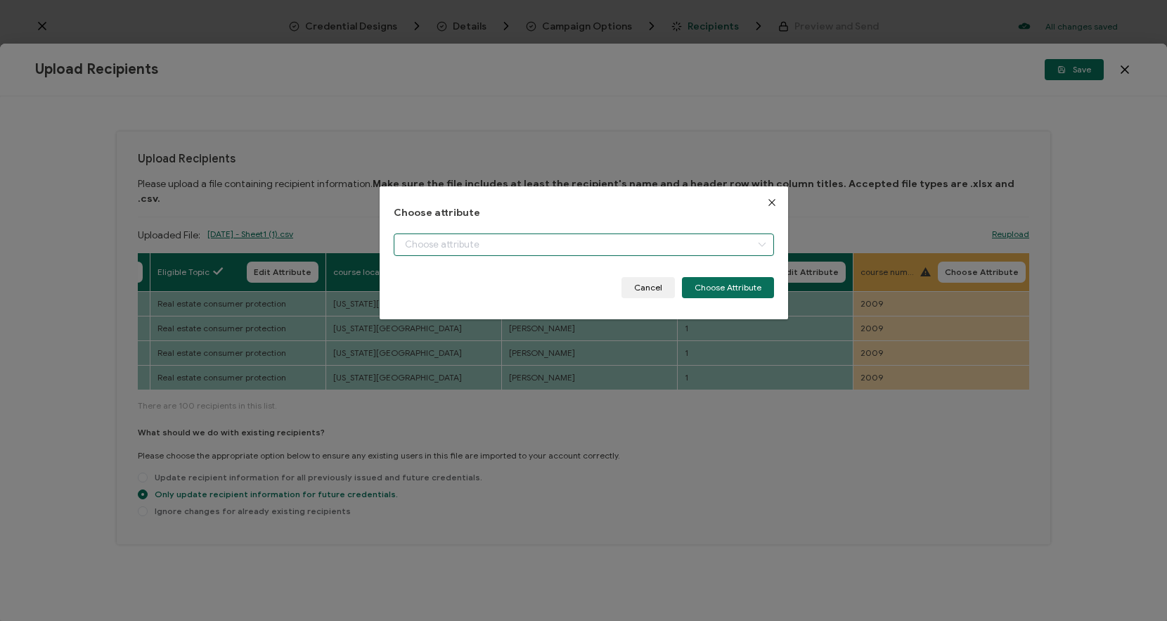
type input "Course Number"
click at [732, 281] on button "Choose Attribute" at bounding box center [728, 287] width 92 height 21
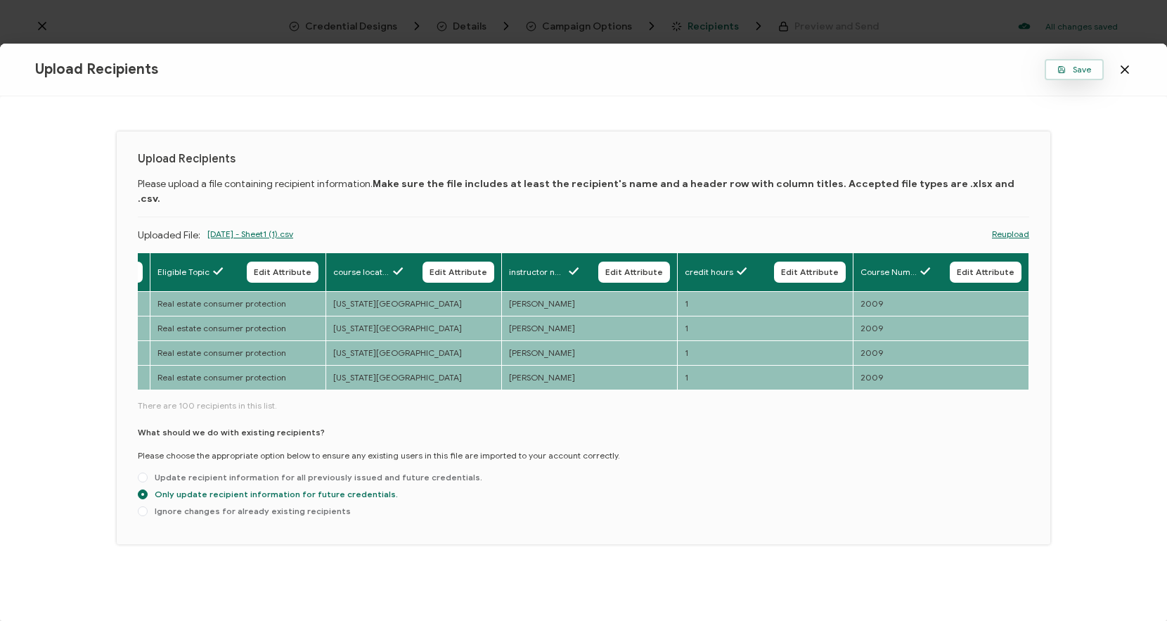
click at [1073, 67] on span "Save" at bounding box center [1075, 69] width 34 height 8
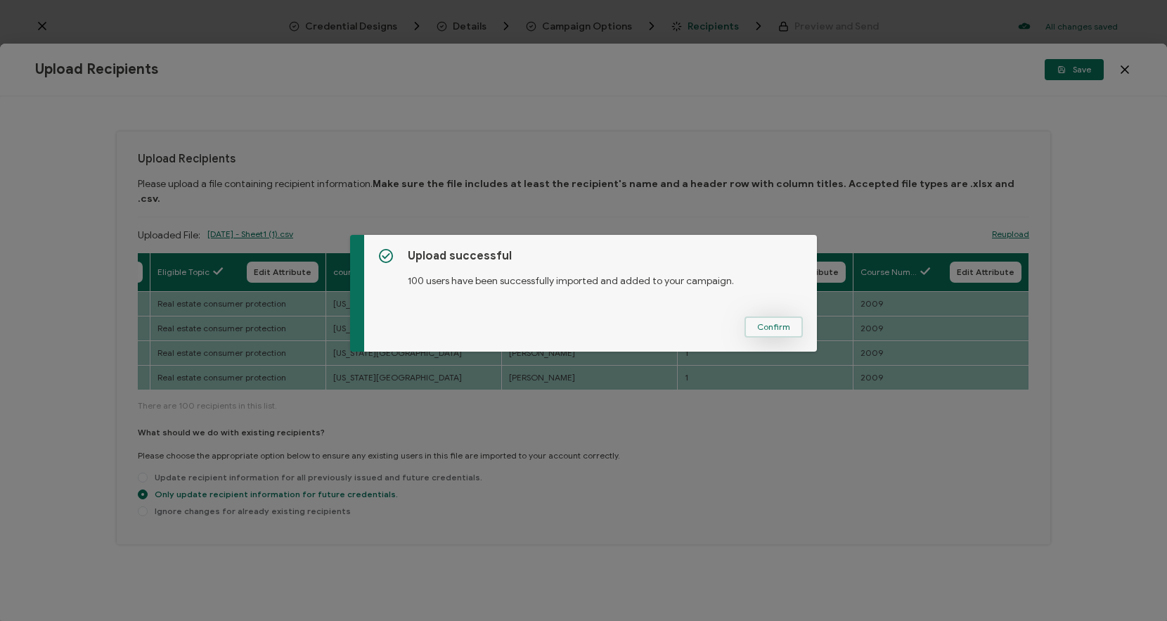
click at [753, 327] on button "Confirm" at bounding box center [774, 326] width 58 height 21
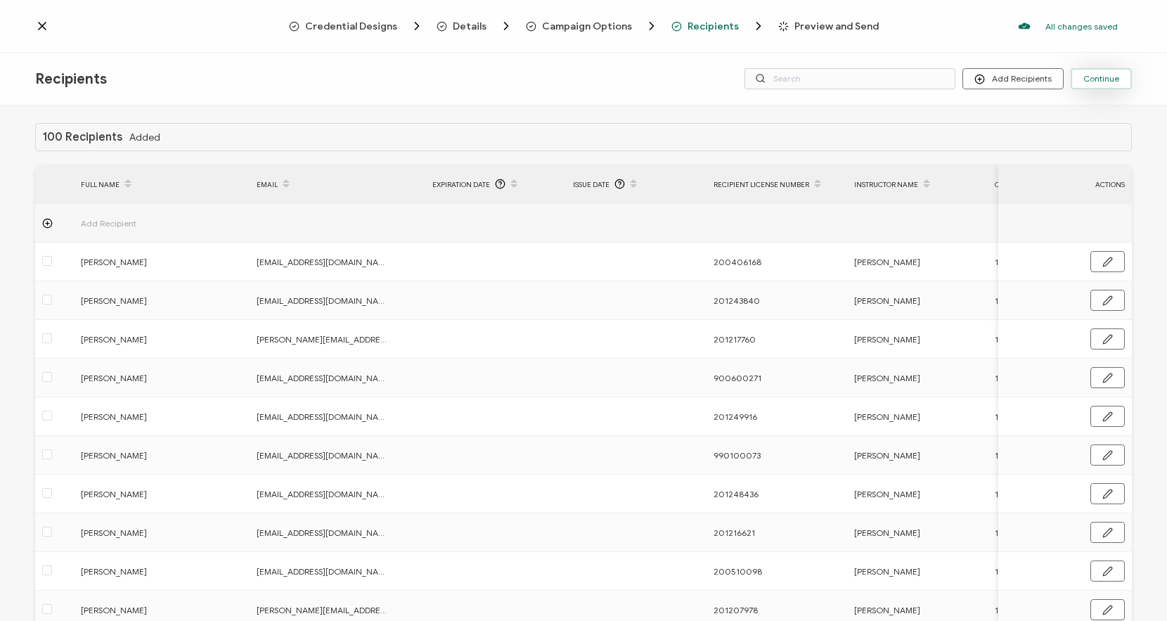
click at [1093, 75] on span "Continue" at bounding box center [1102, 79] width 36 height 8
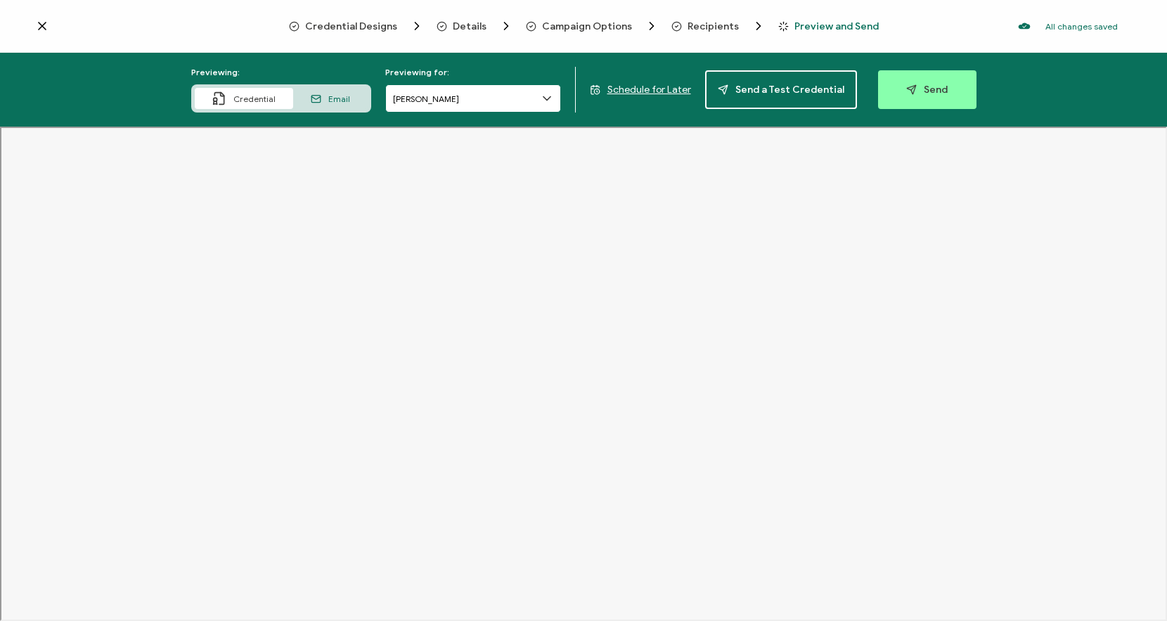
click at [463, 89] on input "[PERSON_NAME]" at bounding box center [473, 98] width 176 height 28
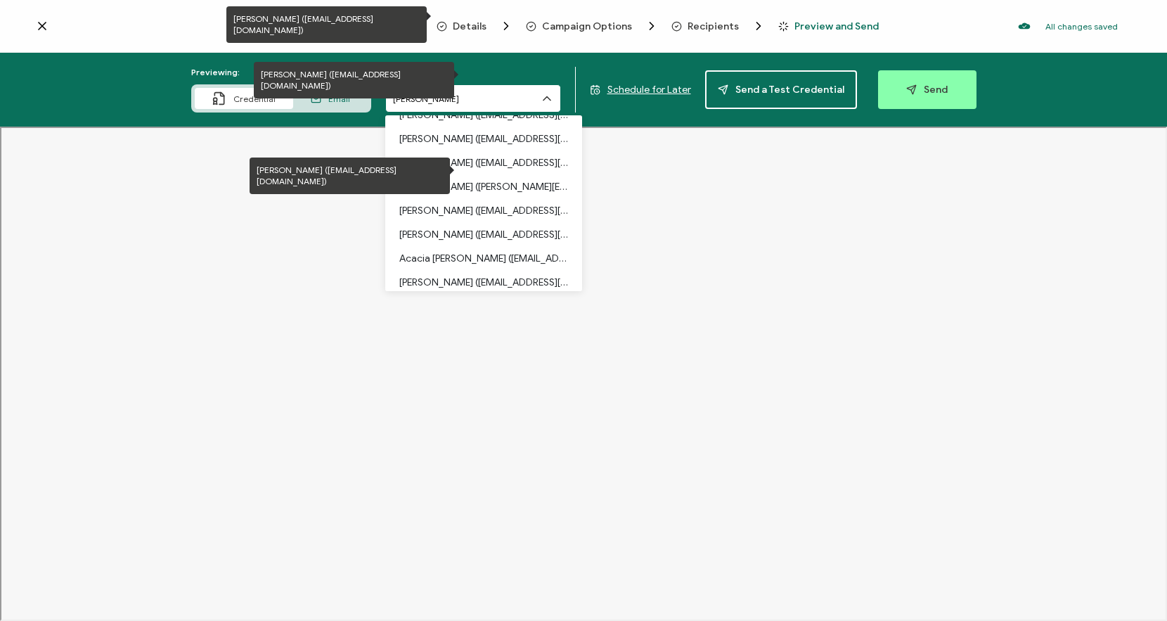
scroll to position [822, 0]
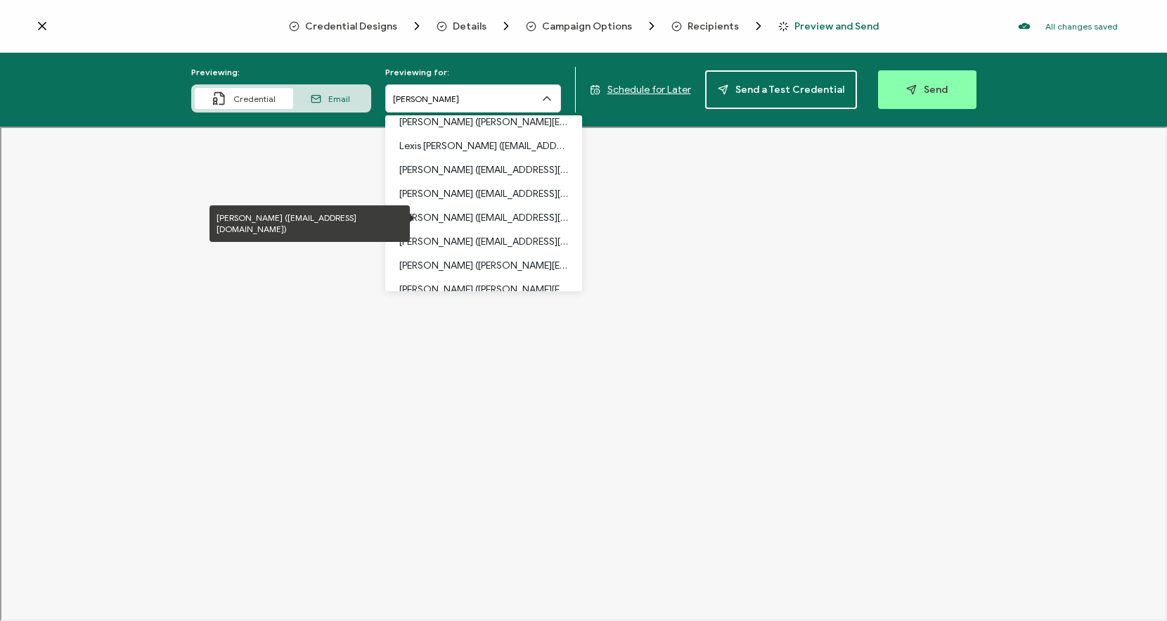
click at [480, 224] on p "[PERSON_NAME] ([EMAIL_ADDRESS][DOMAIN_NAME])" at bounding box center [483, 218] width 169 height 24
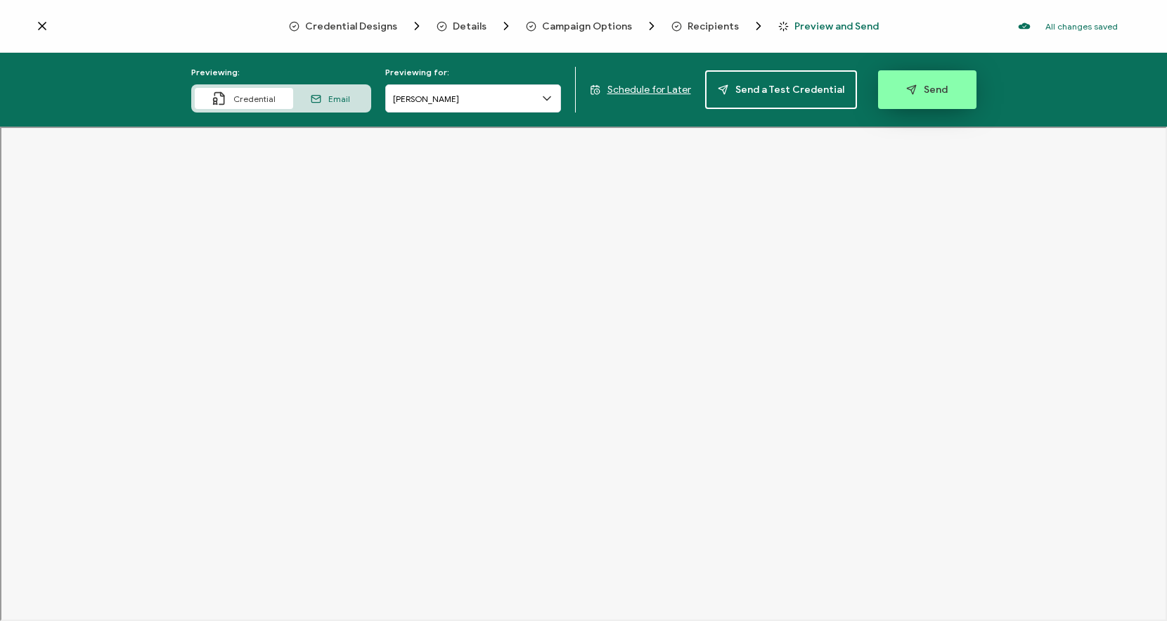
click at [909, 99] on button "Send" at bounding box center [927, 89] width 98 height 39
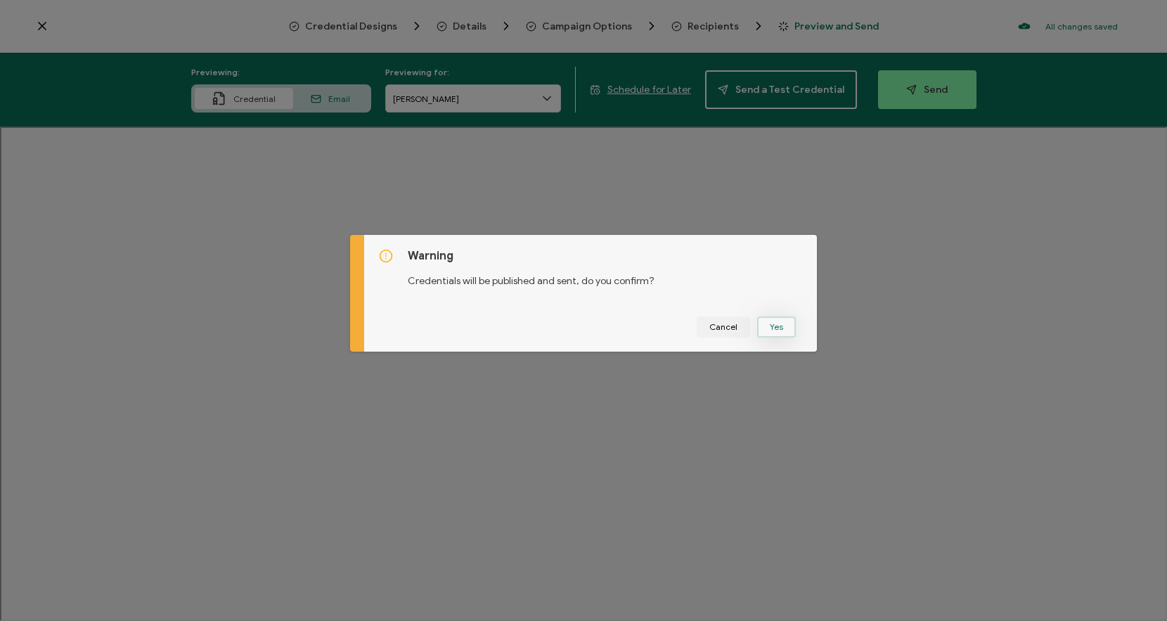
click at [781, 327] on button "Yes" at bounding box center [776, 326] width 39 height 21
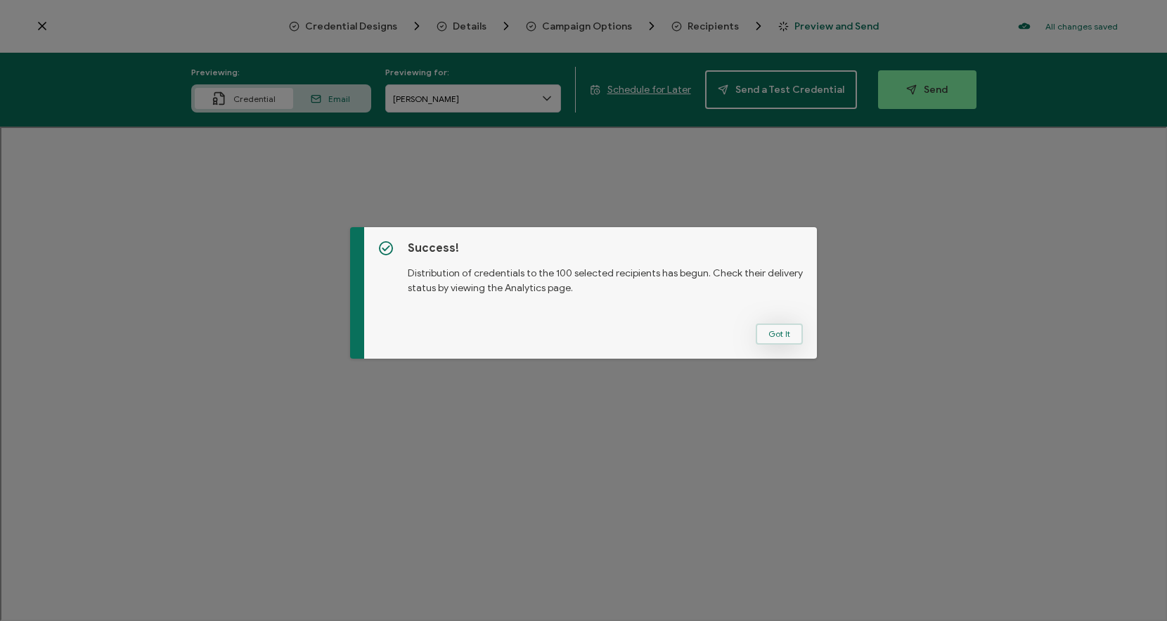
click at [770, 331] on button "Got It" at bounding box center [779, 334] width 47 height 21
